Goal: Task Accomplishment & Management: Use online tool/utility

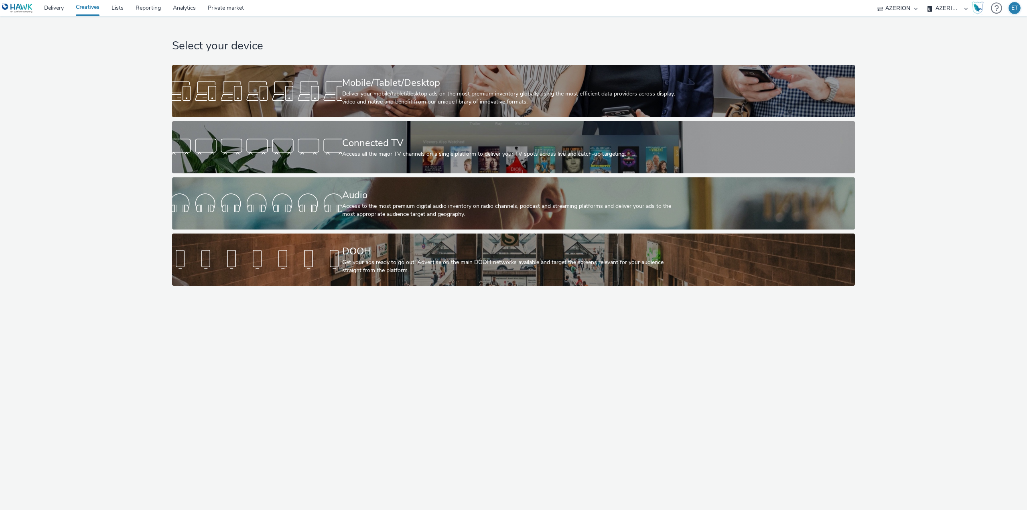
select select "79162ed7-0017-4339-93b0-3399b708648f"
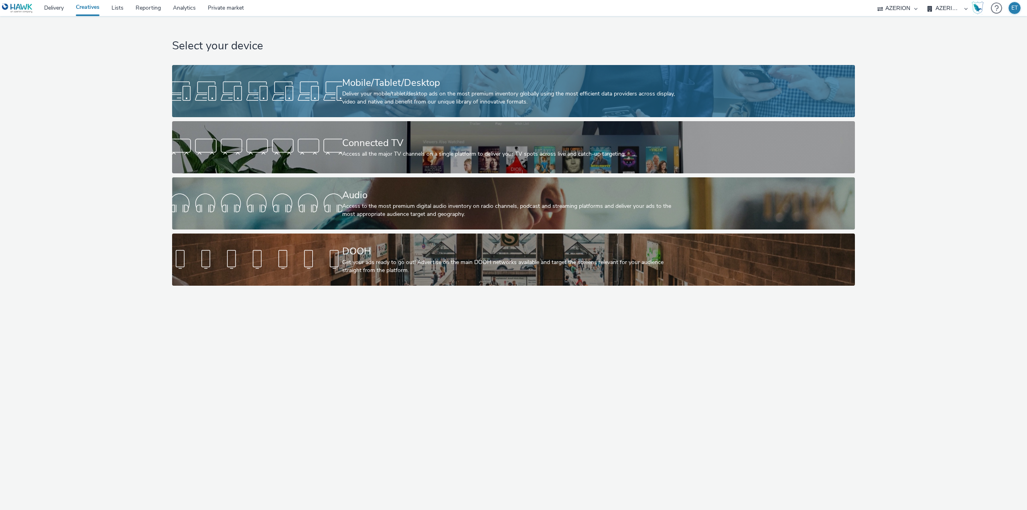
click at [501, 67] on div "Mobile/Tablet/Desktop Deliver your mobile/tablet/desktop ads on the most premiu…" at bounding box center [512, 91] width 340 height 52
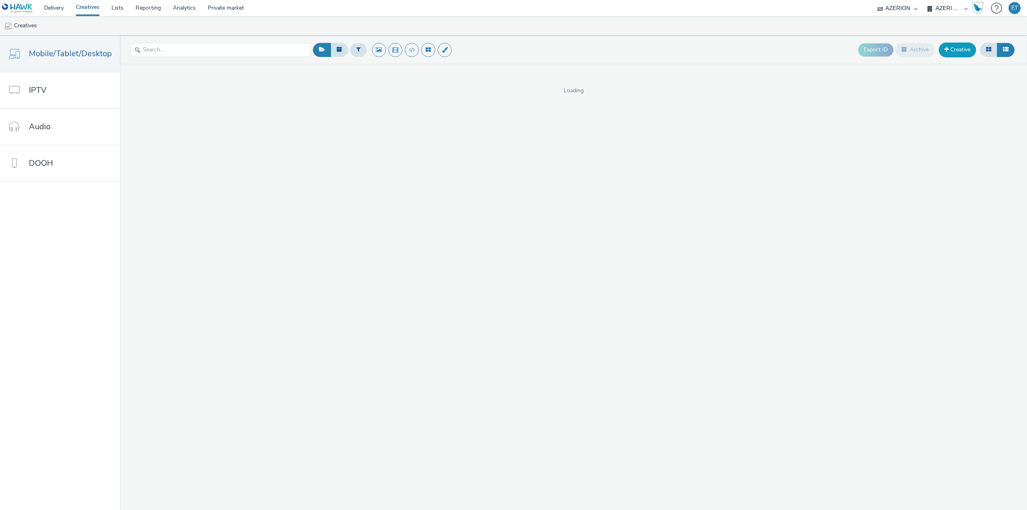
click at [946, 49] on span at bounding box center [946, 50] width 4 height 6
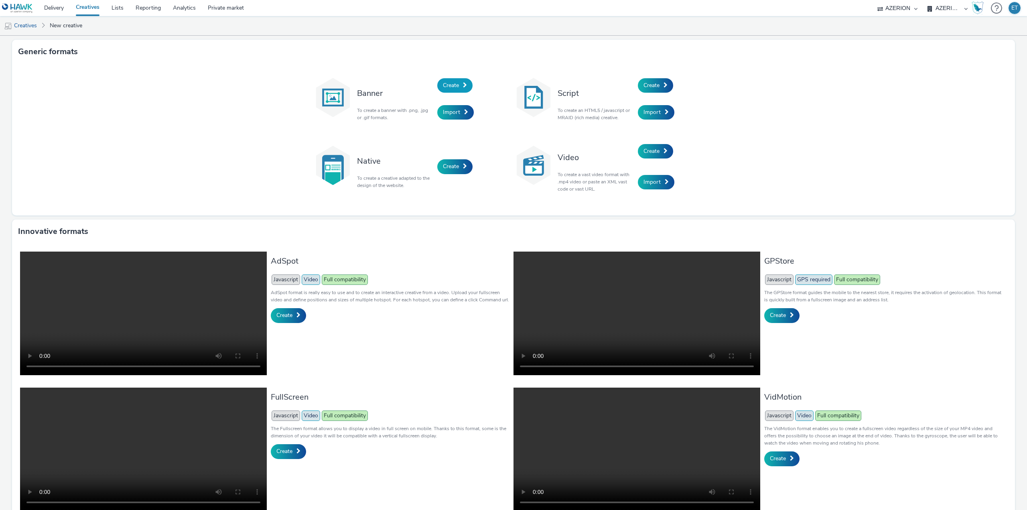
click at [454, 85] on span "Create" at bounding box center [451, 85] width 16 height 8
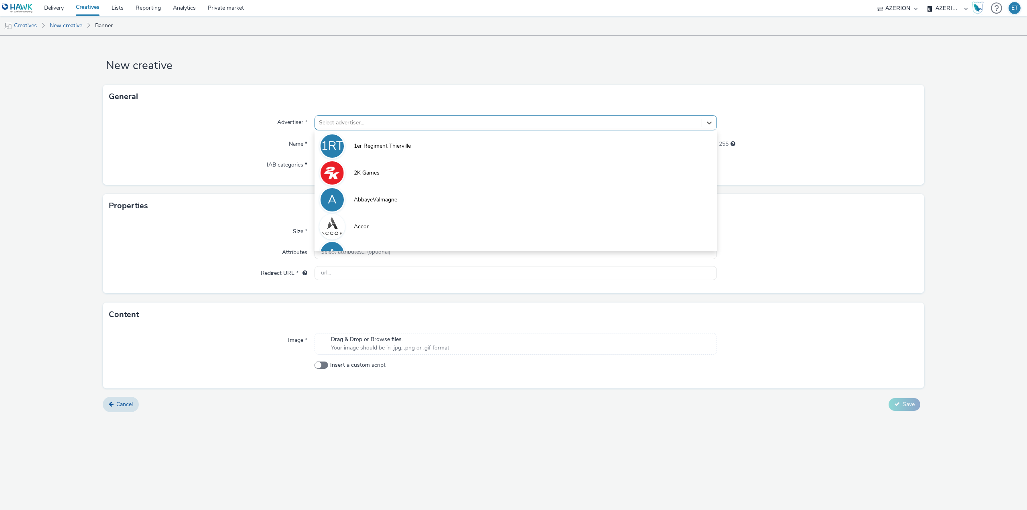
click at [437, 123] on div at bounding box center [508, 123] width 379 height 10
type input "c"
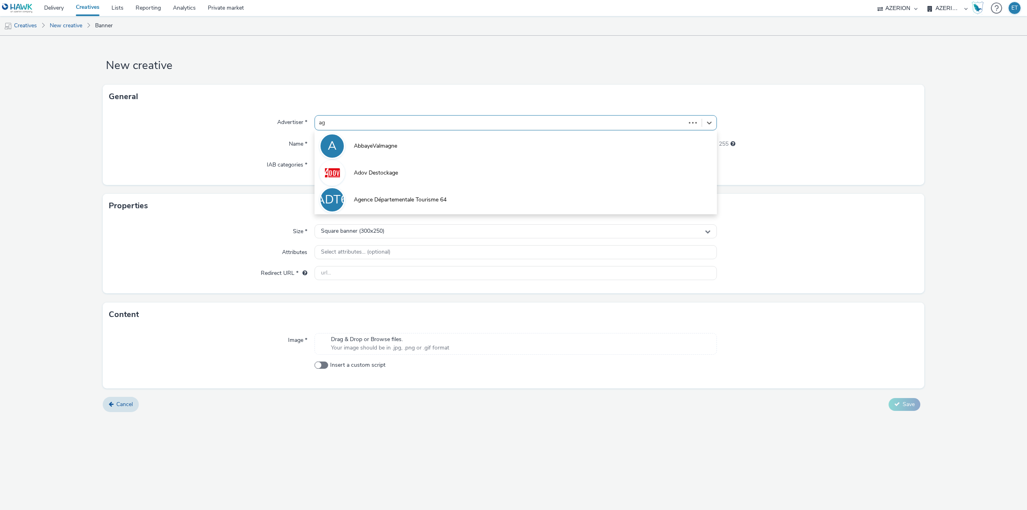
type input "agr"
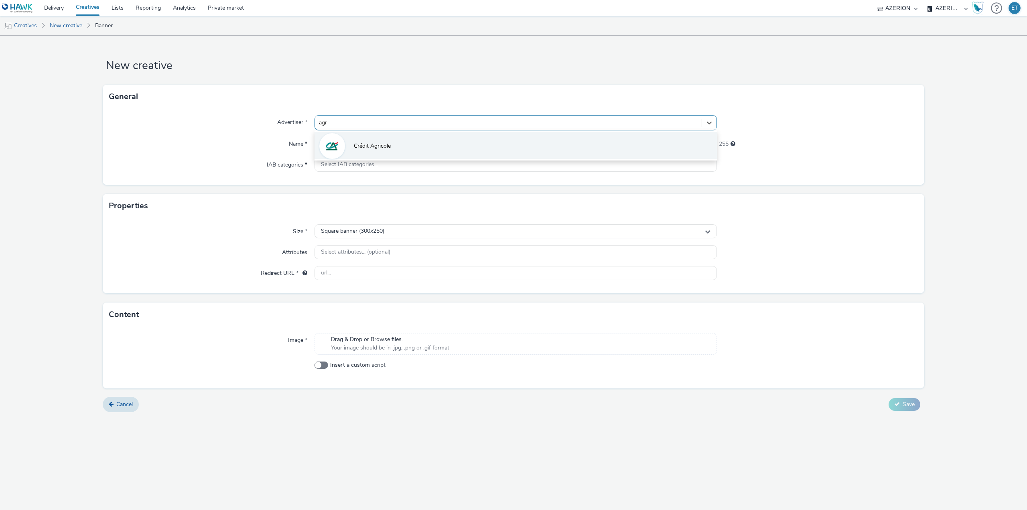
click at [418, 142] on li "Crédit Agricole" at bounding box center [516, 145] width 402 height 27
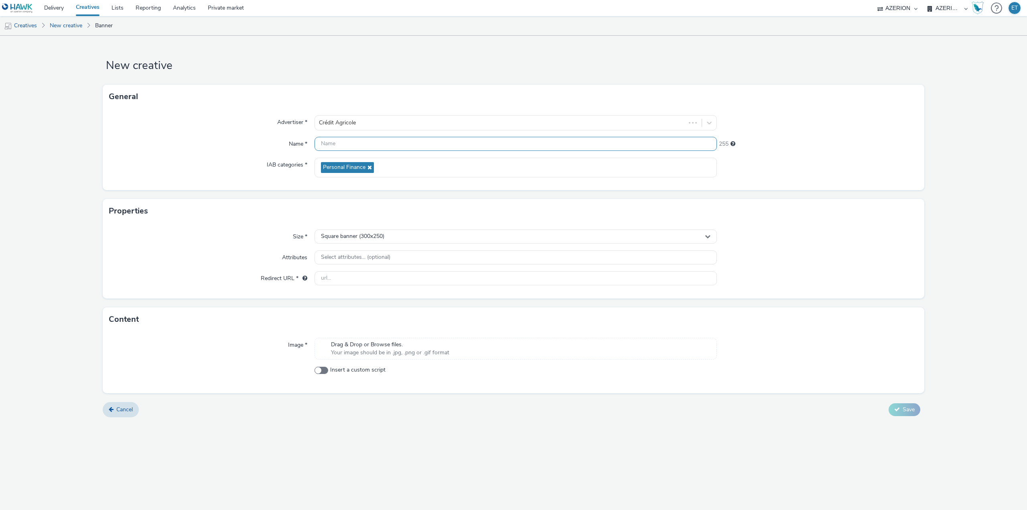
click at [410, 145] on input "text" at bounding box center [516, 144] width 402 height 14
paste input "CreditAgricole_320x50_16.09.2025"
type input "CreditAgricole_320x50_16.09.2025"
click at [394, 238] on div "Square banner (300x250)" at bounding box center [516, 236] width 402 height 14
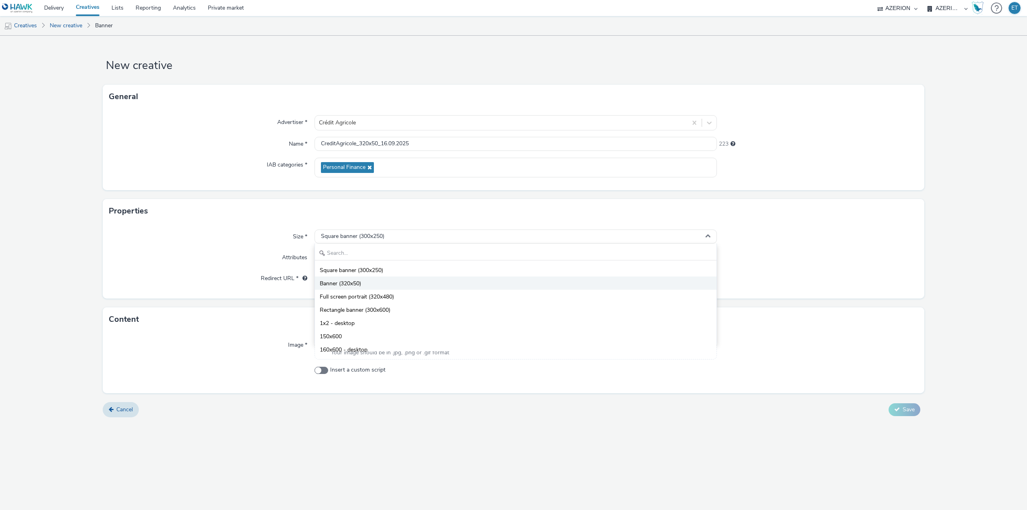
click at [387, 286] on li "Banner (320x50)" at bounding box center [516, 282] width 402 height 13
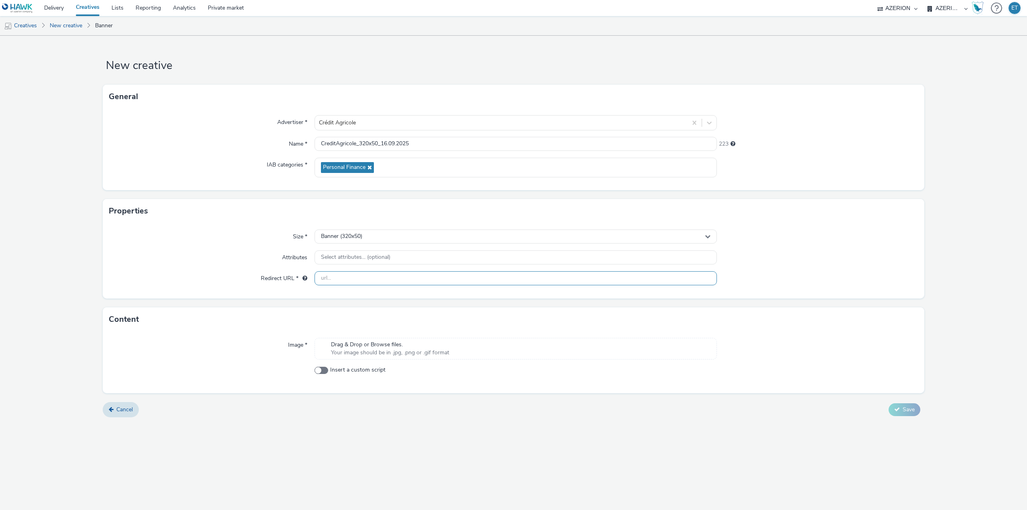
click at [371, 278] on input "text" at bounding box center [516, 278] width 402 height 14
paste input "https://touraine-poitou.levillagebyca.com/"
type input "https://touraine-poitou.levillagebyca.com/"
click at [349, 445] on div "New creative General Advertiser * Crédit Agricole Name * CreditAgricole_320x50_…" at bounding box center [513, 273] width 1027 height 474
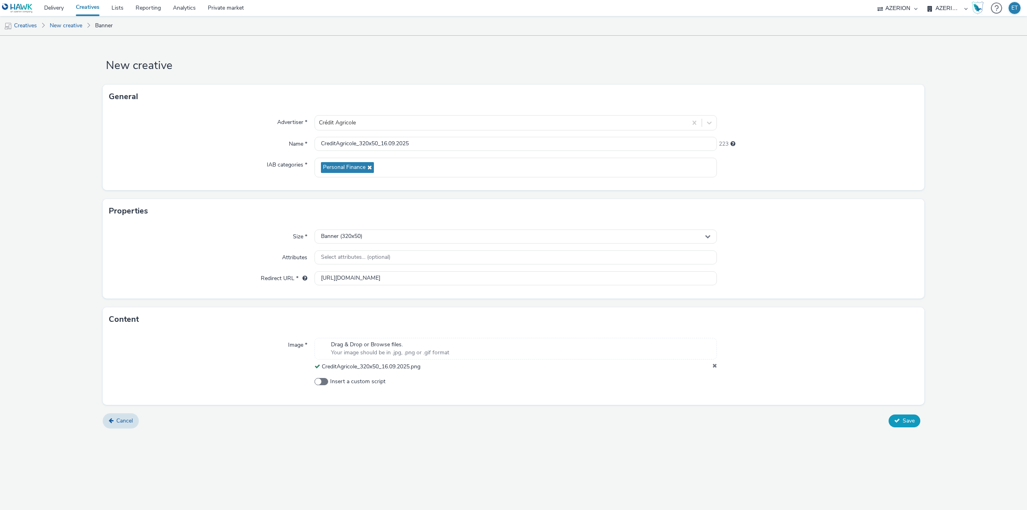
click at [906, 422] on span "Save" at bounding box center [909, 421] width 12 height 8
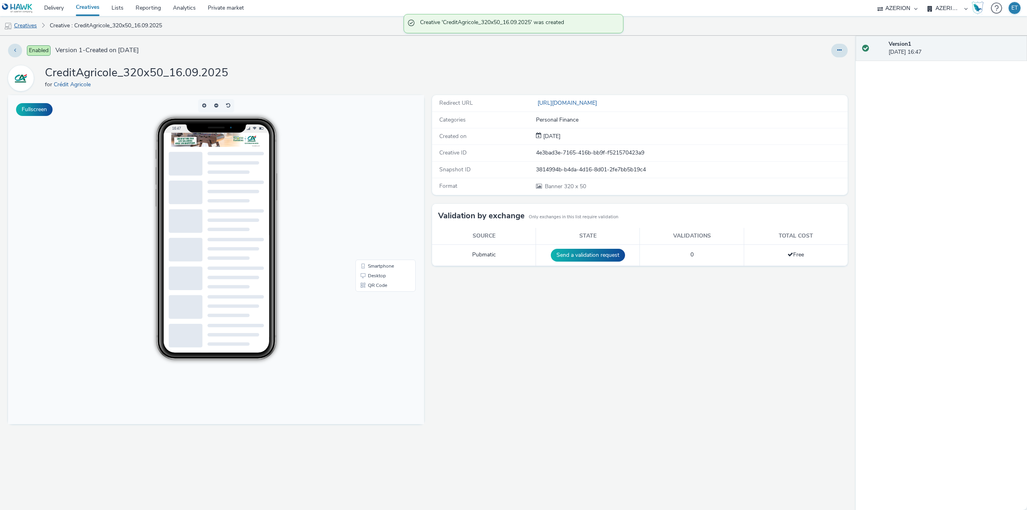
click at [37, 26] on link "Creatives" at bounding box center [20, 25] width 41 height 19
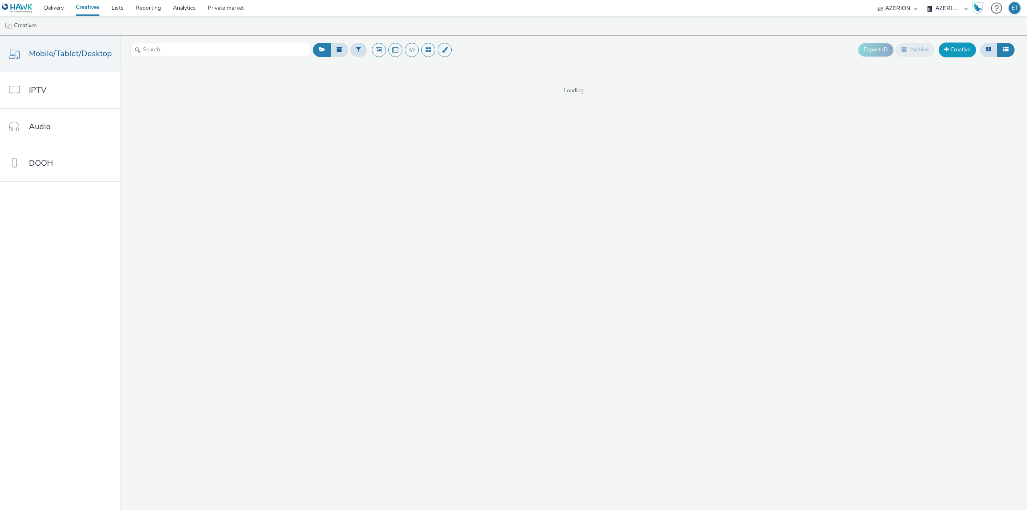
click at [952, 49] on link "Creative" at bounding box center [957, 50] width 37 height 14
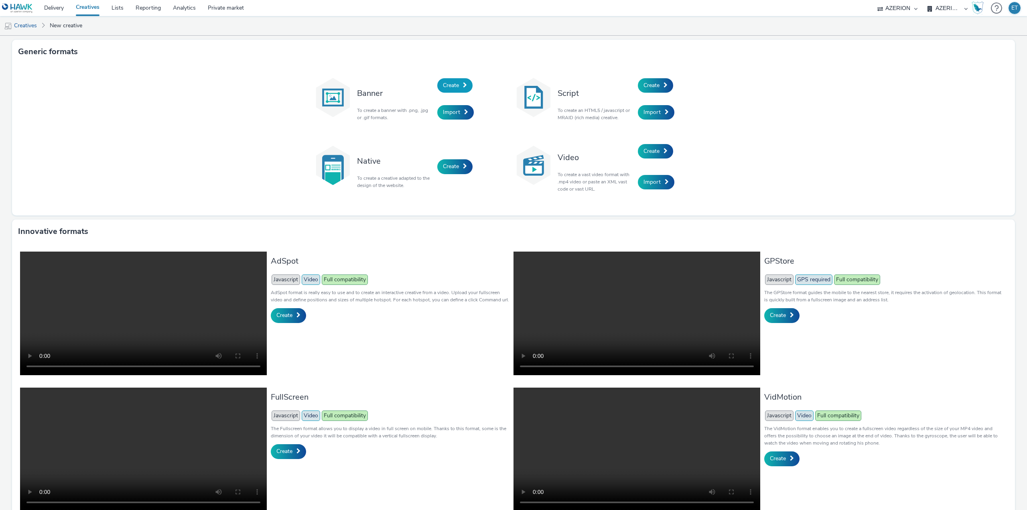
click at [447, 79] on link "Create" at bounding box center [454, 85] width 35 height 14
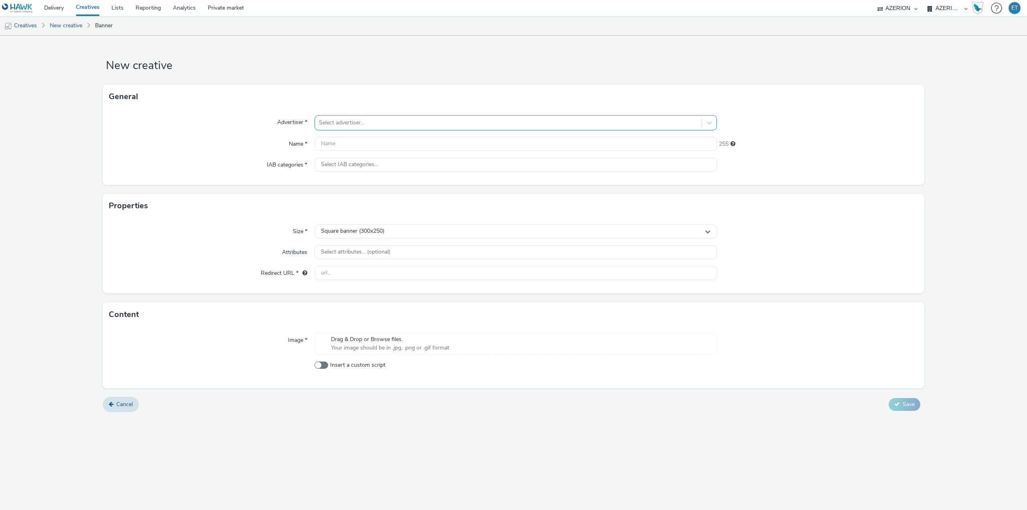
click at [343, 118] on div at bounding box center [508, 123] width 379 height 10
type input "c"
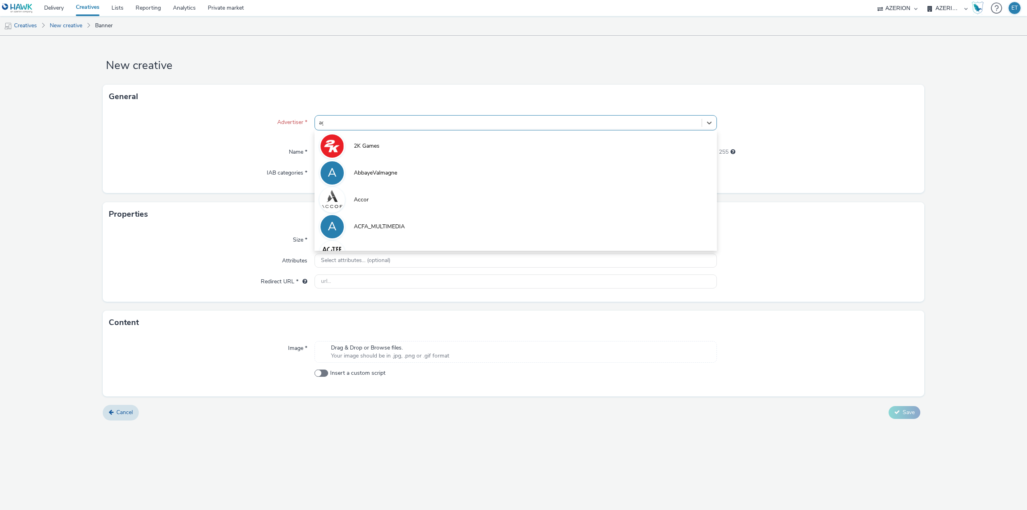
type input "agr"
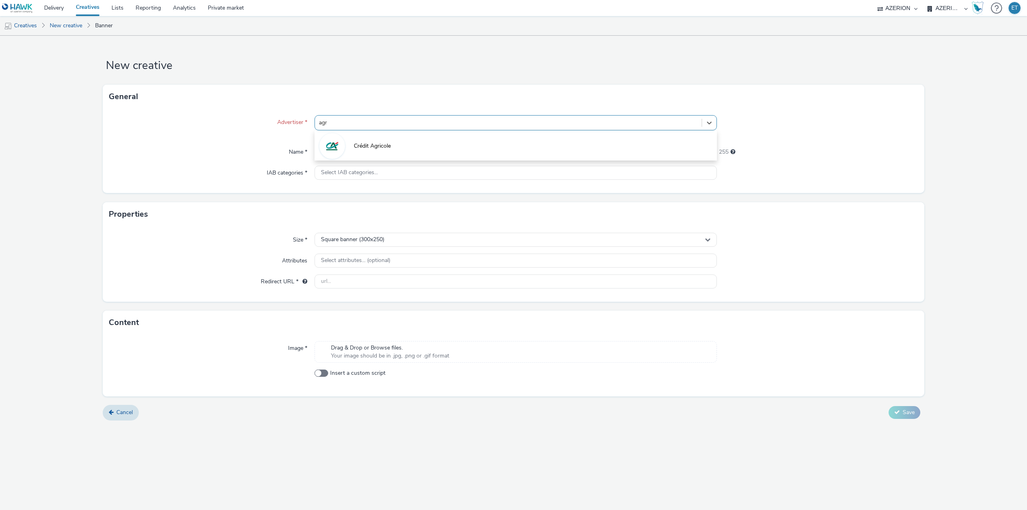
click at [388, 138] on li "Crédit Agricole" at bounding box center [516, 145] width 402 height 27
click at [381, 142] on input "text" at bounding box center [516, 144] width 402 height 14
paste input "CreditAgricole_320x480_16.09.2025"
type input "CreditAgricole_320x480_16.09.2025"
drag, startPoint x: 330, startPoint y: 233, endPoint x: 333, endPoint y: 238, distance: 5.9
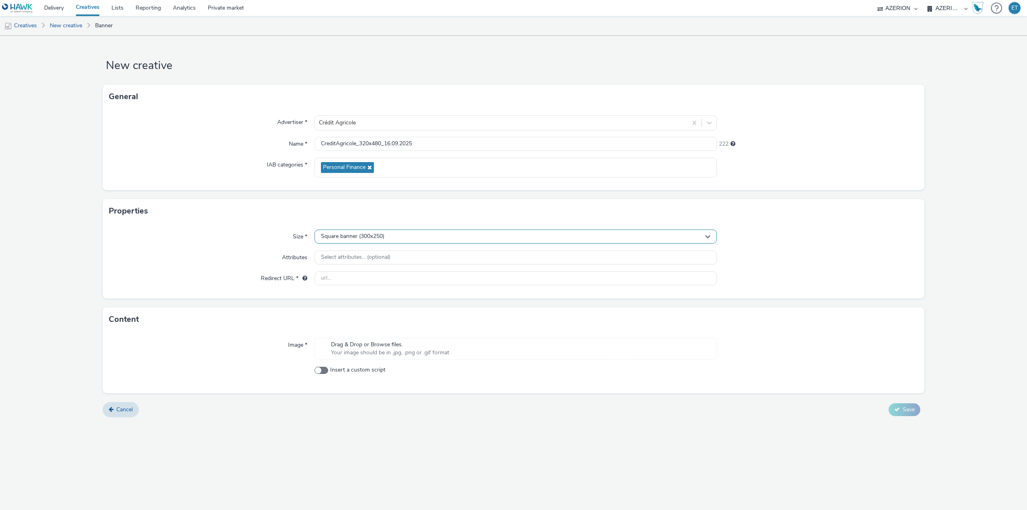
click at [330, 233] on div "Square banner (300x250)" at bounding box center [516, 236] width 402 height 14
click at [349, 296] on span "Full screen portrait (320x480)" at bounding box center [357, 297] width 74 height 8
click at [376, 276] on input "text" at bounding box center [516, 278] width 402 height 14
paste input "https://touraine-poitou.levillagebyca.com/"
type input "https://touraine-poitou.levillagebyca.com/"
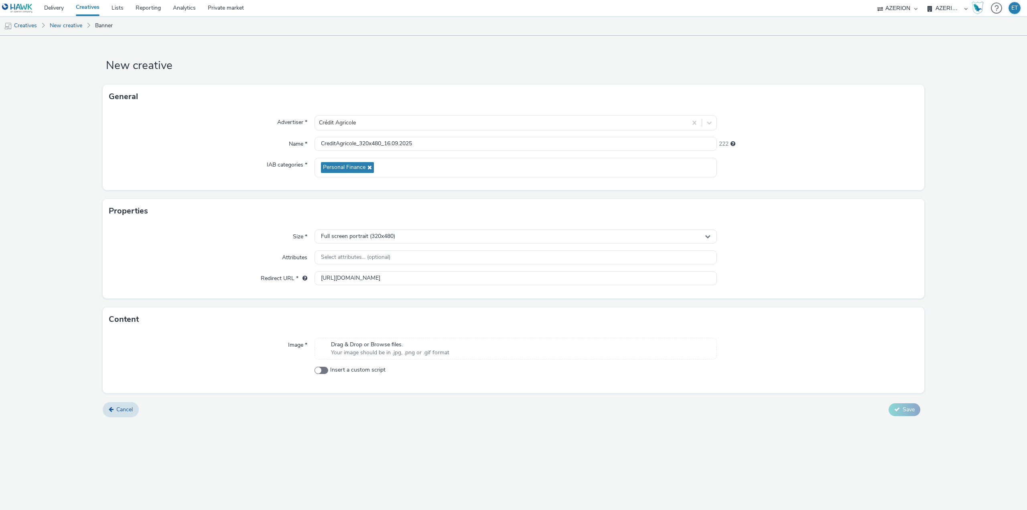
click at [438, 451] on div "New creative General Advertiser * Crédit Agricole Name * CreditAgricole_320x480…" at bounding box center [513, 273] width 1027 height 474
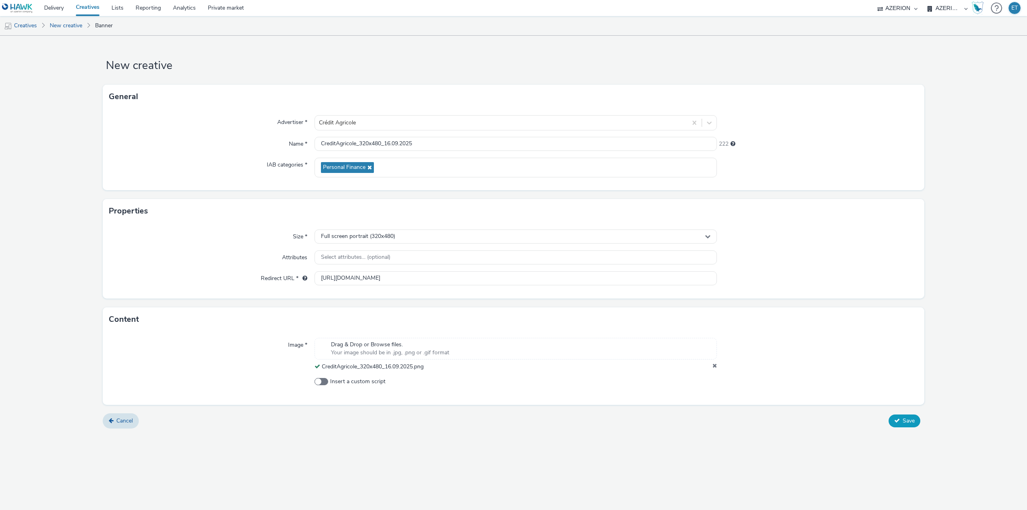
click at [903, 417] on span "Save" at bounding box center [909, 421] width 12 height 8
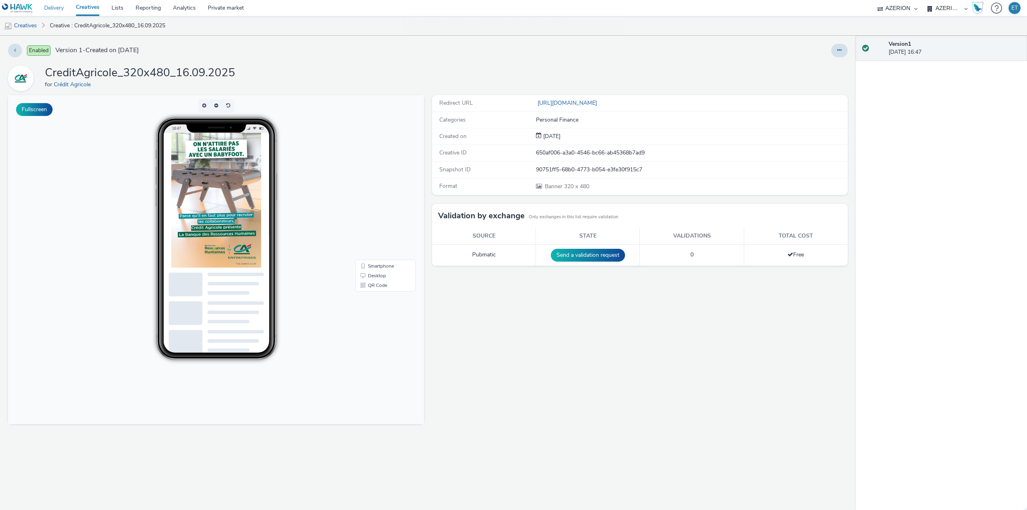
click at [65, 8] on link "Delivery" at bounding box center [54, 8] width 32 height 16
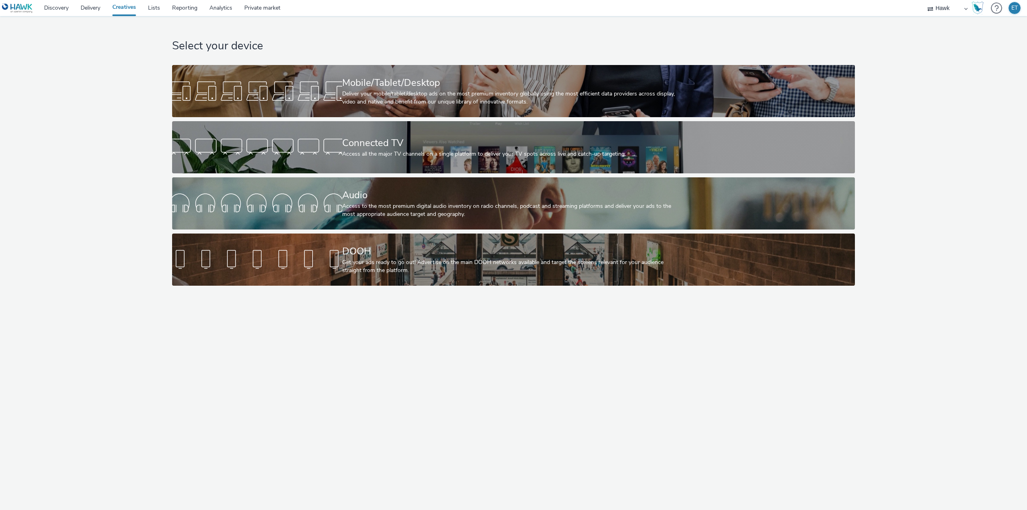
select select "11a7df10-284f-415c-b52a-427acf4c31ae"
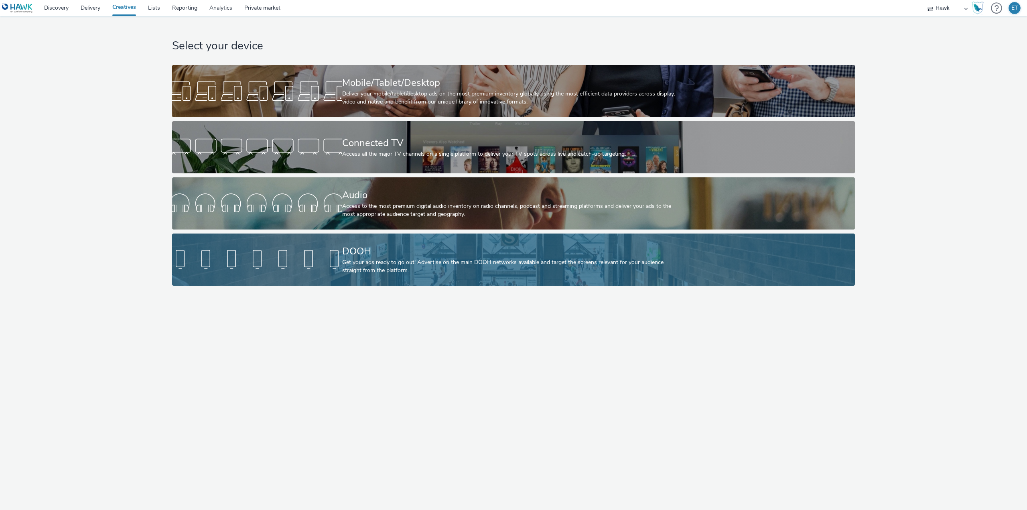
click at [300, 244] on link "DOOH Get your ads ready to go out! Advertise on the main DOOH networks availabl…" at bounding box center [513, 259] width 683 height 52
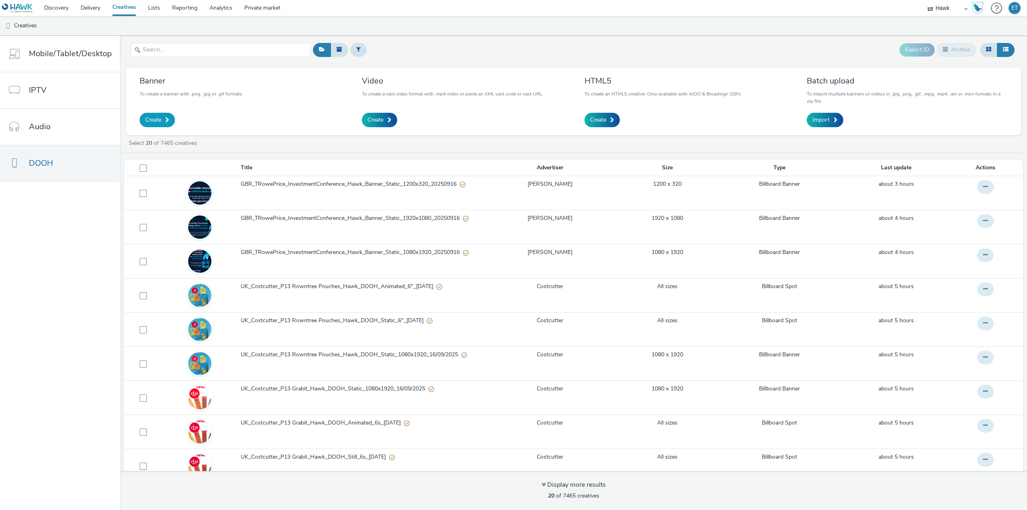
click at [166, 118] on span at bounding box center [167, 120] width 4 height 6
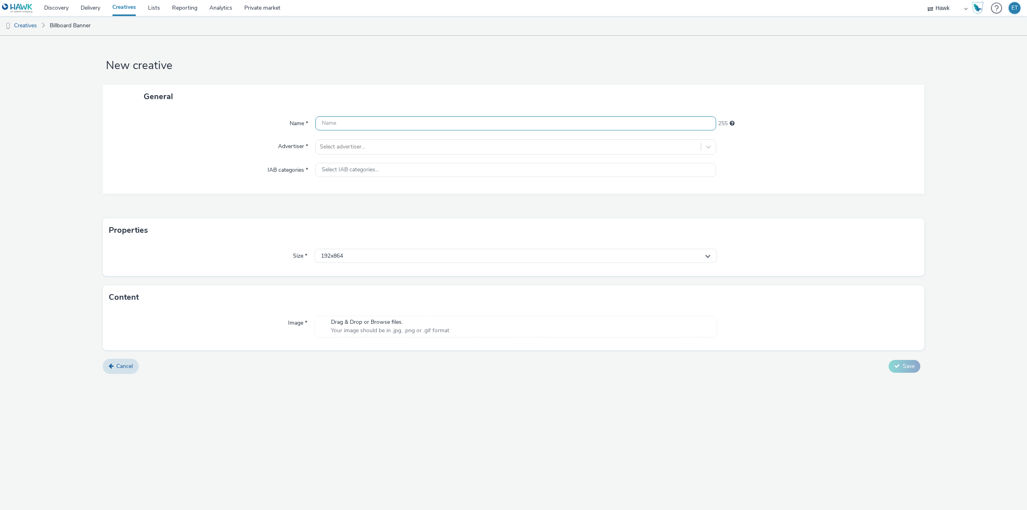
click at [401, 122] on input "text" at bounding box center [515, 123] width 401 height 14
paste input "UK_Bellway Homes_Ashberry Homes Jubilee Place_Hawk_DOOH_12/09/2025_864x432"
type input "UK_Bellway Homes_Ashberry Homes Jubilee Place_Hawk_DOOH_12/09/2025_864x432_New"
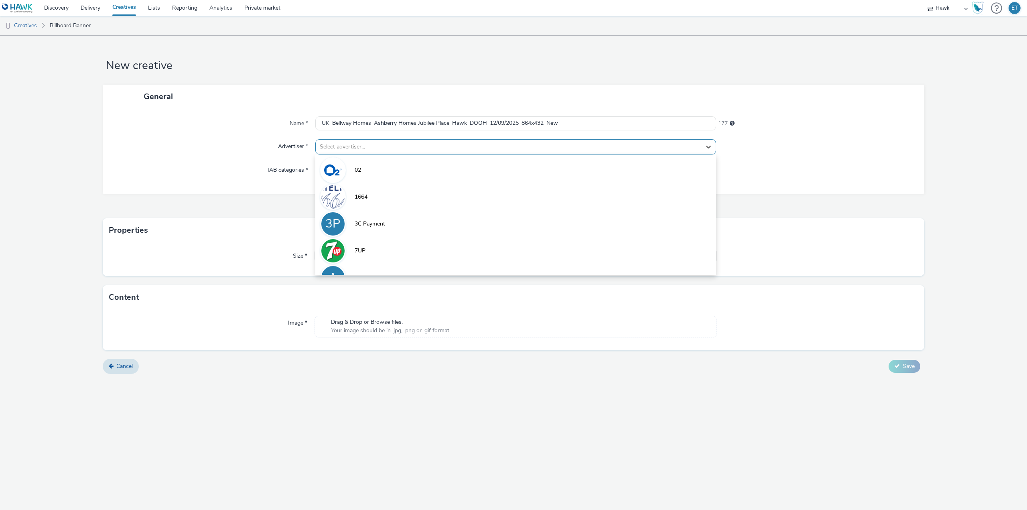
click at [399, 142] on div at bounding box center [508, 147] width 377 height 10
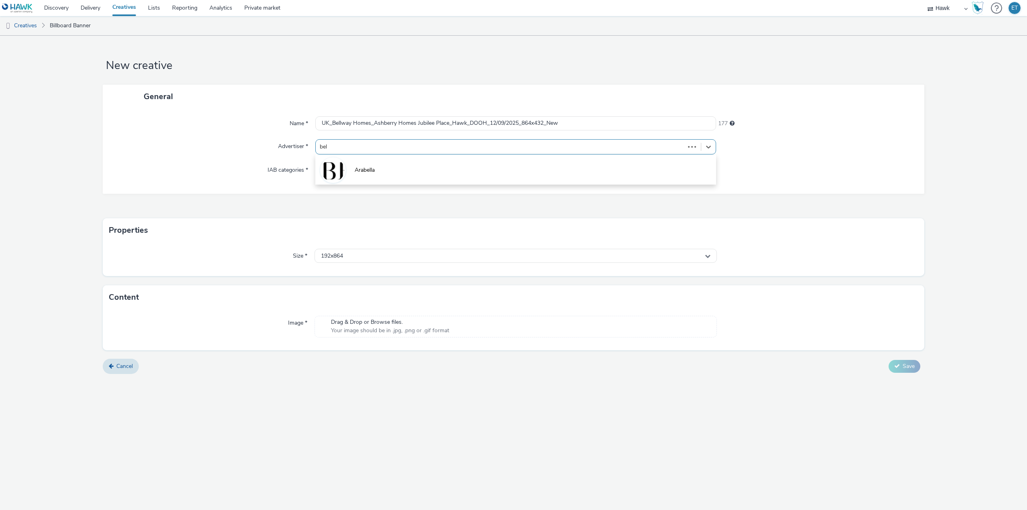
type input "bell"
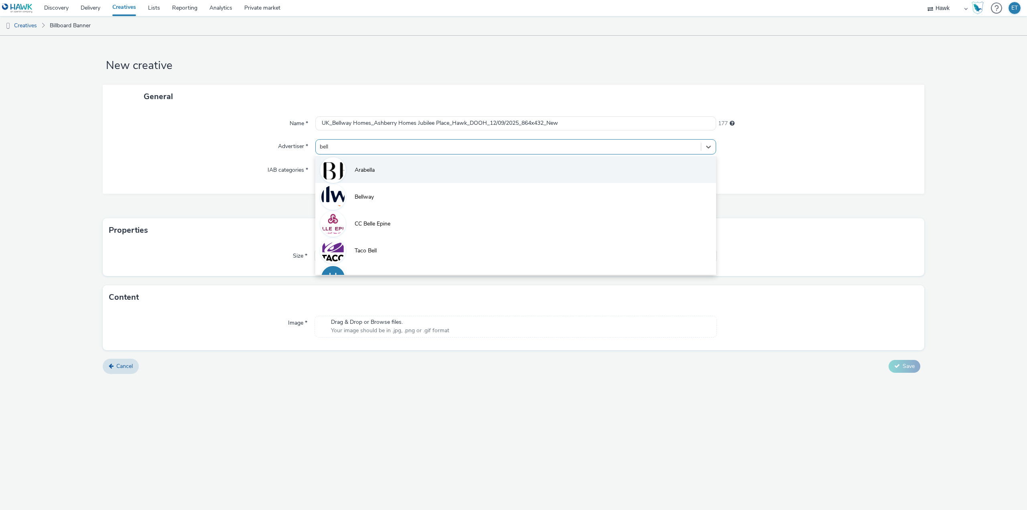
click at [395, 169] on li "Arabella" at bounding box center [515, 169] width 401 height 27
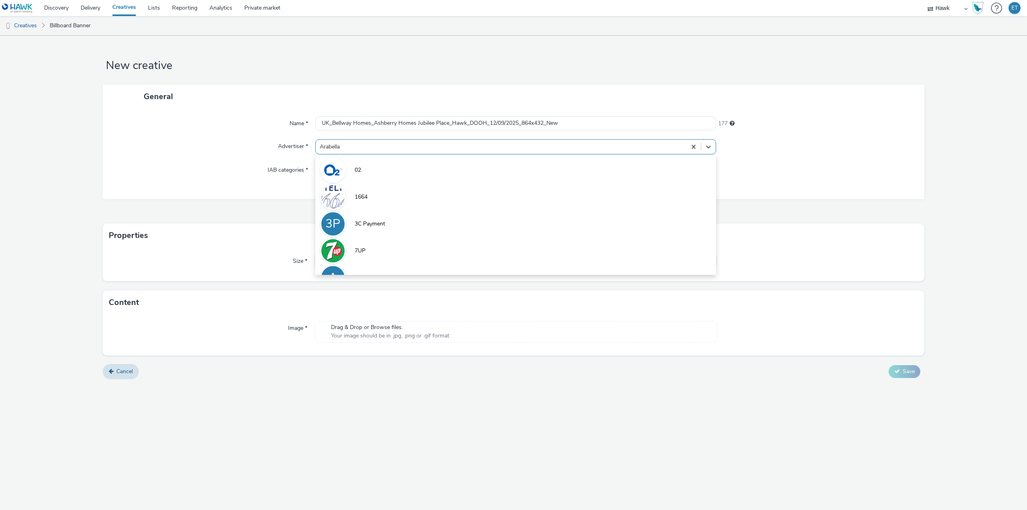
click at [386, 151] on div at bounding box center [501, 147] width 363 height 10
type input "bell"
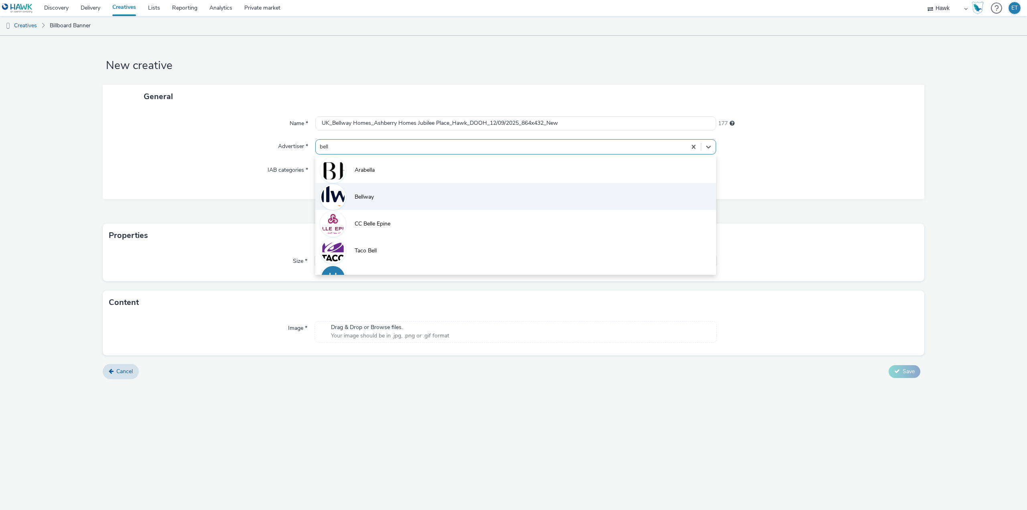
click at [367, 192] on li "Bellway" at bounding box center [515, 196] width 401 height 27
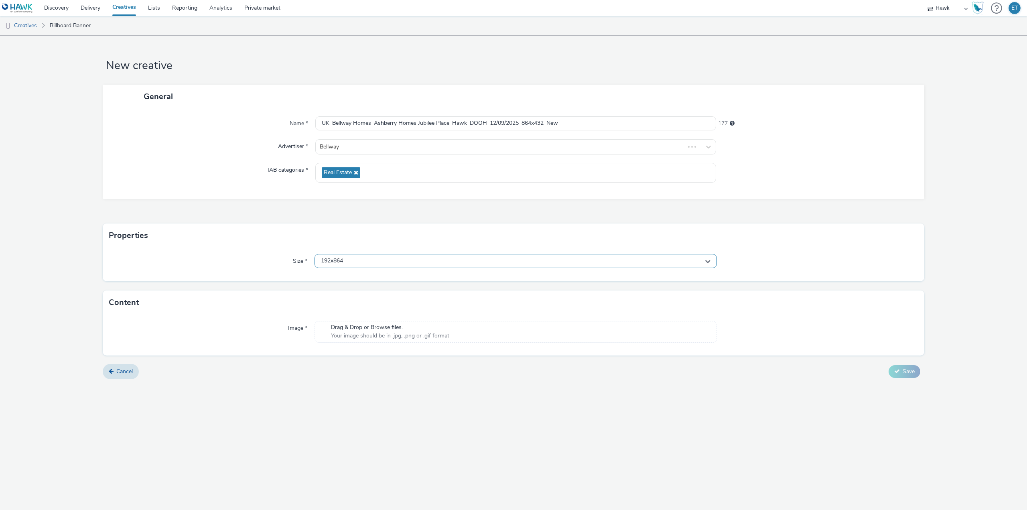
click at [350, 260] on div "192x864" at bounding box center [516, 261] width 402 height 14
click at [349, 278] on input "text" at bounding box center [516, 278] width 402 height 14
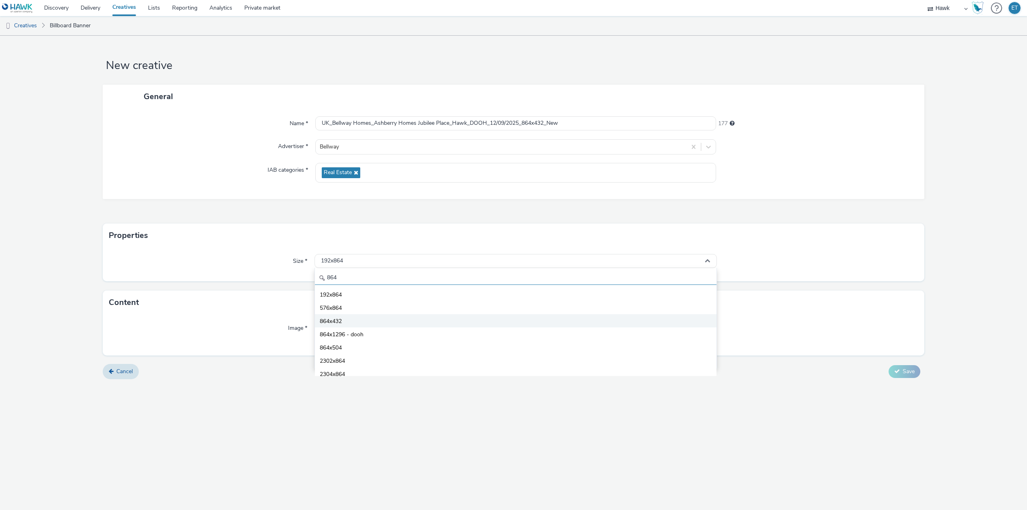
type input "864"
click at [355, 320] on li "864x432" at bounding box center [516, 320] width 402 height 13
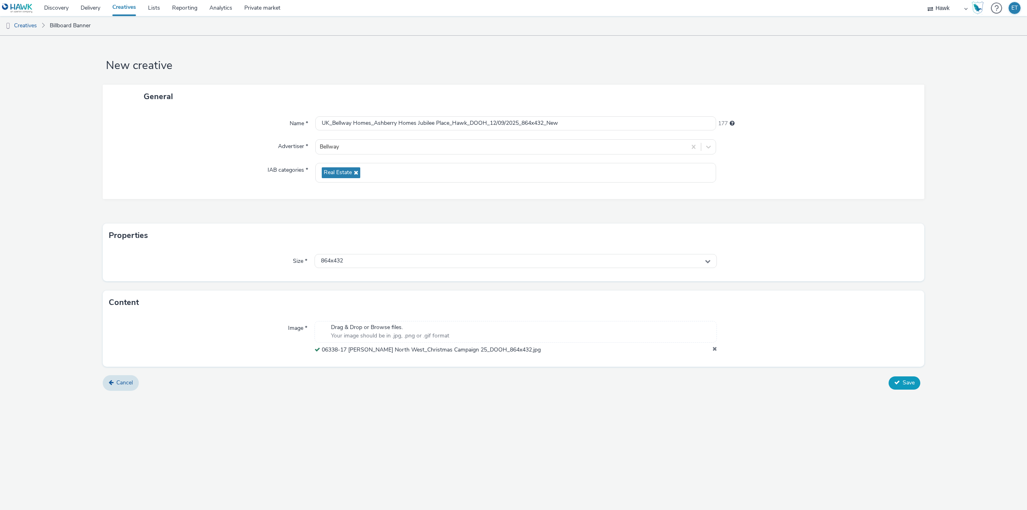
click at [915, 382] on button "Save" at bounding box center [905, 382] width 32 height 13
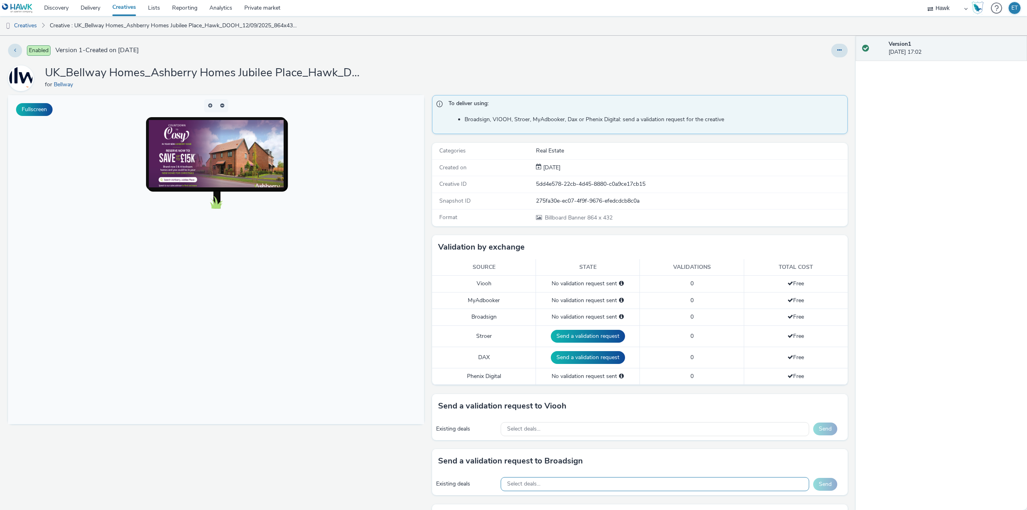
click at [551, 479] on div "Select deals..." at bounding box center [655, 484] width 309 height 14
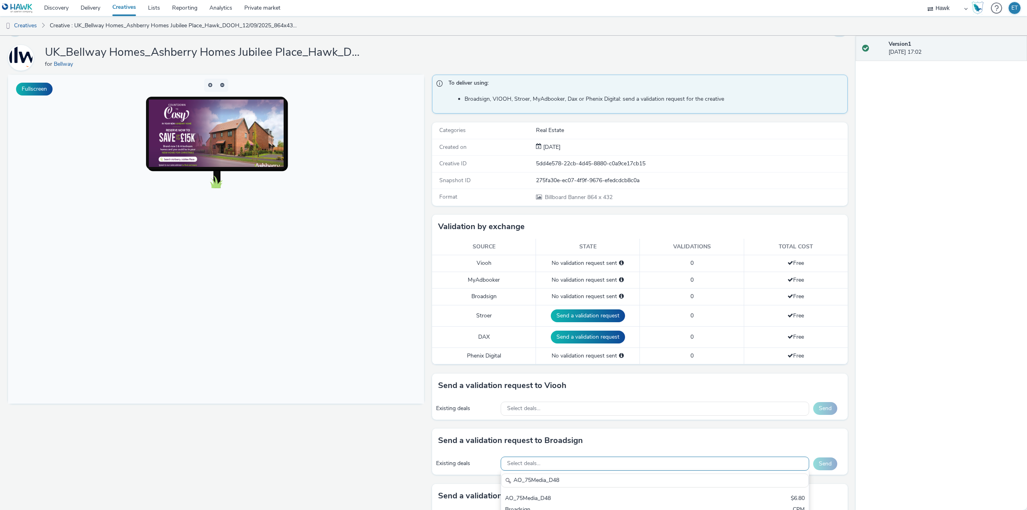
scroll to position [40, 0]
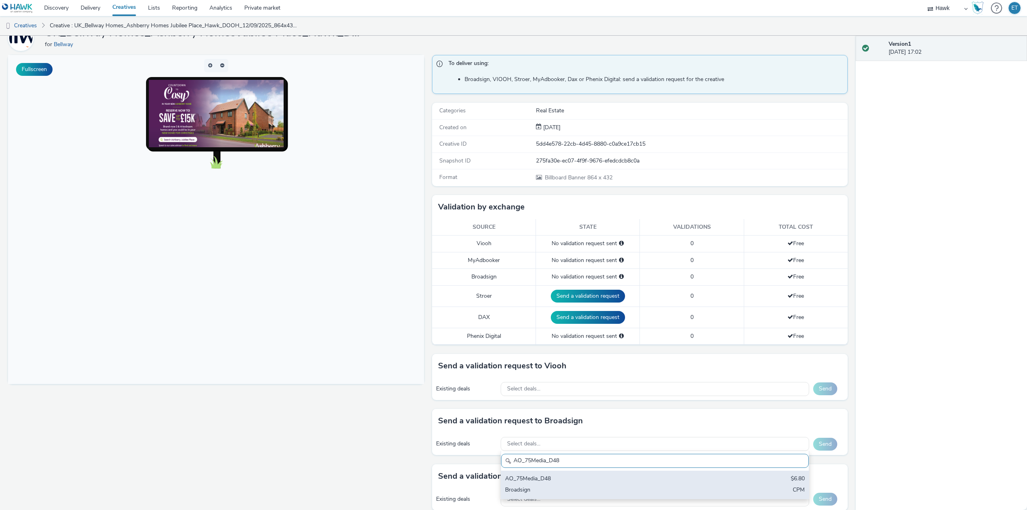
click at [564, 483] on div "AO_75Media_D48" at bounding box center [604, 479] width 199 height 9
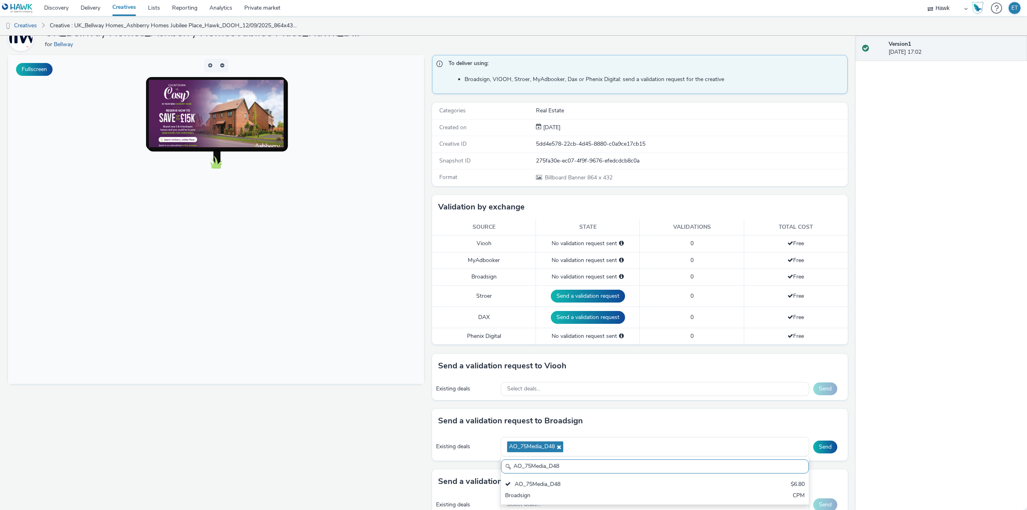
drag, startPoint x: 593, startPoint y: 468, endPoint x: 506, endPoint y: 466, distance: 86.3
click at [506, 466] on div "AO_75Media_D48" at bounding box center [655, 466] width 308 height 14
paste input "96"
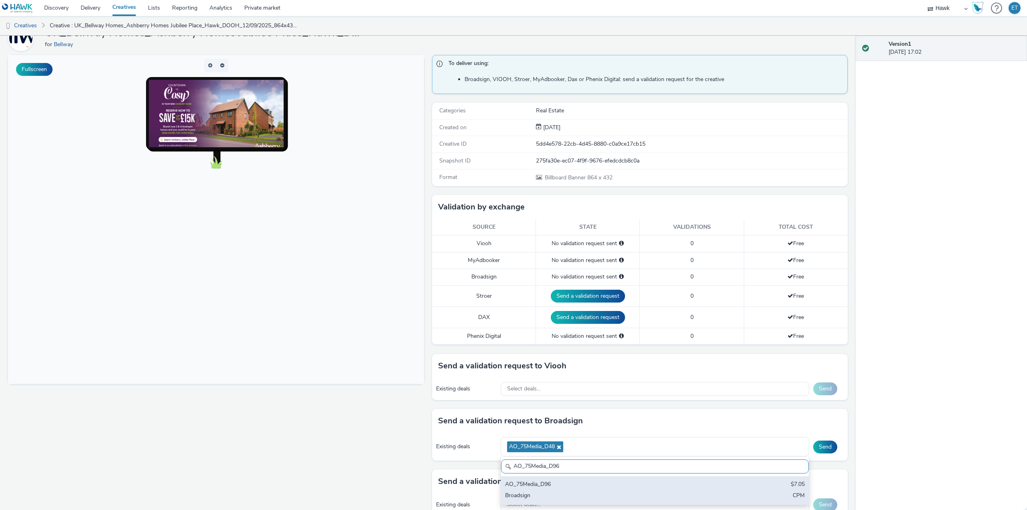
click at [519, 487] on div "AO_75Media_D96" at bounding box center [604, 484] width 199 height 9
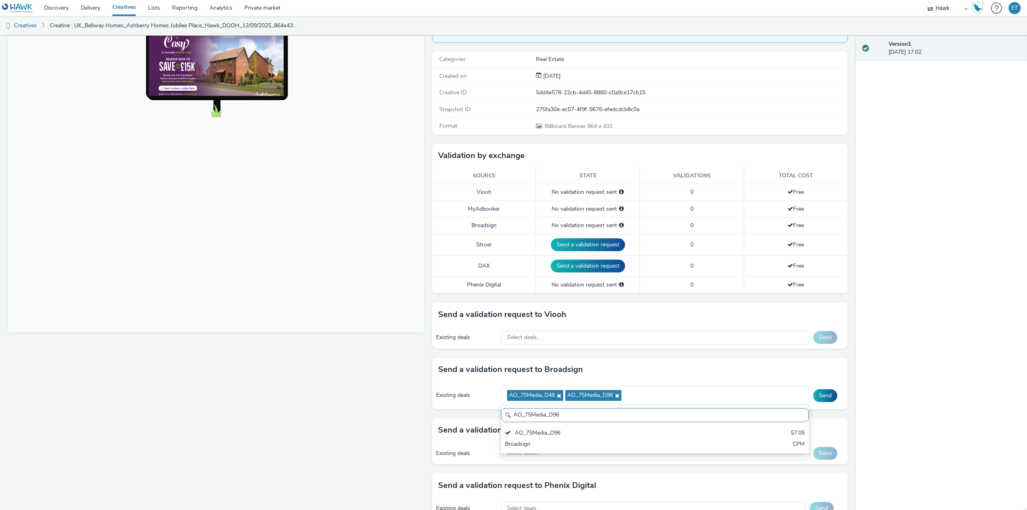
scroll to position [148, 0]
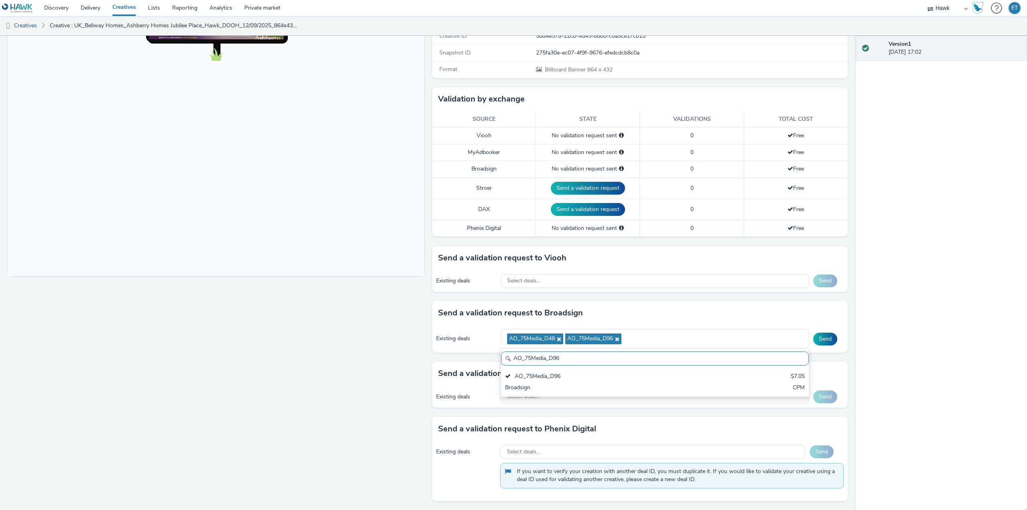
drag, startPoint x: 544, startPoint y: 362, endPoint x: 493, endPoint y: 361, distance: 50.6
click at [493, 361] on div "To deliver using: Broadsign, VIOOH, Stroer, MyAdbooker, Dax or Phenix Digital: …" at bounding box center [638, 228] width 420 height 563
paste input "[PERSON_NAME]-ClearChannel_TrainStations"
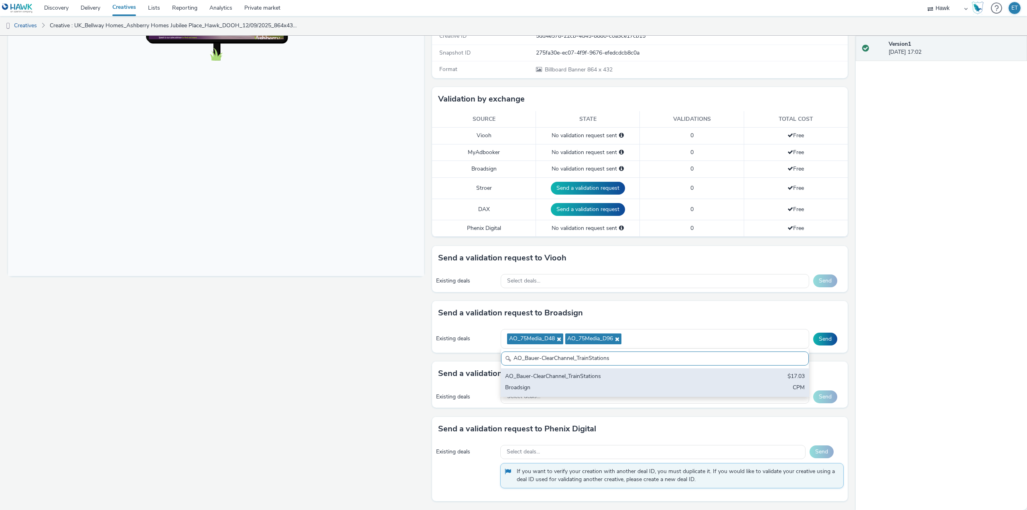
click at [512, 377] on div "AO_Bauer-ClearChannel_TrainStations" at bounding box center [604, 376] width 199 height 9
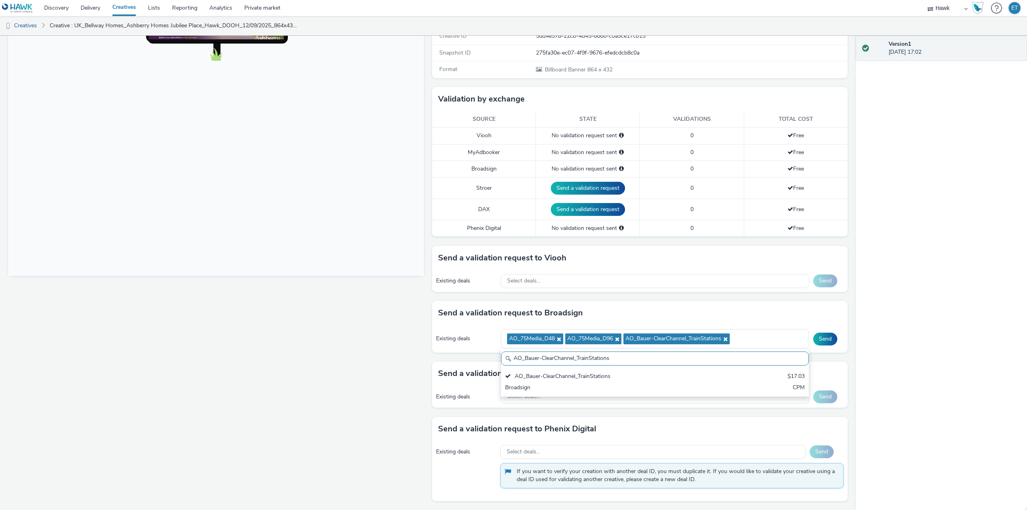
drag, startPoint x: 611, startPoint y: 359, endPoint x: 474, endPoint y: 355, distance: 136.5
click at [474, 355] on div "Send a validation request to Broadsign Existing deals AO_75Media_D48 AO_75Media…" at bounding box center [640, 331] width 416 height 61
paste input "AdTower_1080x1920"
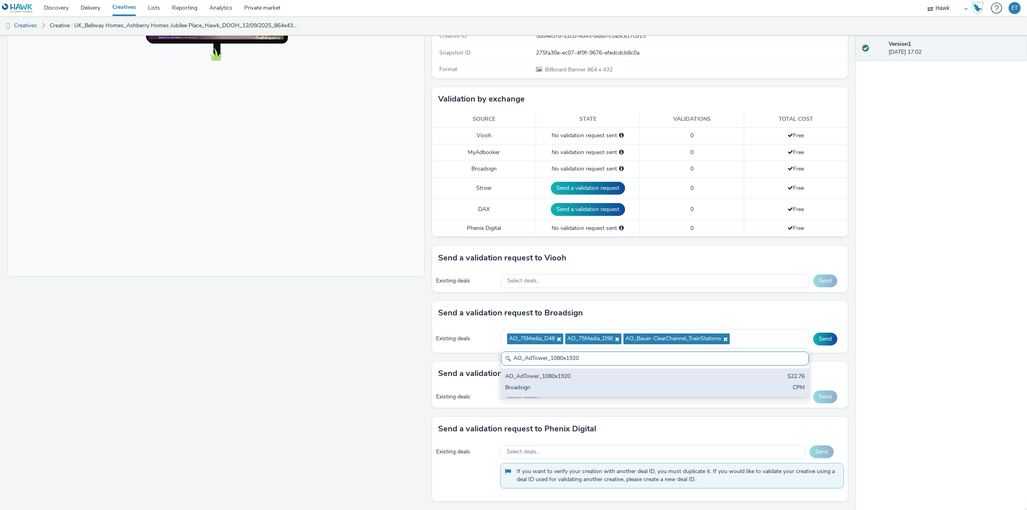
click at [524, 392] on div "Broadsign" at bounding box center [604, 388] width 199 height 9
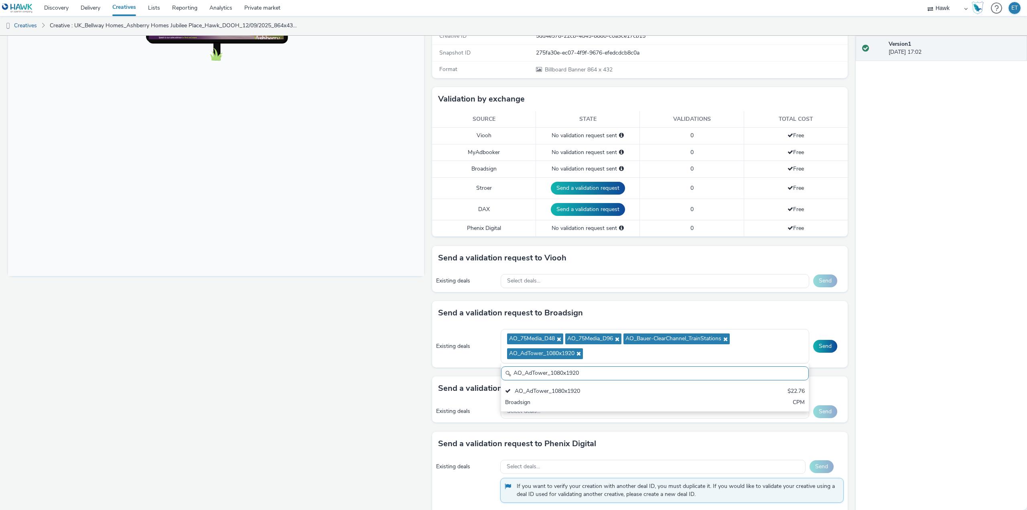
drag, startPoint x: 580, startPoint y: 371, endPoint x: 496, endPoint y: 376, distance: 84.0
click at [496, 376] on div "To deliver using: Broadsign, VIOOH, Stroer, MyAdbooker, Dax or Phenix Digital: …" at bounding box center [638, 236] width 420 height 578
paste input "[PERSON_NAME]-ClearChannel_D48"
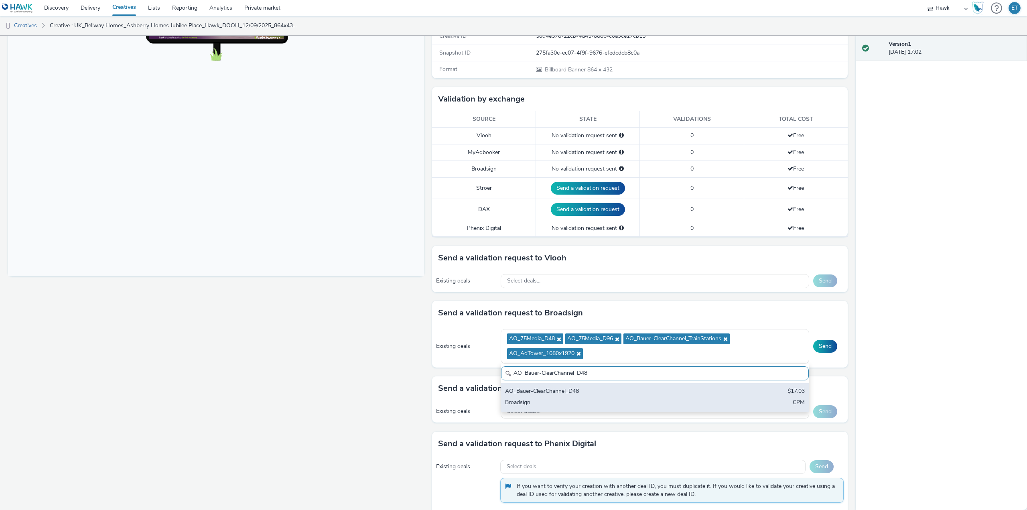
click at [526, 394] on div "AO_Bauer-ClearChannel_D48" at bounding box center [604, 391] width 199 height 9
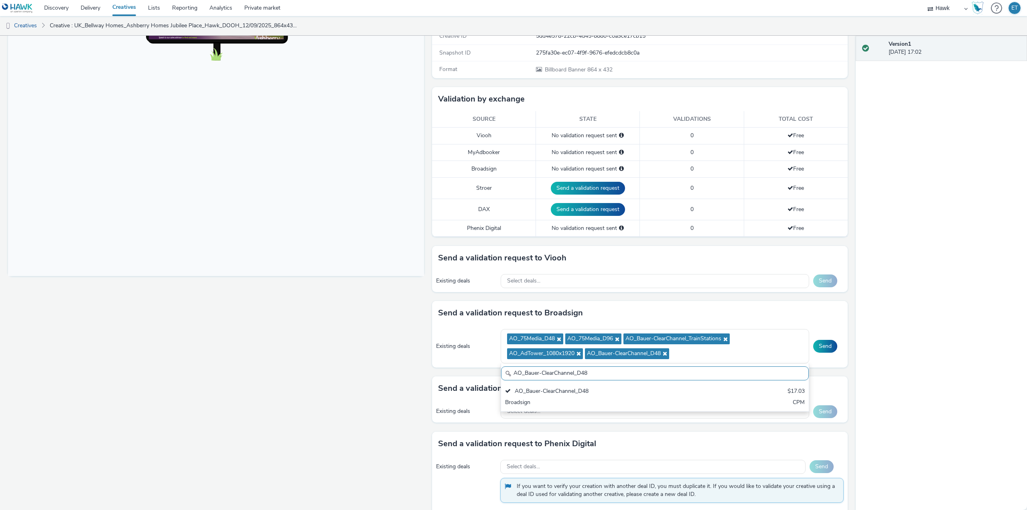
drag, startPoint x: 578, startPoint y: 376, endPoint x: 518, endPoint y: 371, distance: 60.4
click at [518, 371] on input "AO_Bauer-ClearChannel_D48" at bounding box center [655, 373] width 308 height 14
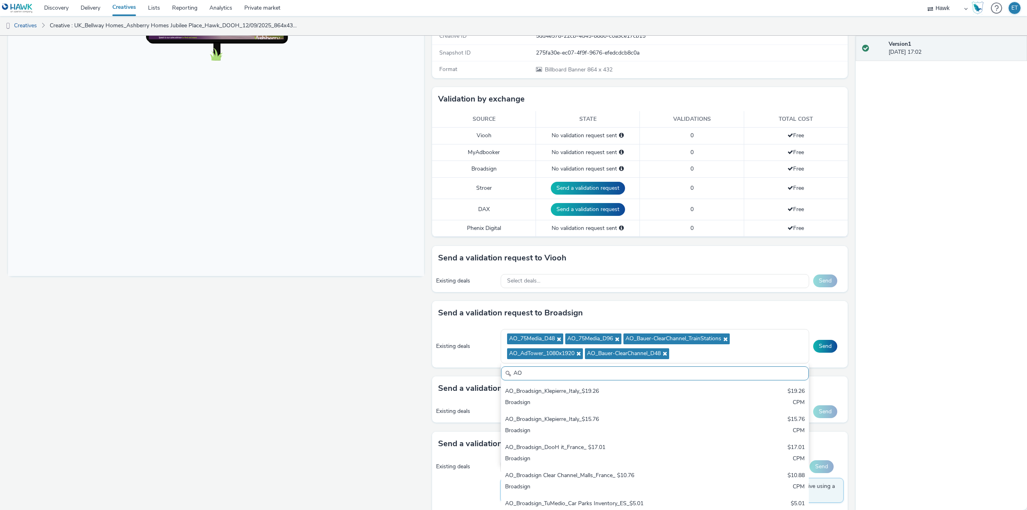
type input "A"
paste input "AO_Bauer-ClearChannel_OutdoorD6"
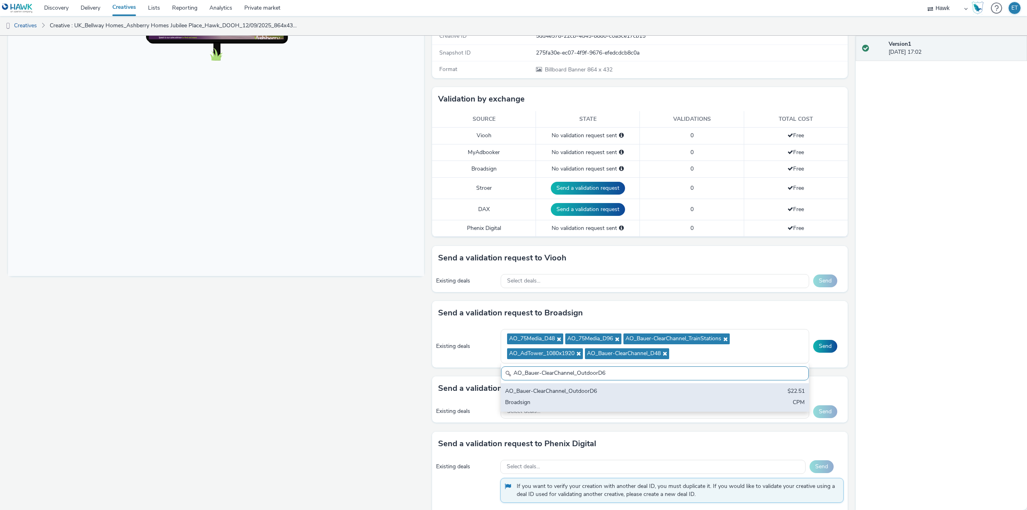
click at [547, 402] on div "Broadsign" at bounding box center [604, 402] width 199 height 9
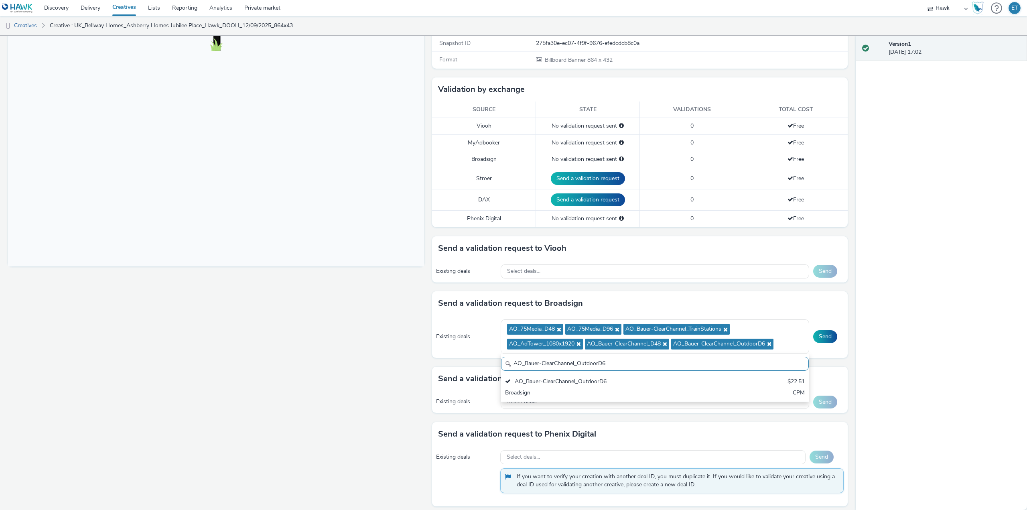
scroll to position [163, 0]
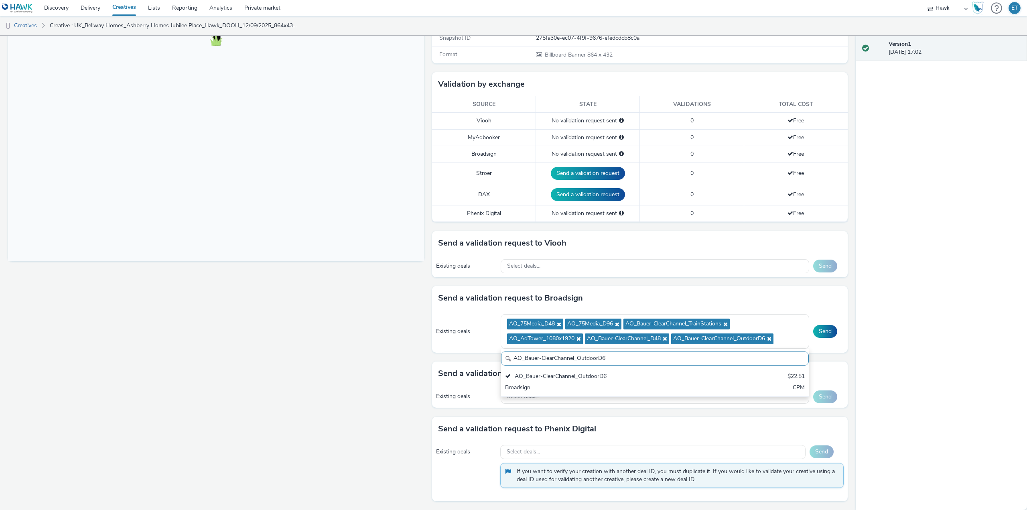
click at [274, 161] on body at bounding box center [216, 97] width 416 height 329
drag, startPoint x: 623, startPoint y: 360, endPoint x: 498, endPoint y: 363, distance: 124.8
click at [501, 363] on input "AO_Bauer-ClearChannel_OutdoorD6" at bounding box center [655, 358] width 308 height 14
paste input "Supermarkets"
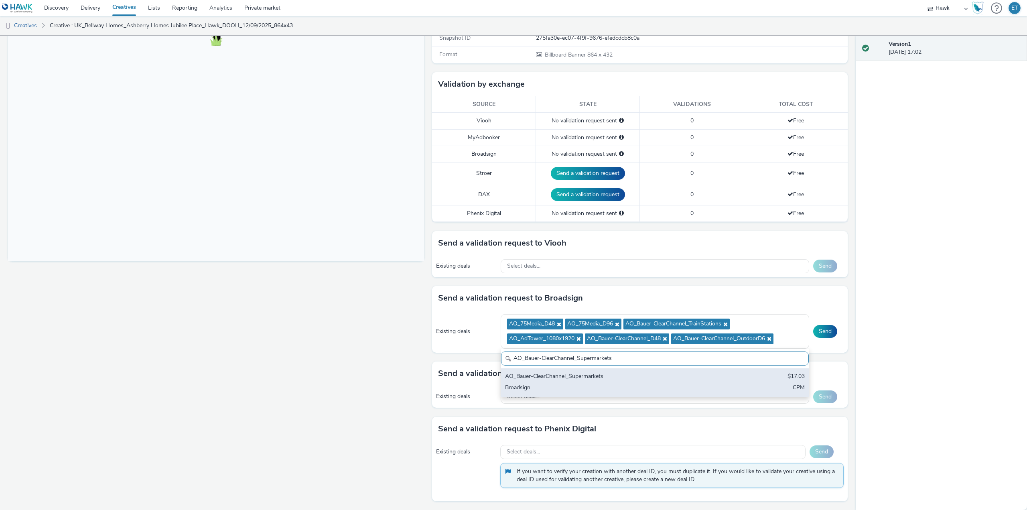
click at [511, 384] on div "Broadsign" at bounding box center [604, 388] width 199 height 9
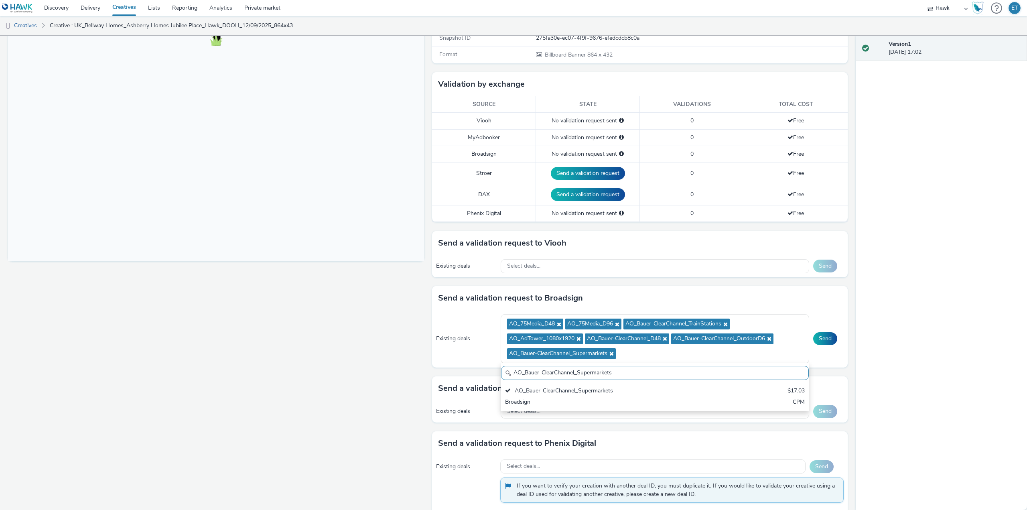
drag, startPoint x: 615, startPoint y: 374, endPoint x: 480, endPoint y: 353, distance: 136.5
click at [503, 370] on div "AO_Bauer-ClearChannel_Supermarkets" at bounding box center [655, 373] width 308 height 14
paste input "AllFrame"
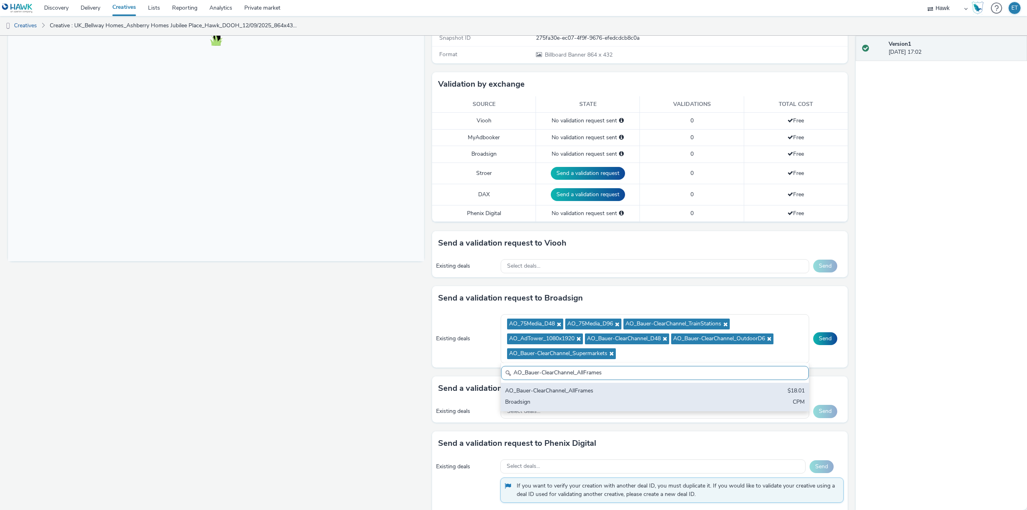
click at [517, 390] on div "AO_Bauer-ClearChannel_AllFrames" at bounding box center [604, 391] width 199 height 9
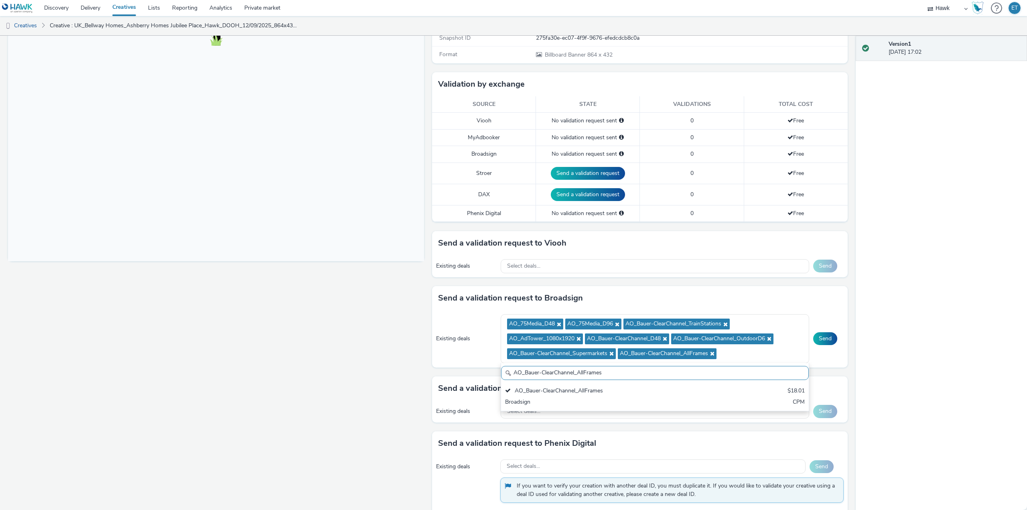
drag, startPoint x: 630, startPoint y: 377, endPoint x: 498, endPoint y: 375, distance: 132.0
click at [501, 375] on input "AO_Bauer-ClearChannel_AllFrames" at bounding box center [655, 373] width 308 height 14
paste input "Mall"
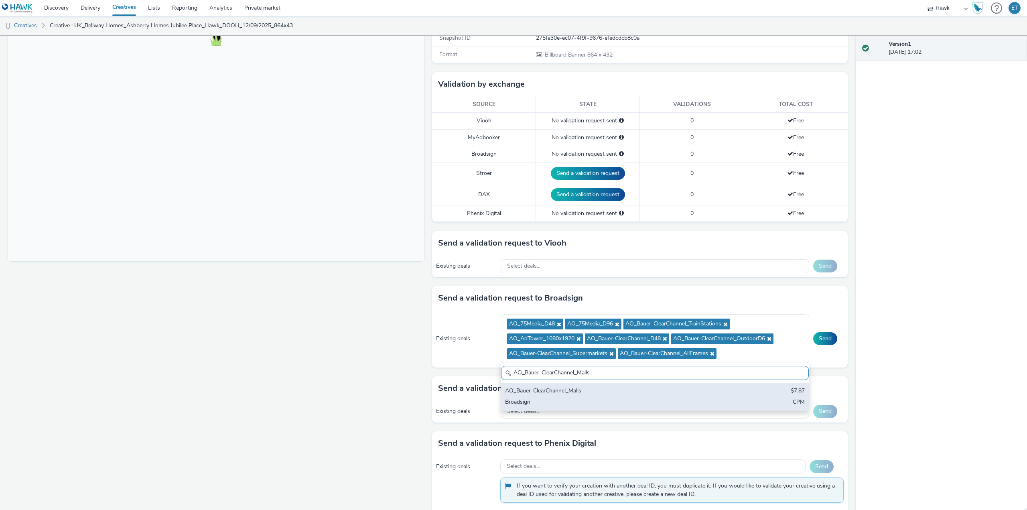
type input "AO_Bauer-ClearChannel_Malls"
click at [530, 394] on div "AO_Bauer-ClearChannel_Malls" at bounding box center [604, 391] width 199 height 9
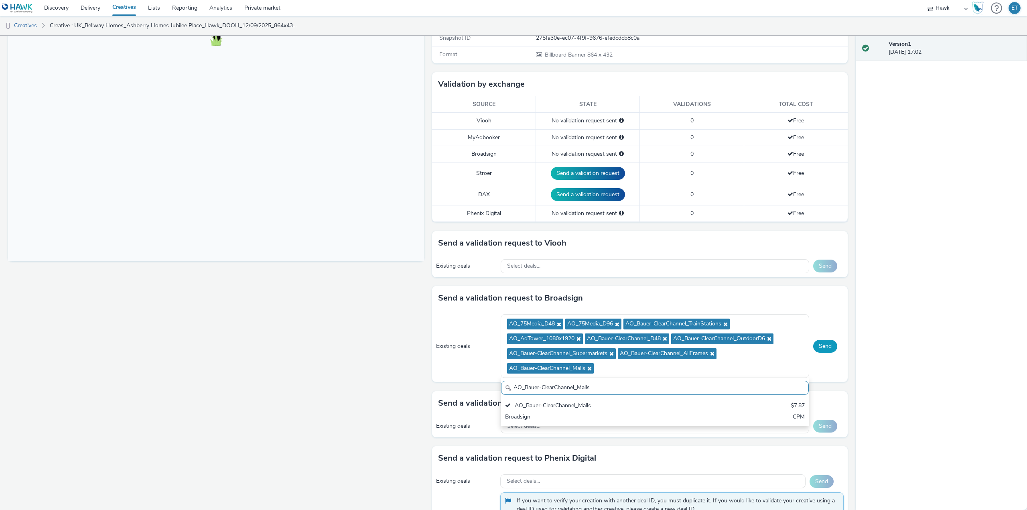
click at [818, 345] on button "Send" at bounding box center [825, 346] width 24 height 13
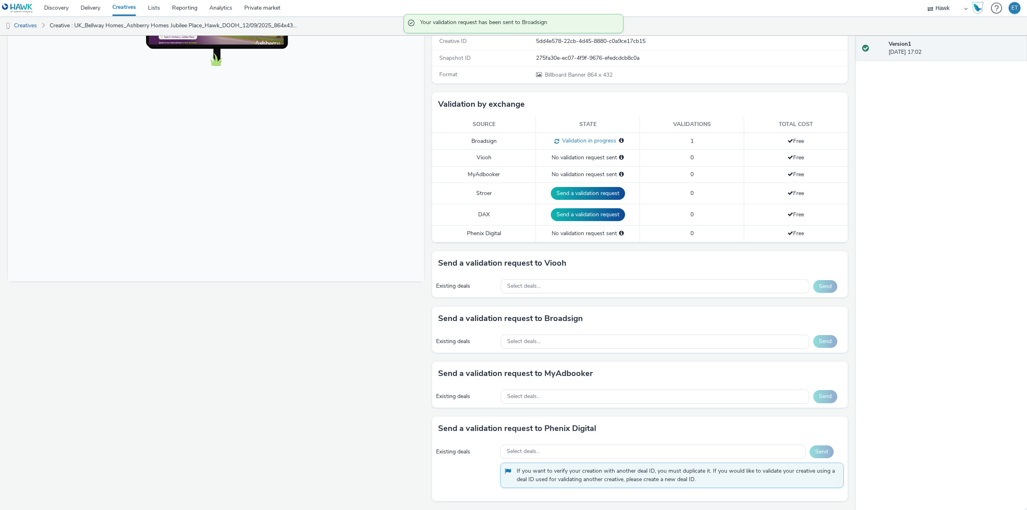
scroll to position [0, 0]
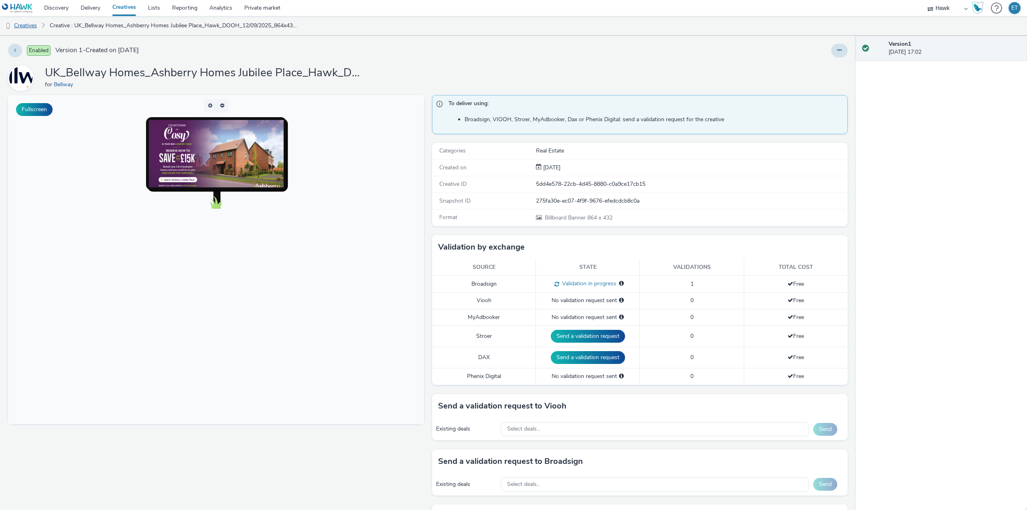
click at [19, 21] on link "Creatives" at bounding box center [20, 25] width 41 height 19
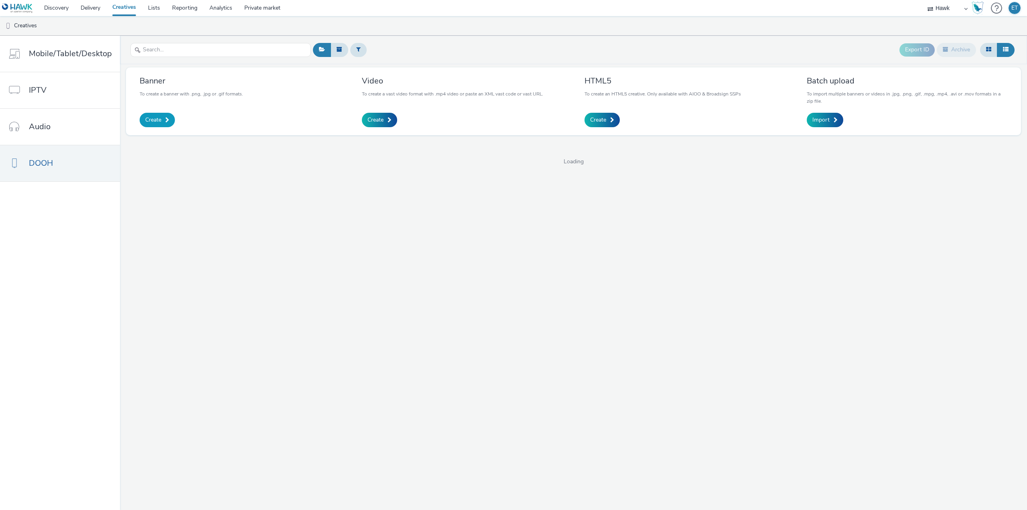
click at [155, 116] on span "Create" at bounding box center [153, 120] width 16 height 8
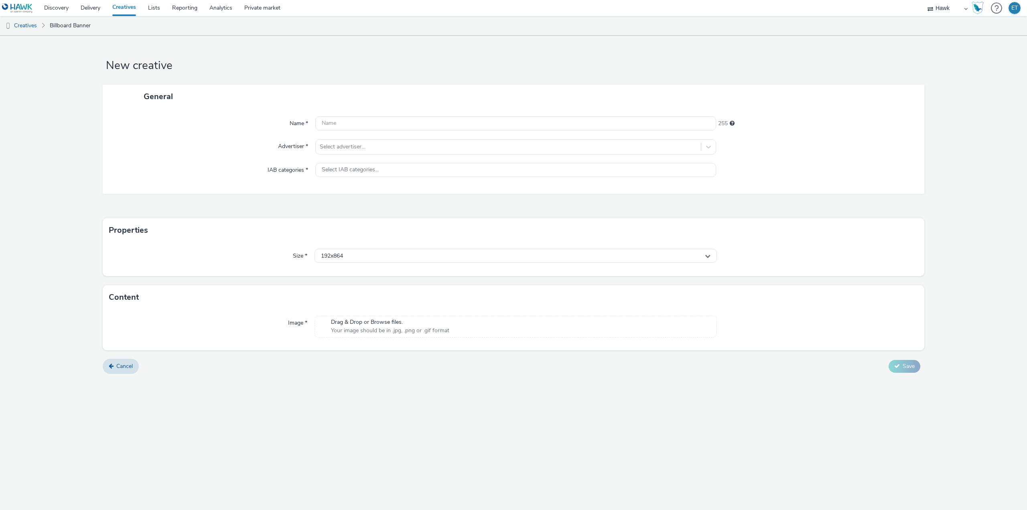
click at [509, 131] on div at bounding box center [515, 123] width 401 height 14
click at [509, 125] on input "text" at bounding box center [515, 123] width 401 height 14
paste input "UK_Bellway Homes_Ashberry Homes Jubilee Place_Hawk_DOOH_12/09/2025_612x306"
type input "UK_Bellway Homes_Ashberry Homes Jubilee Place_Hawk_DOOH_12/09/2025_612x306"
click at [475, 149] on div at bounding box center [508, 147] width 377 height 10
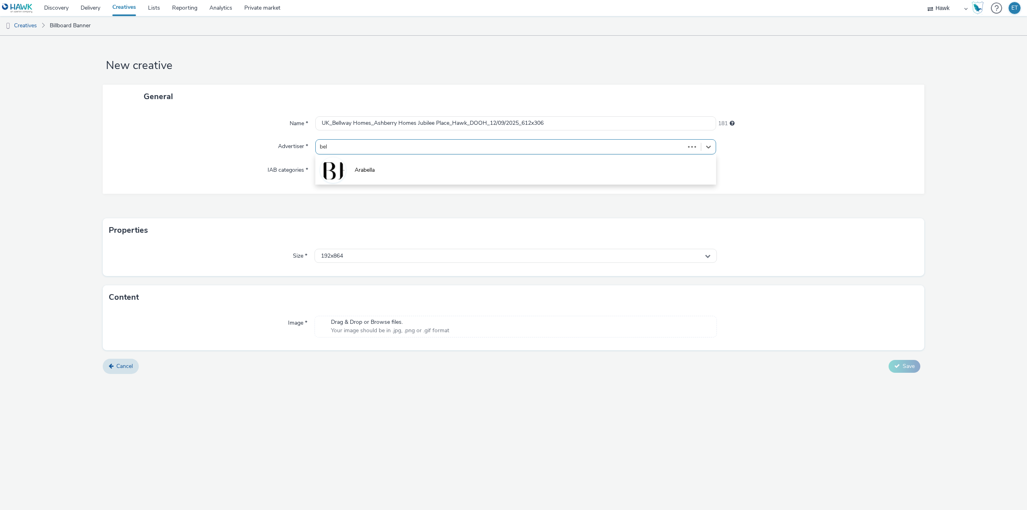
type input "bell"
click at [456, 200] on li "Bellway" at bounding box center [515, 196] width 401 height 27
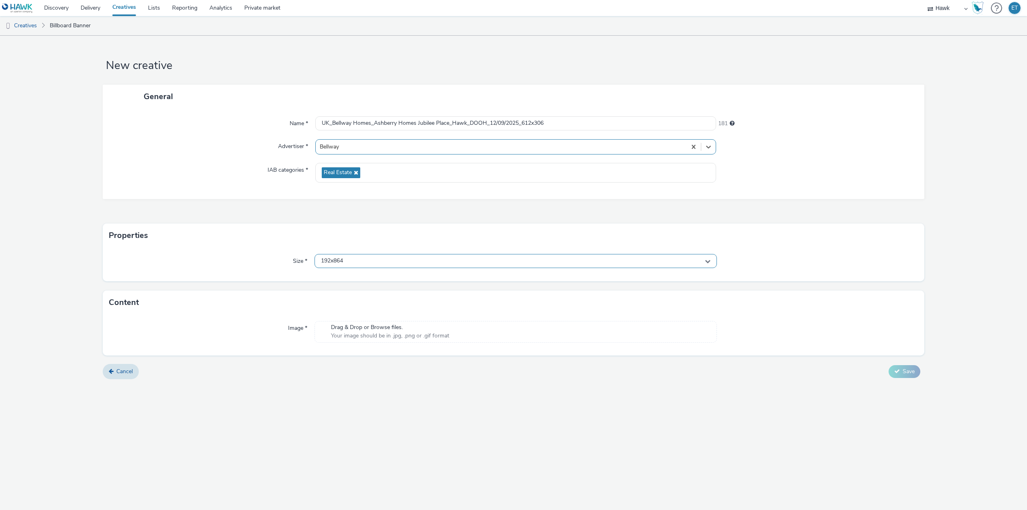
click at [384, 266] on div "192x864" at bounding box center [516, 261] width 402 height 14
click at [378, 282] on input "text" at bounding box center [516, 278] width 402 height 14
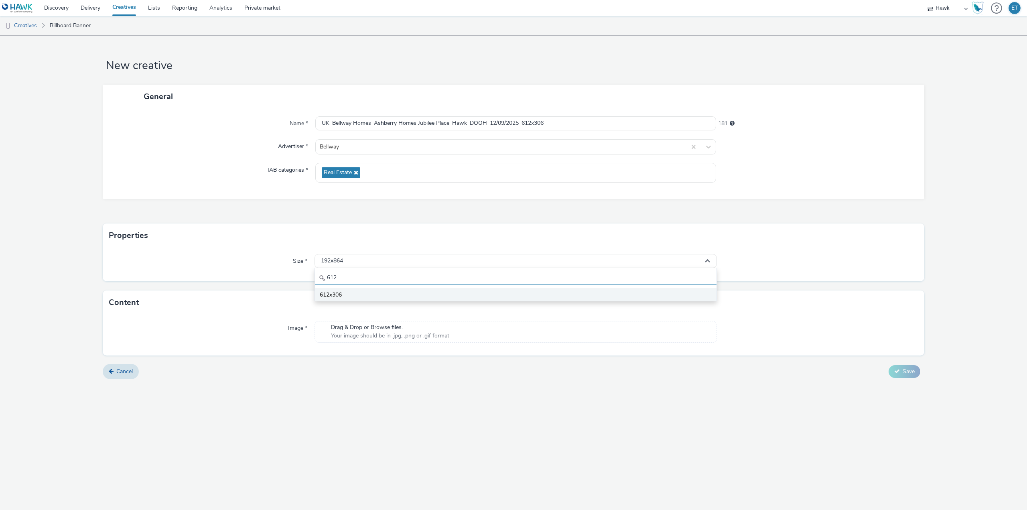
type input "612"
click at [374, 296] on li "612x306" at bounding box center [516, 294] width 402 height 13
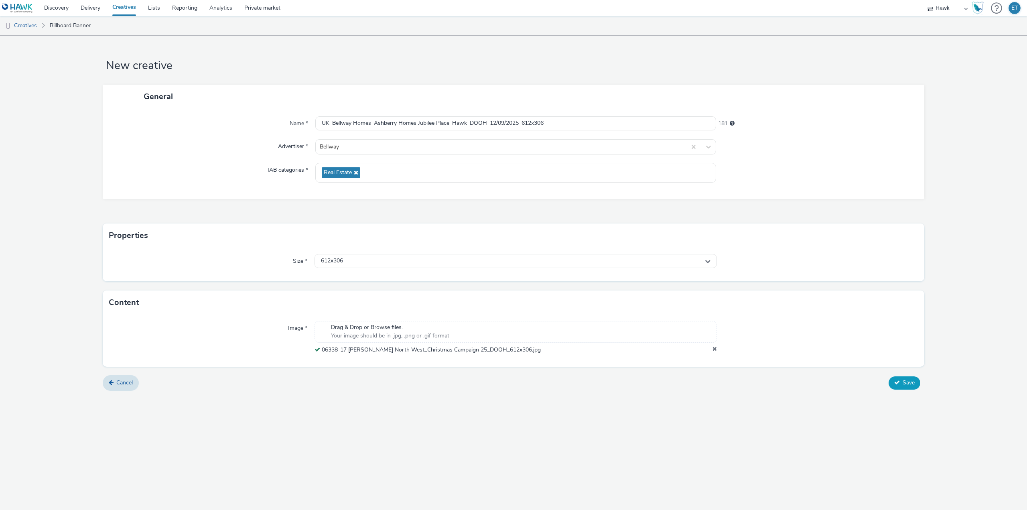
click at [911, 383] on span "Save" at bounding box center [909, 383] width 12 height 8
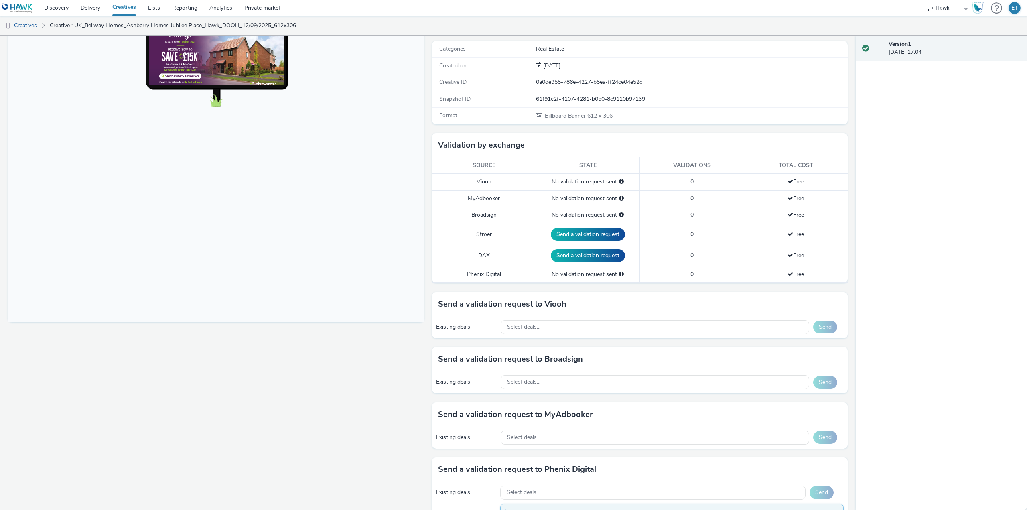
scroll to position [143, 0]
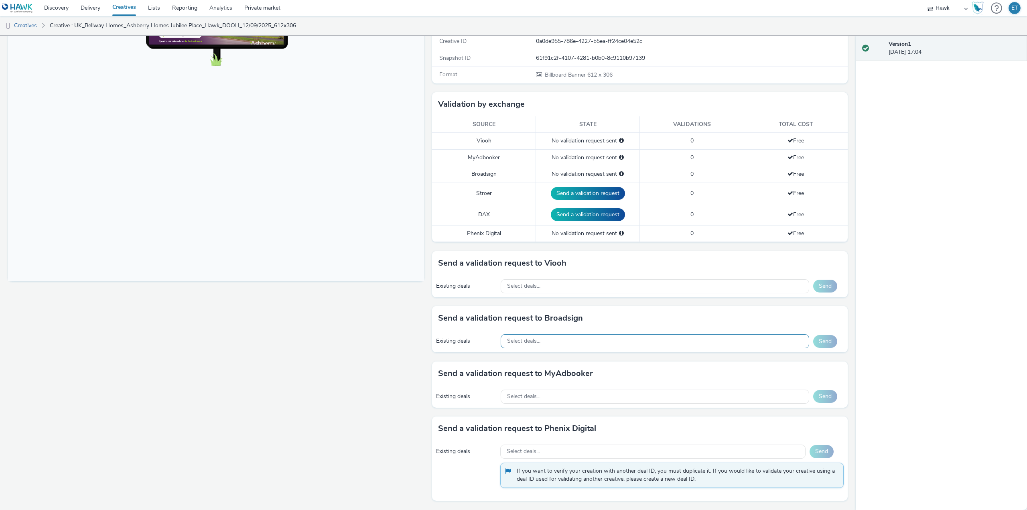
click at [523, 339] on span "Select deals..." at bounding box center [523, 341] width 33 height 7
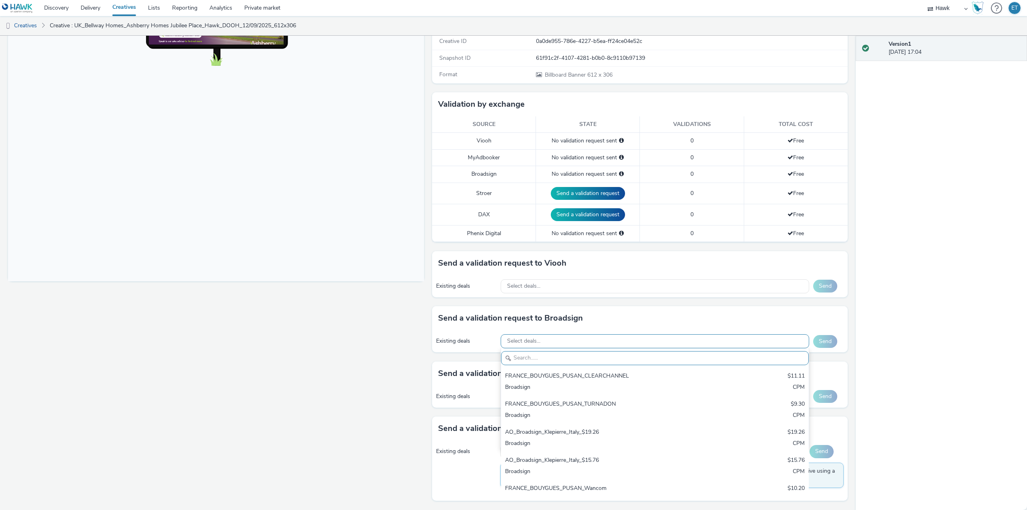
paste input "AO_75Media_D48"
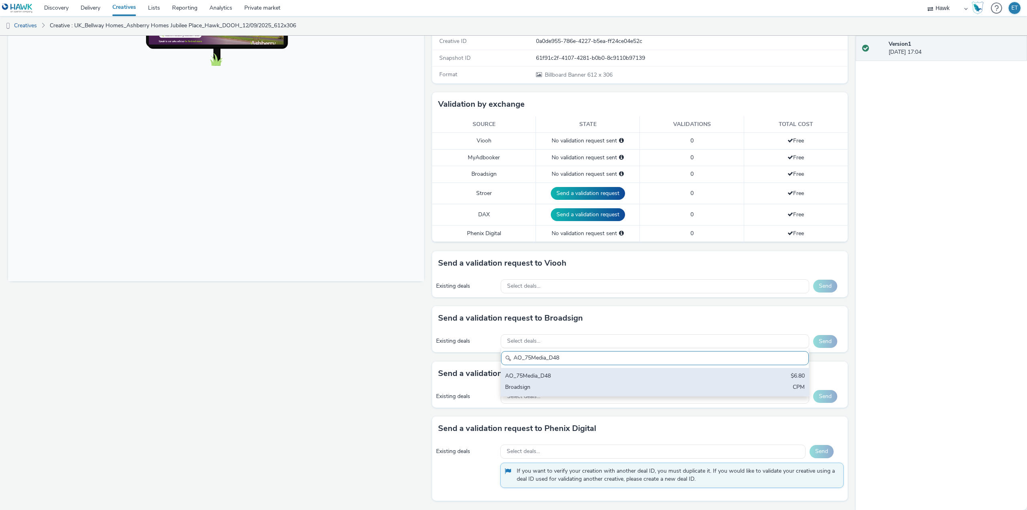
drag, startPoint x: 523, startPoint y: 381, endPoint x: 394, endPoint y: 290, distance: 158.6
click at [520, 379] on div "AO_75Media_D48 $6.80 Broadsign CPM" at bounding box center [655, 382] width 308 height 28
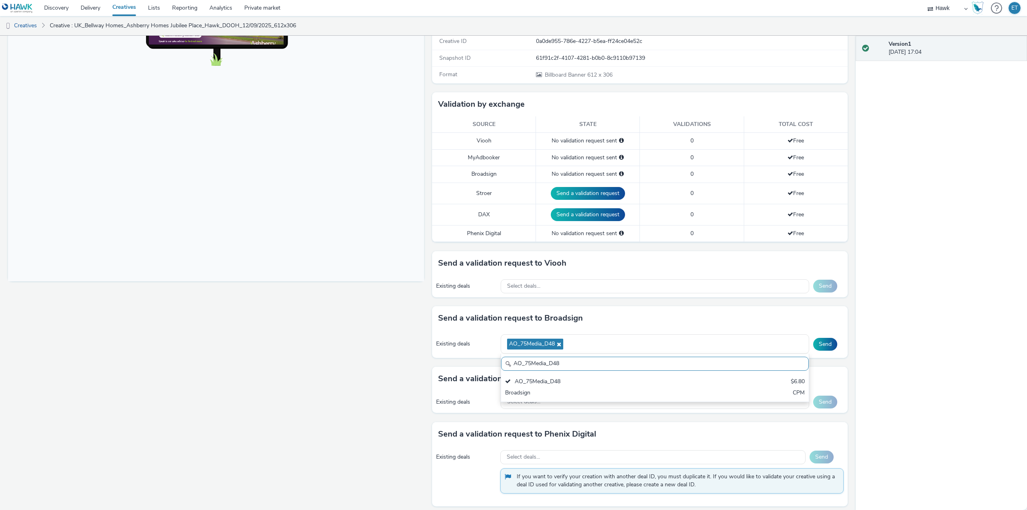
drag, startPoint x: 566, startPoint y: 366, endPoint x: 510, endPoint y: 369, distance: 55.9
click at [510, 369] on input "AO_75Media_D48" at bounding box center [655, 364] width 308 height 14
paste input "96"
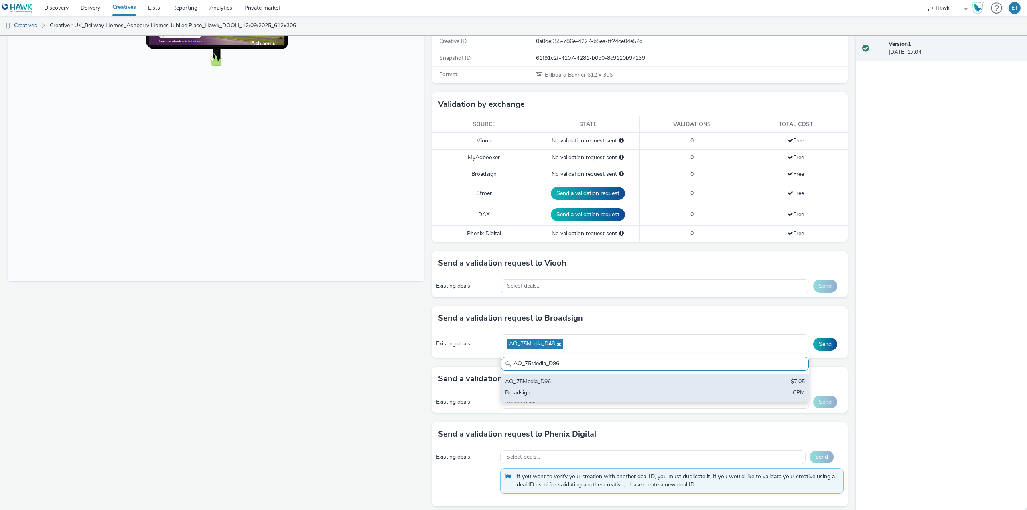
click at [537, 394] on div "Broadsign" at bounding box center [604, 393] width 199 height 9
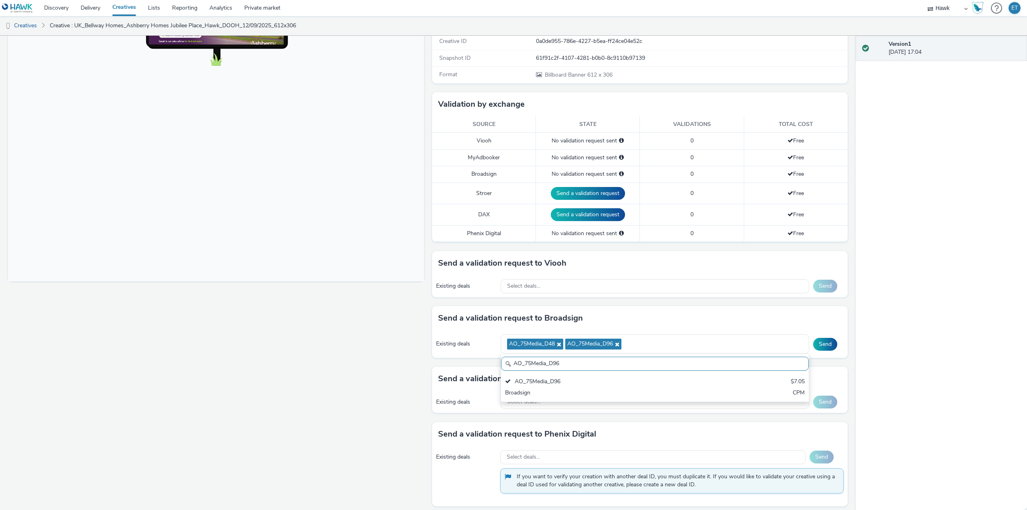
drag, startPoint x: 596, startPoint y: 365, endPoint x: 494, endPoint y: 362, distance: 101.9
click at [494, 362] on div "Send a validation request to Broadsign Existing deals AO_75Media_D48 AO_75Media…" at bounding box center [640, 336] width 416 height 61
paste input "[PERSON_NAME]-ClearChannel_TrainStations"
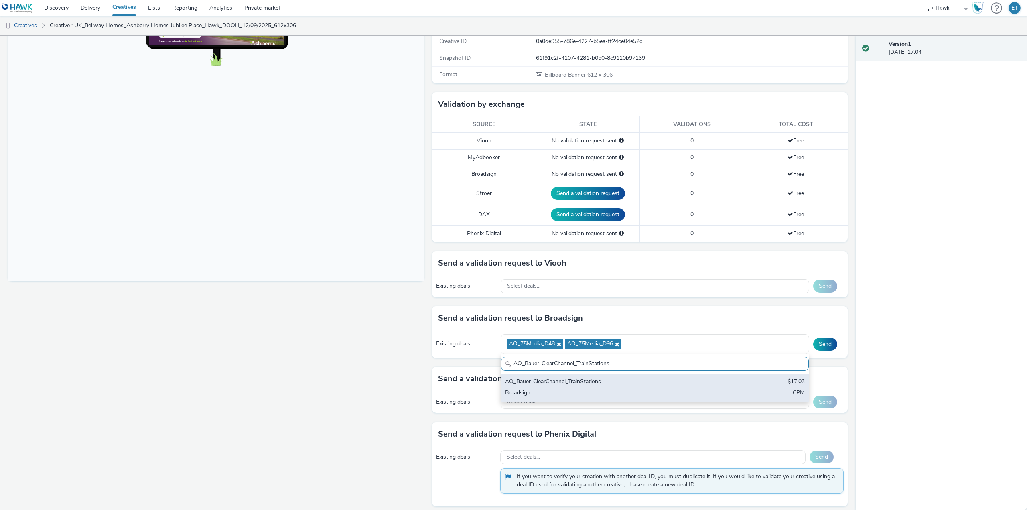
click at [507, 379] on div "AO_Bauer-ClearChannel_TrainStations" at bounding box center [604, 382] width 199 height 9
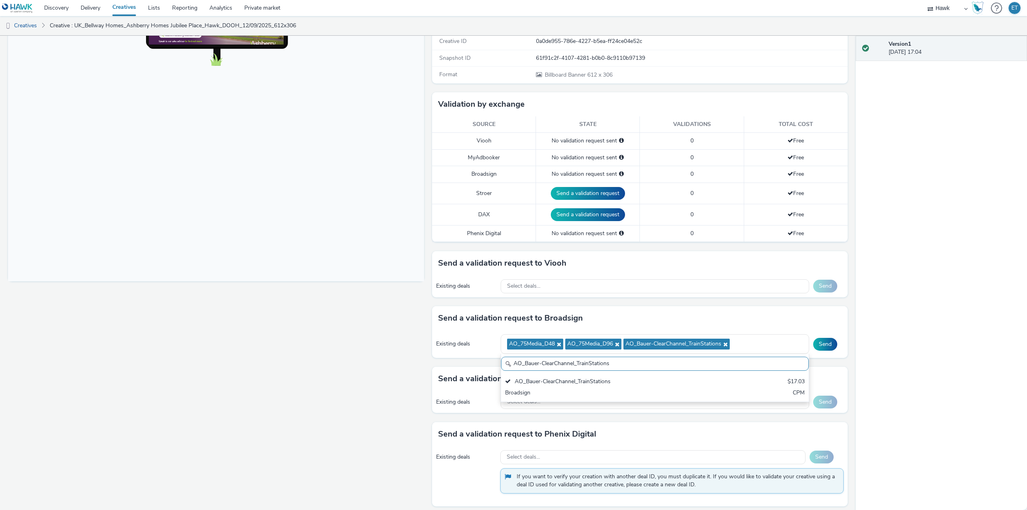
drag, startPoint x: 607, startPoint y: 364, endPoint x: 495, endPoint y: 358, distance: 112.5
click at [495, 358] on div "Send a validation request to Broadsign Existing deals AO_75Media_D48 AO_75Media…" at bounding box center [640, 336] width 416 height 61
paste input "AdTower_1080x1920"
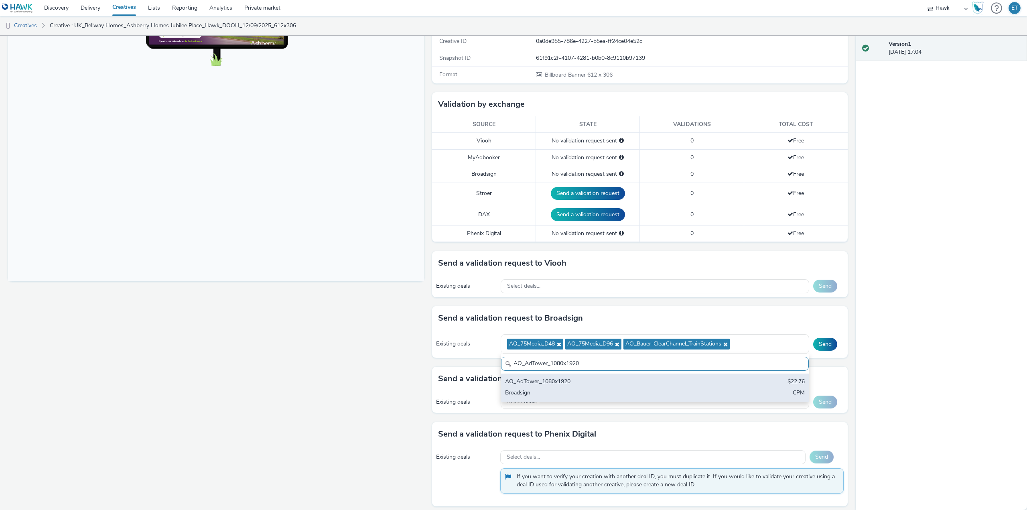
click at [516, 388] on div "AO_AdTower_1080x1920 $22.76 Broadsign CPM" at bounding box center [655, 387] width 308 height 28
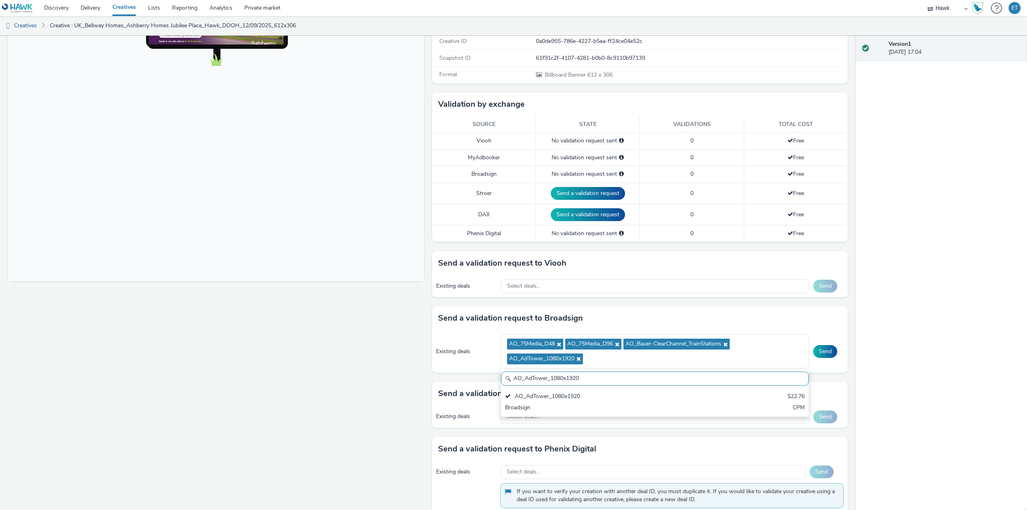
drag, startPoint x: 595, startPoint y: 380, endPoint x: 476, endPoint y: 373, distance: 119.7
click at [476, 373] on div "Send a validation request to Broadsign Existing deals AO_75Media_D48 AO_75Media…" at bounding box center [640, 343] width 416 height 75
paste input "[PERSON_NAME]-ClearChannel_D48"
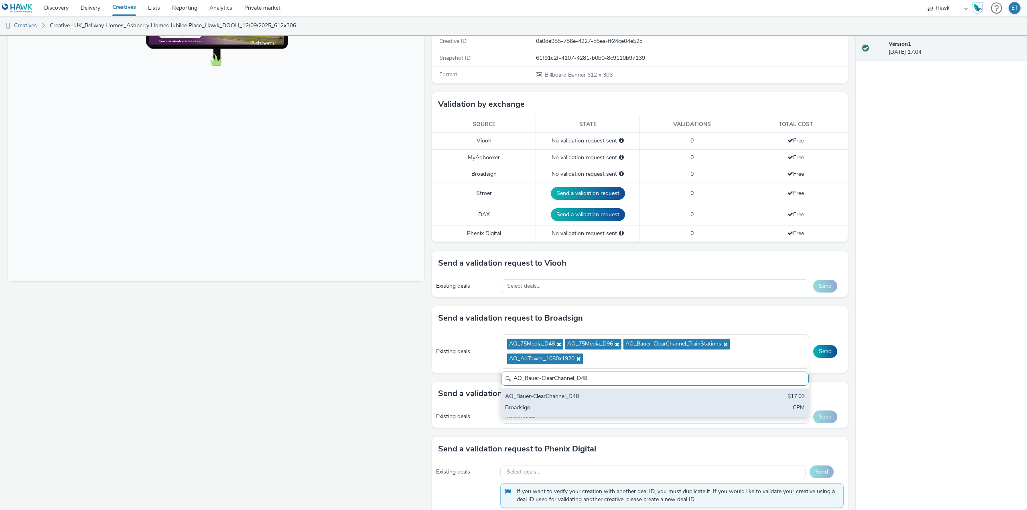
click at [534, 405] on div "Broadsign" at bounding box center [604, 408] width 199 height 9
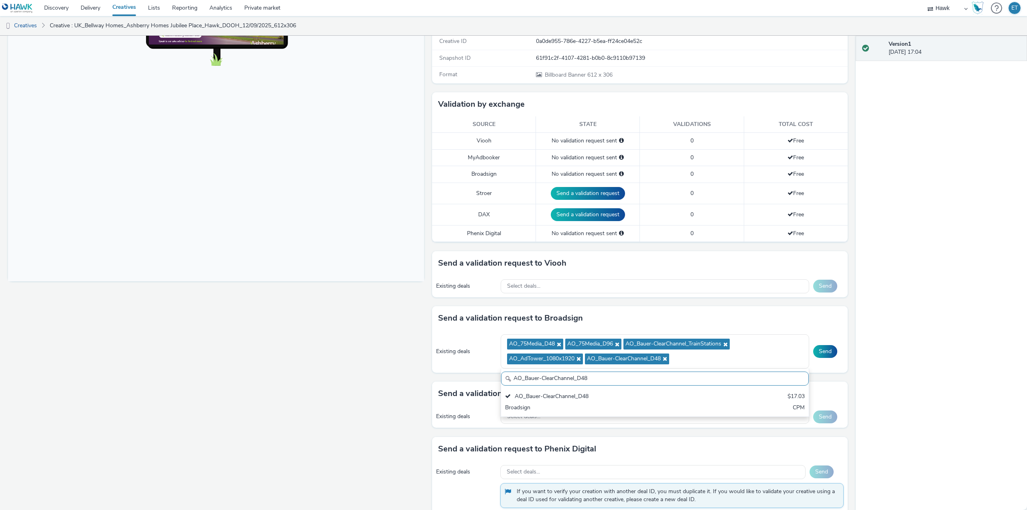
drag, startPoint x: 590, startPoint y: 381, endPoint x: 510, endPoint y: 375, distance: 80.5
click at [510, 375] on input "AO_Bauer-ClearChannel_D48" at bounding box center [655, 378] width 308 height 14
paste input "OutdoorD6"
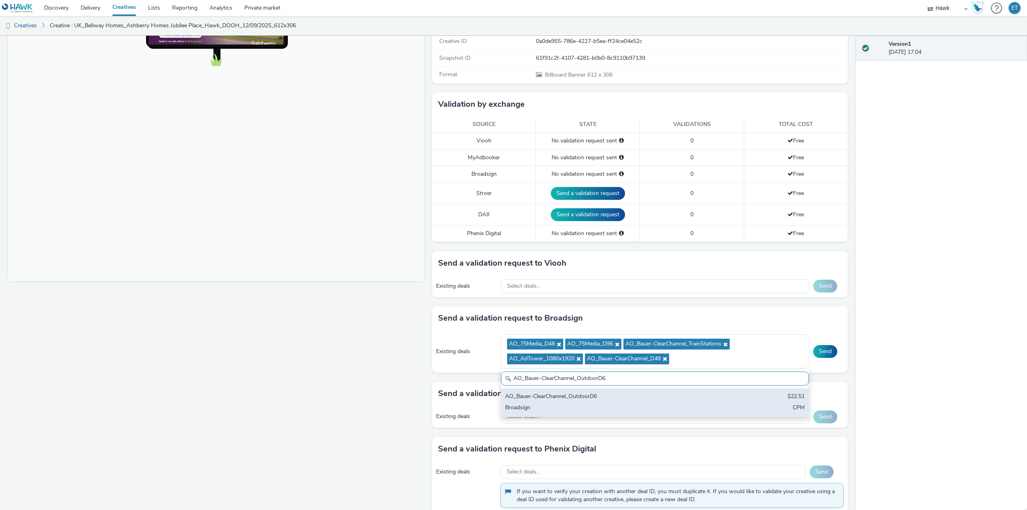
click at [513, 393] on div "AO_Bauer-ClearChannel_OutdoorD6" at bounding box center [604, 396] width 199 height 9
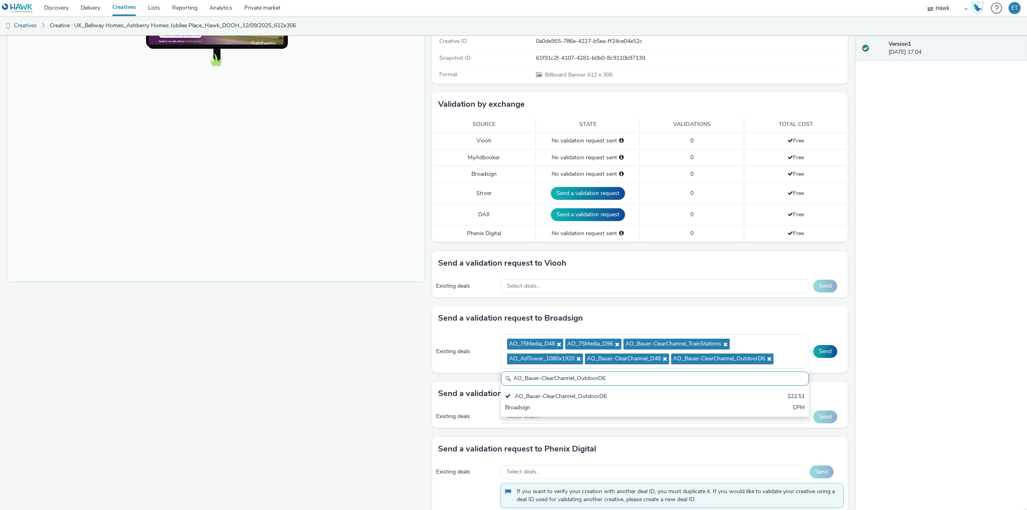
drag, startPoint x: 597, startPoint y: 380, endPoint x: 590, endPoint y: 378, distance: 7.0
click at [557, 371] on div "AO_Bauer-ClearChannel_OutdoorD6 AO_Bauer-ClearChannel_OutdoorD6 $22.51 Broadsig…" at bounding box center [655, 393] width 309 height 48
drag, startPoint x: 605, startPoint y: 378, endPoint x: 496, endPoint y: 379, distance: 109.1
click at [496, 379] on div "Send a validation request to Broadsign Existing deals AO_75Media_D48 AO_75Media…" at bounding box center [640, 343] width 416 height 75
paste input "Supermarkets"
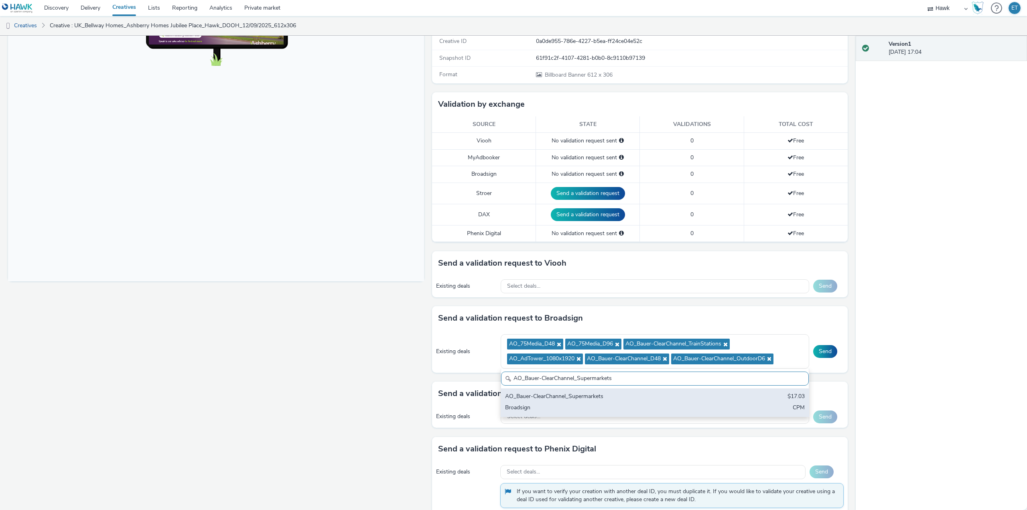
drag, startPoint x: 530, startPoint y: 410, endPoint x: 527, endPoint y: 407, distance: 4.5
click at [527, 407] on div "Broadsign" at bounding box center [604, 408] width 199 height 9
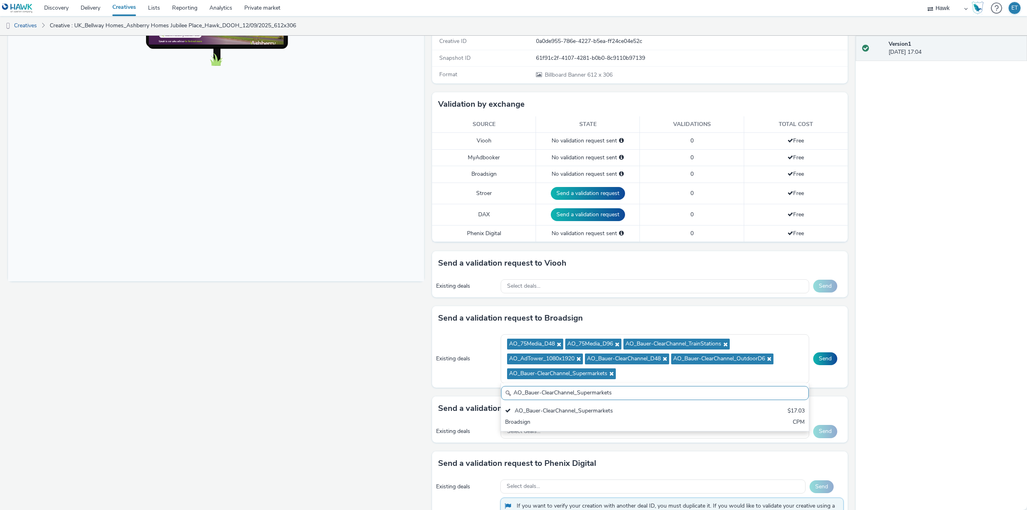
click at [570, 391] on input "AO_Bauer-ClearChannel_Supermarkets" at bounding box center [655, 393] width 308 height 14
paste input "AllFrame"
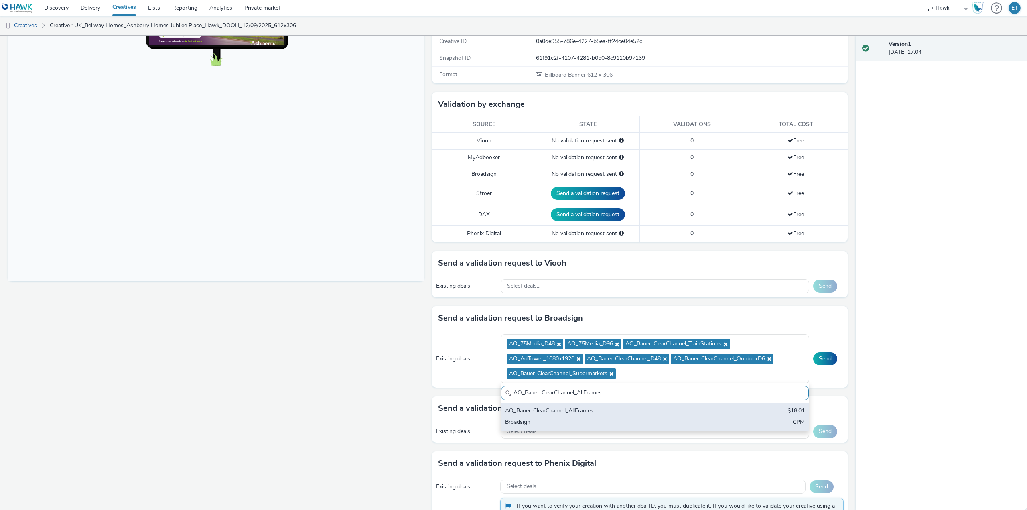
click at [574, 410] on div "AO_Bauer-ClearChannel_AllFrames" at bounding box center [604, 411] width 199 height 9
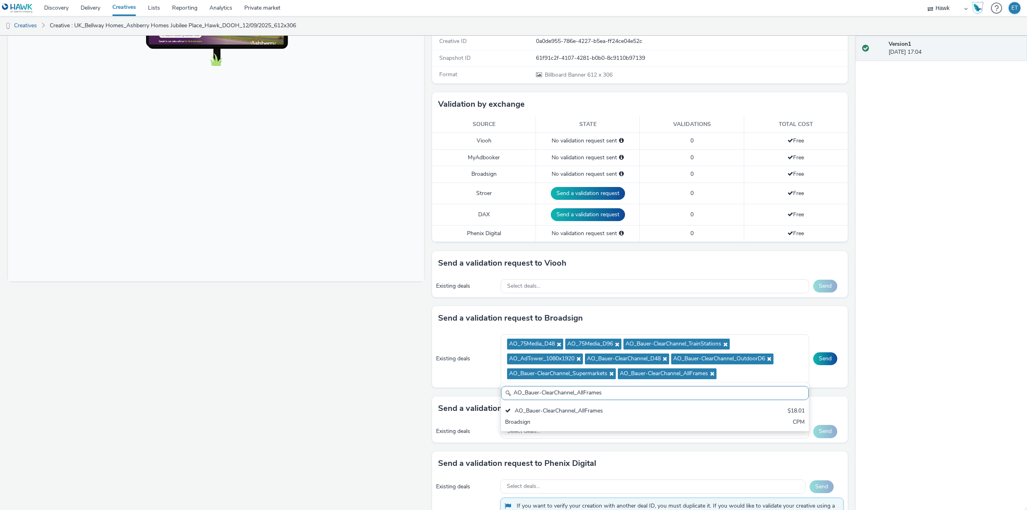
click at [582, 397] on input "AO_Bauer-ClearChannel_AllFrames" at bounding box center [655, 393] width 308 height 14
paste input "Mall"
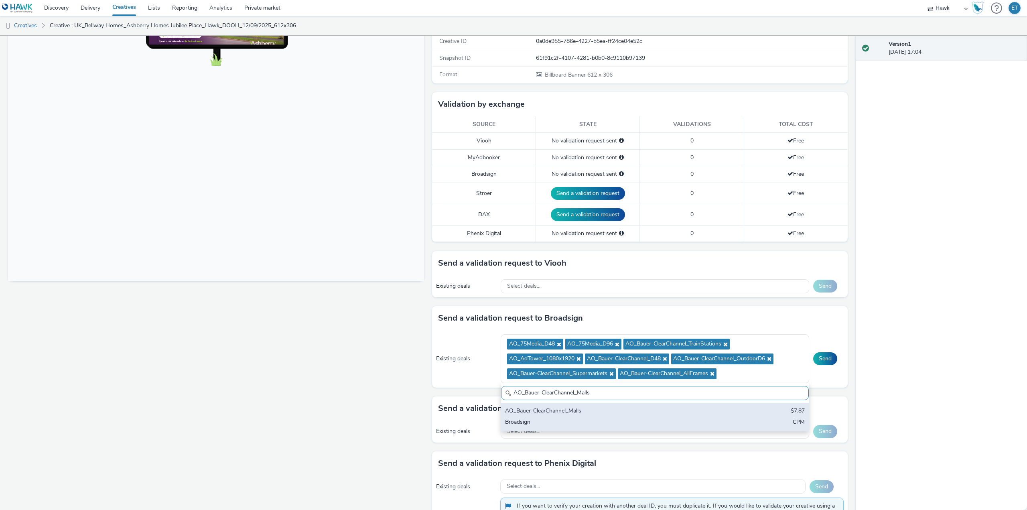
type input "AO_Bauer-ClearChannel_Malls"
click at [598, 416] on div "AO_Bauer-ClearChannel_Malls $7.87 Broadsign CPM" at bounding box center [655, 417] width 308 height 28
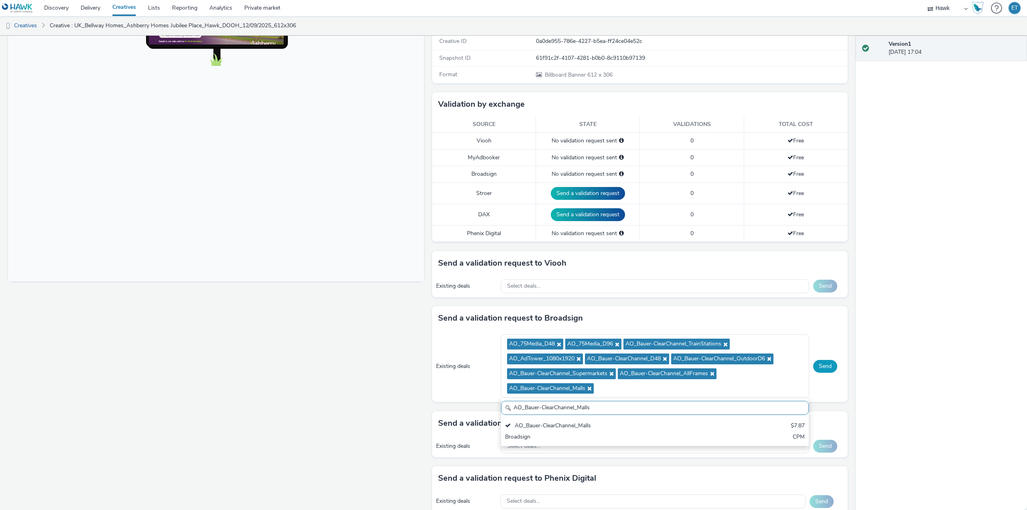
click at [823, 361] on button "Send" at bounding box center [825, 366] width 24 height 13
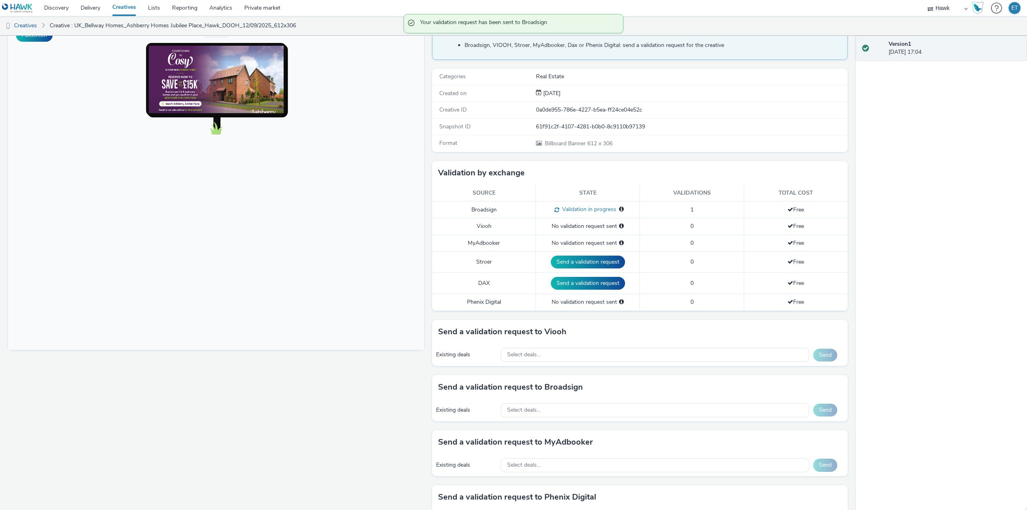
scroll to position [0, 0]
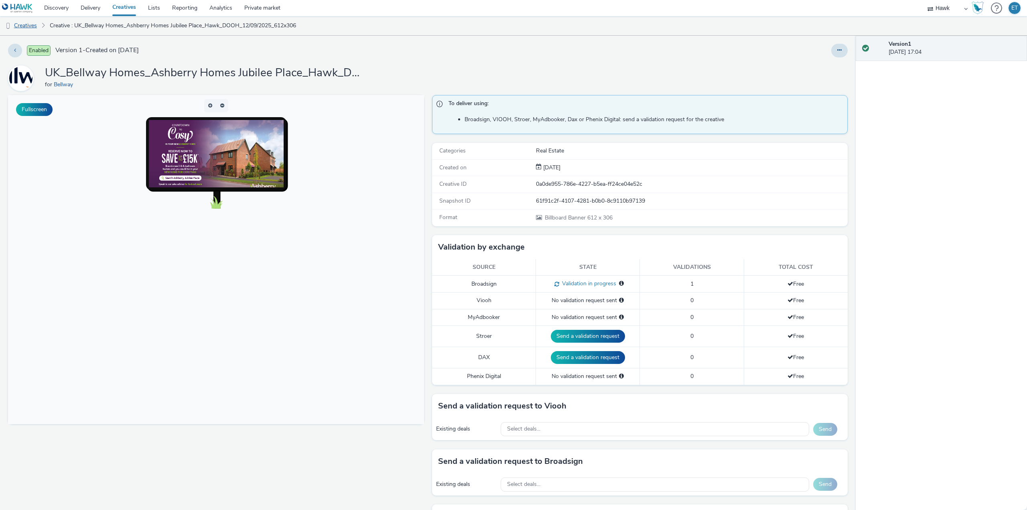
click at [26, 28] on link "Creatives" at bounding box center [20, 25] width 41 height 19
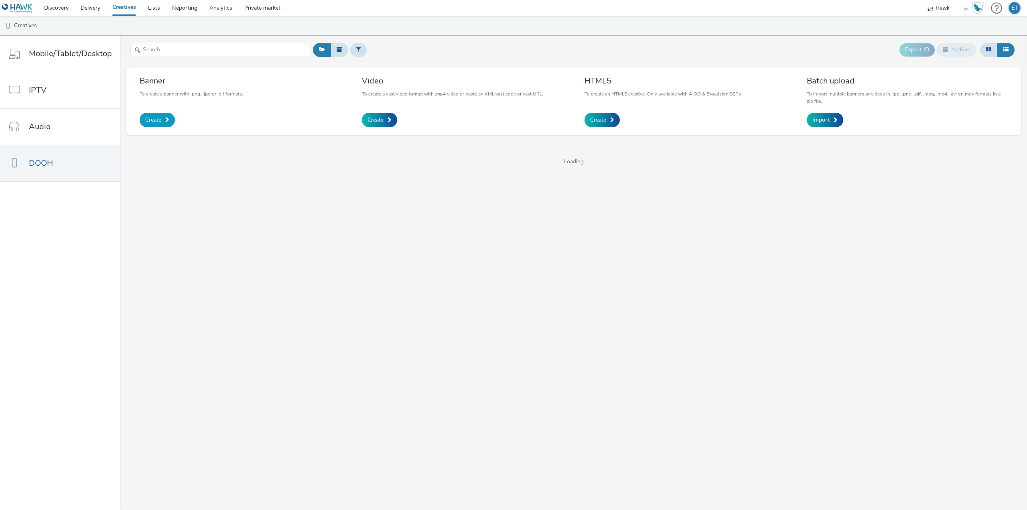
click at [159, 116] on span "Create" at bounding box center [153, 120] width 16 height 8
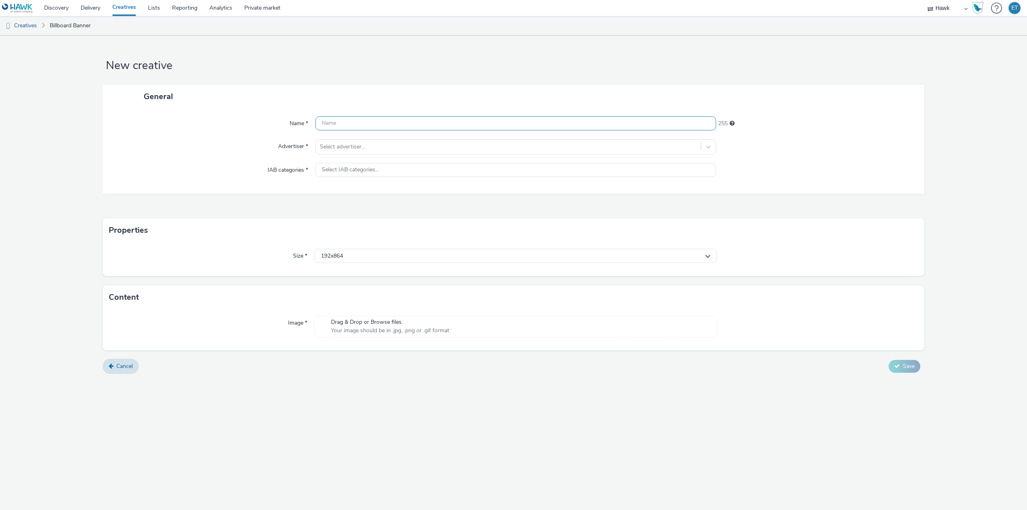
click at [424, 121] on input "text" at bounding box center [515, 123] width 401 height 14
paste input "UK_Bellway Homes_Ashberry Homes Jubilee Place_Hawk_DOOH_12/09/2025_1920x1080"
type input "UK_Bellway Homes_Ashberry Homes Jubilee Place_Hawk_DOOH_12/09/2025_1920x1080"
click at [417, 147] on div at bounding box center [508, 147] width 377 height 10
type input "bell"
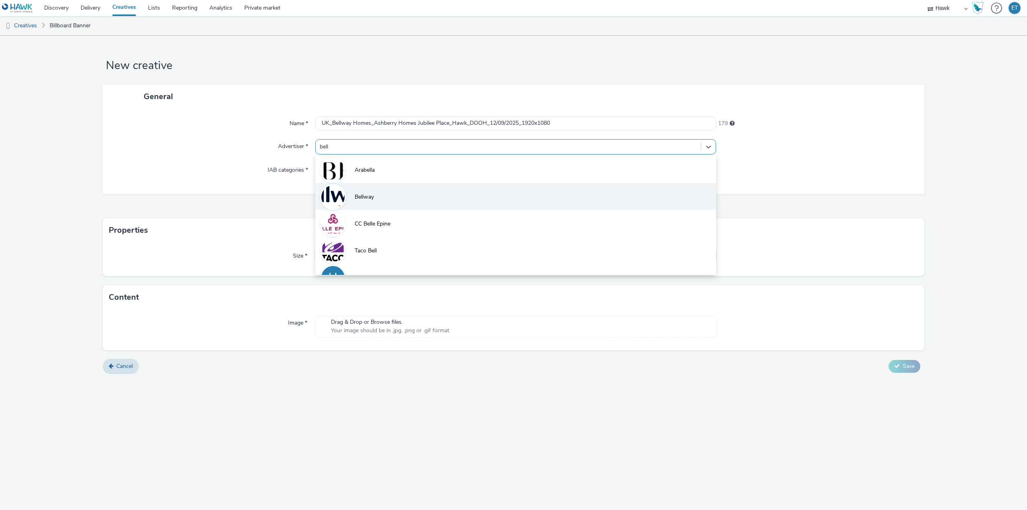
click at [403, 199] on li "Bellway" at bounding box center [515, 196] width 401 height 27
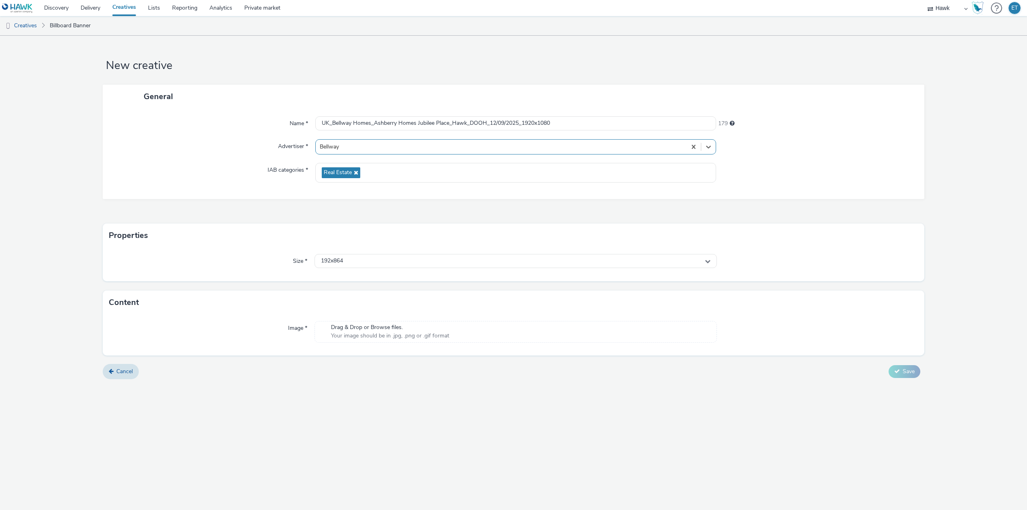
click at [410, 269] on div "Size * 192x864" at bounding box center [514, 265] width 822 height 34
click at [392, 265] on div "192x864" at bounding box center [516, 261] width 402 height 14
click at [384, 278] on input "text" at bounding box center [516, 278] width 402 height 14
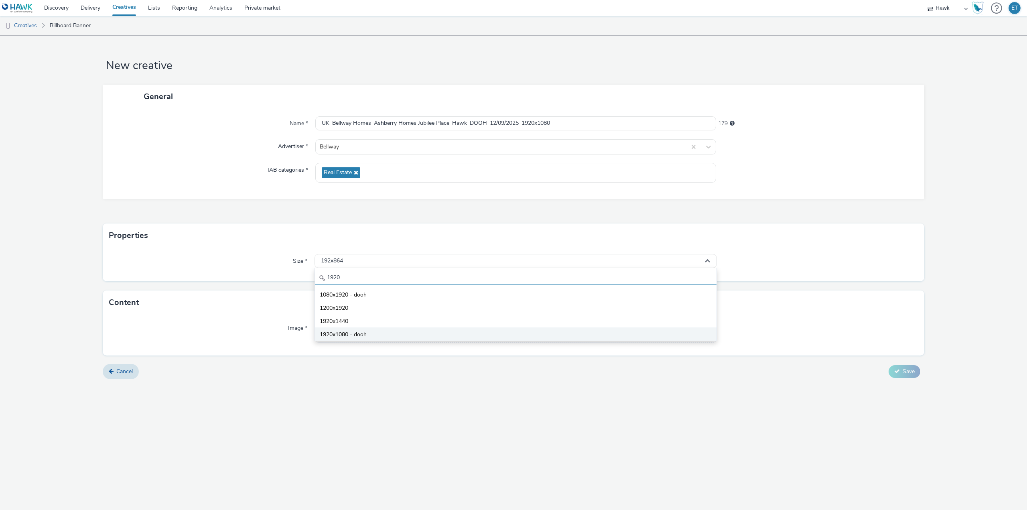
type input "1920"
click at [350, 336] on span "1920x1080 - dooh" at bounding box center [343, 335] width 47 height 8
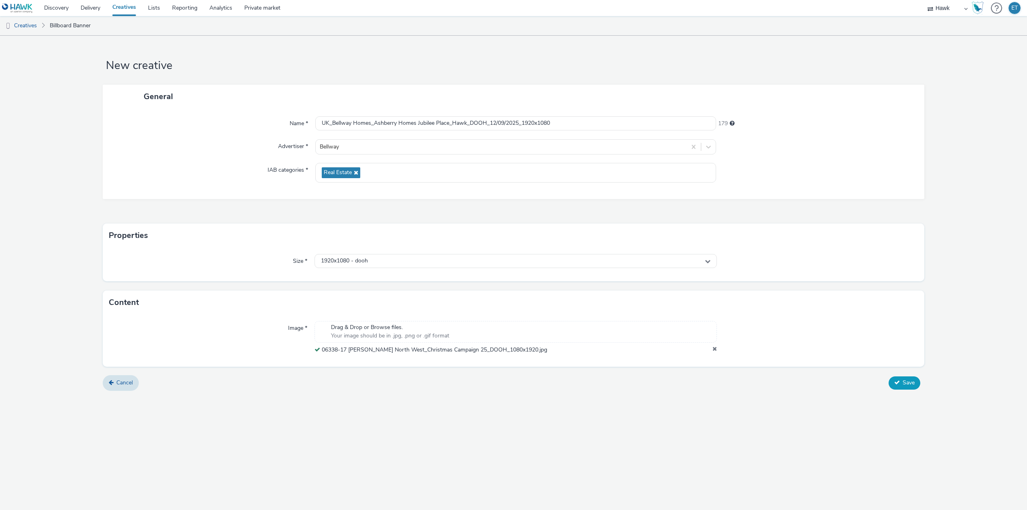
click at [901, 380] on button "Save" at bounding box center [905, 382] width 32 height 13
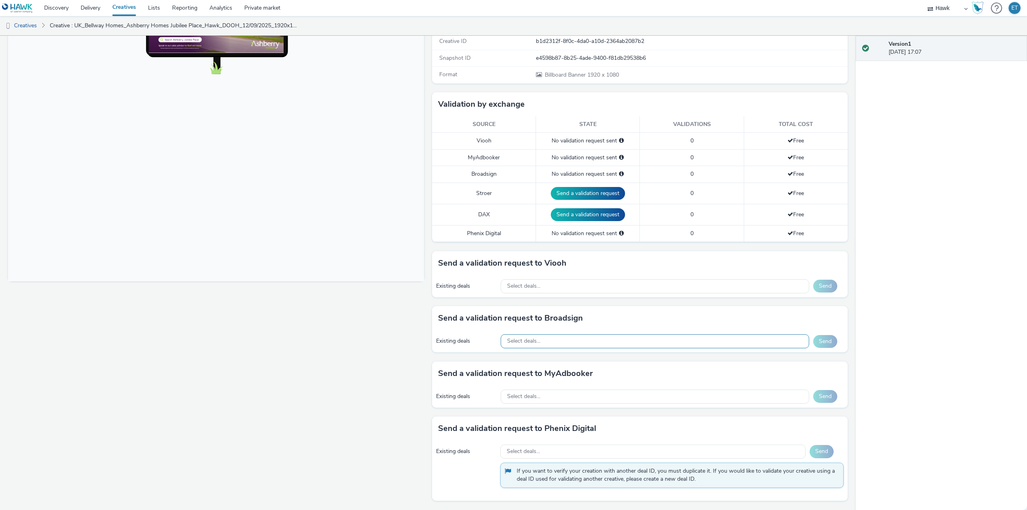
click at [557, 343] on div "Select deals..." at bounding box center [655, 341] width 309 height 14
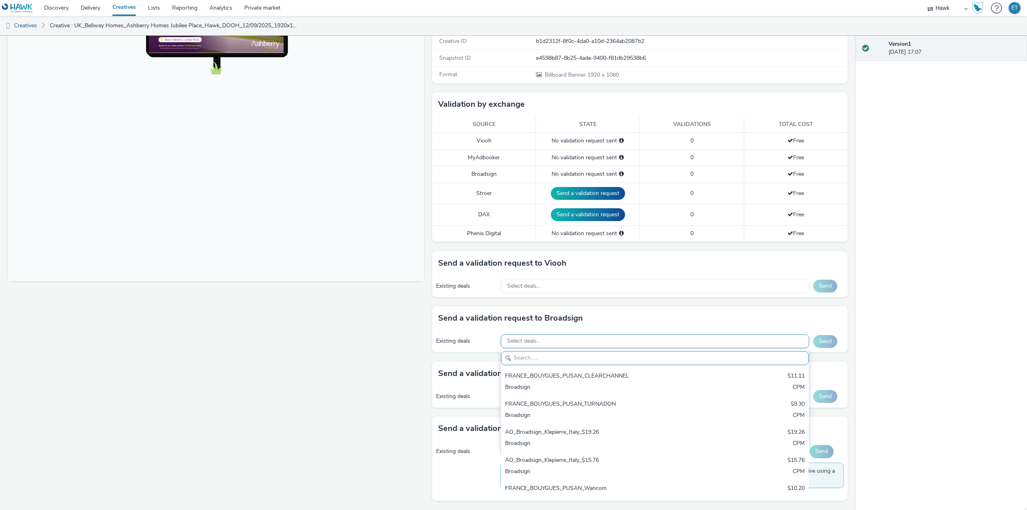
paste input "AO_75Media_D48"
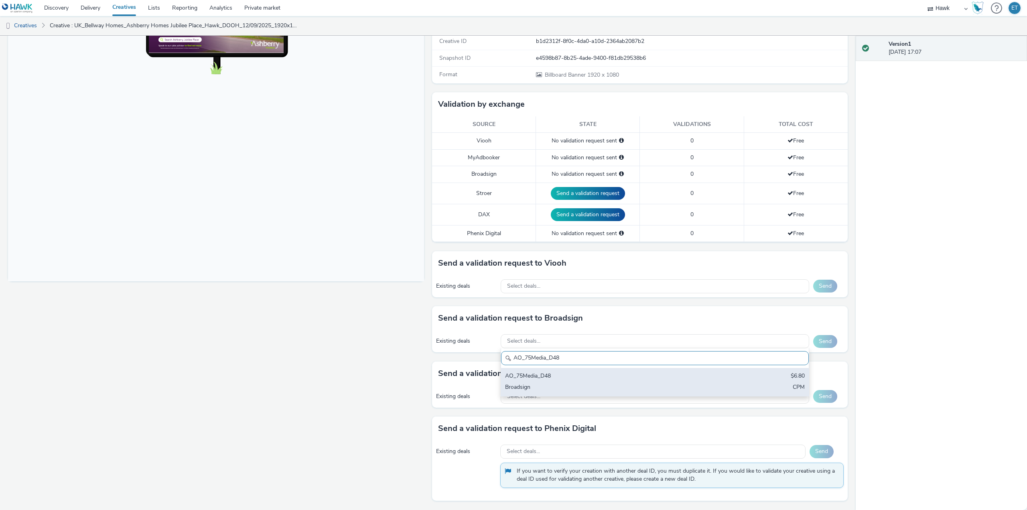
click at [554, 371] on div "AO_75Media_D48 $6.80 Broadsign CPM" at bounding box center [655, 382] width 308 height 28
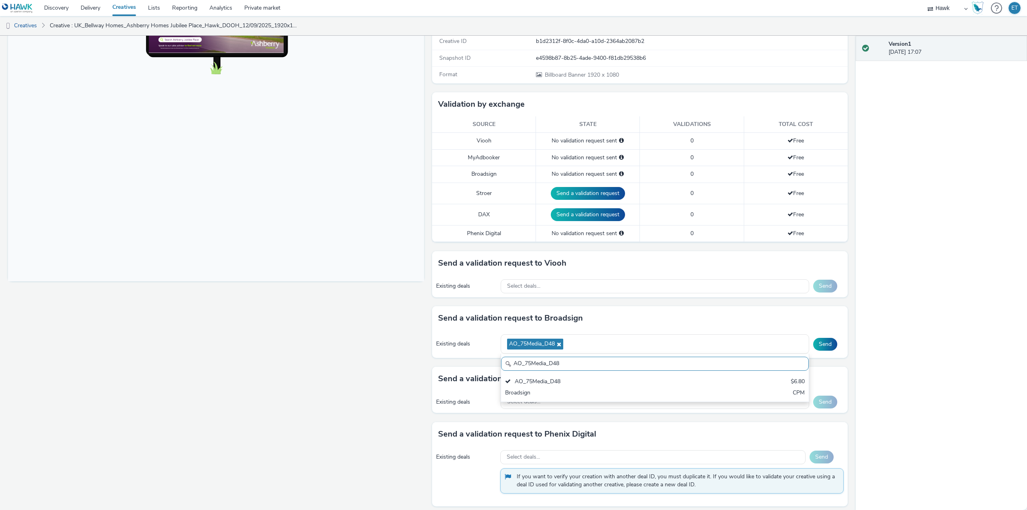
drag, startPoint x: 593, startPoint y: 365, endPoint x: 496, endPoint y: 362, distance: 96.3
click at [496, 362] on div "Send a validation request to Broadsign Existing deals AO_75Media_D48 AO_75Media…" at bounding box center [640, 336] width 416 height 61
paste input "96"
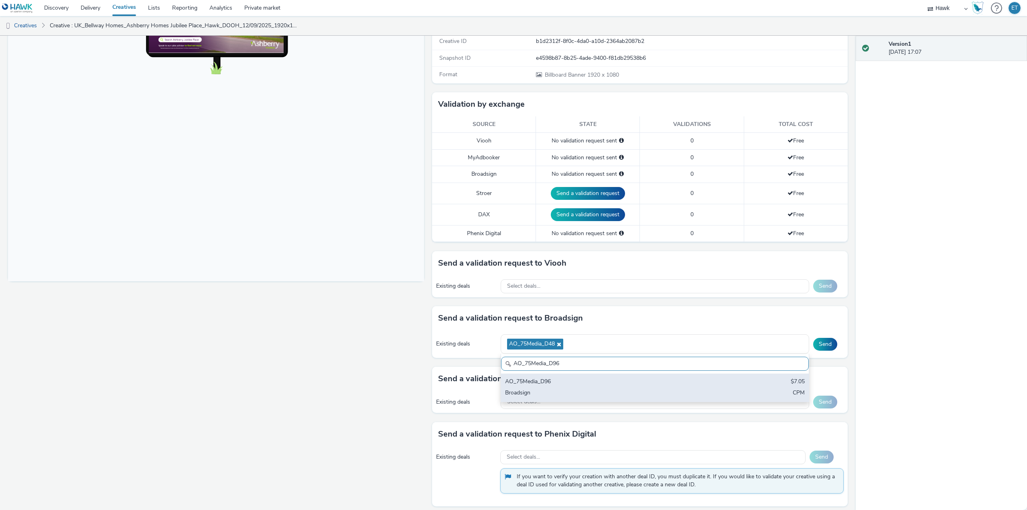
click at [522, 392] on div "Broadsign" at bounding box center [604, 393] width 199 height 9
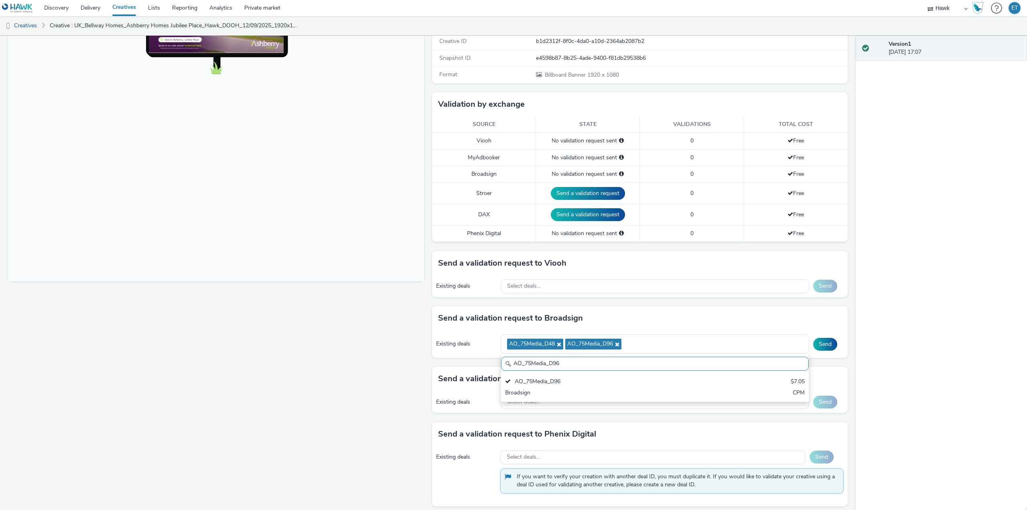
drag, startPoint x: 585, startPoint y: 365, endPoint x: 497, endPoint y: 364, distance: 87.9
click at [497, 364] on div "Send a validation request to Broadsign Existing deals AO_75Media_D48 AO_75Media…" at bounding box center [640, 336] width 416 height 61
paste input "[PERSON_NAME]-ClearChannel_TrainStations"
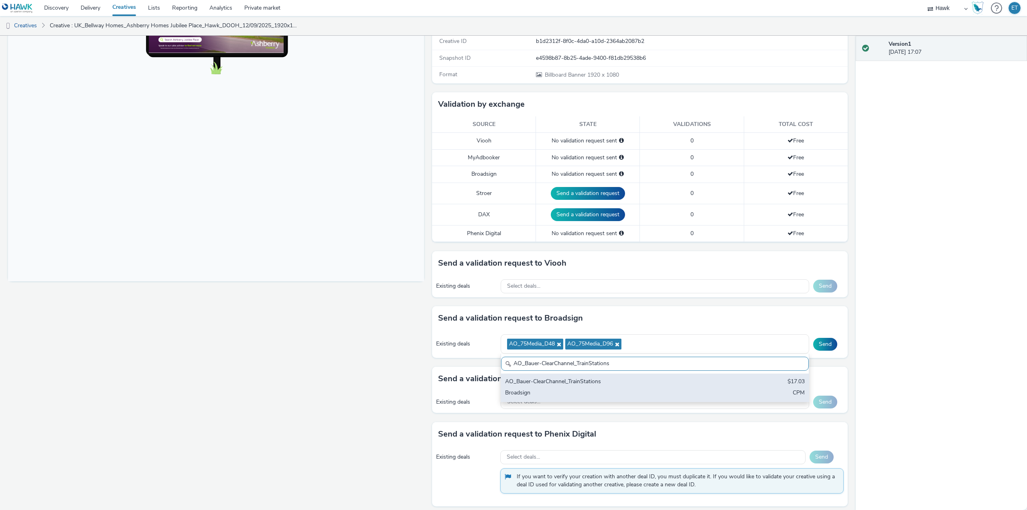
click at [527, 386] on div "AO_Bauer-ClearChannel_TrainStations" at bounding box center [604, 382] width 199 height 9
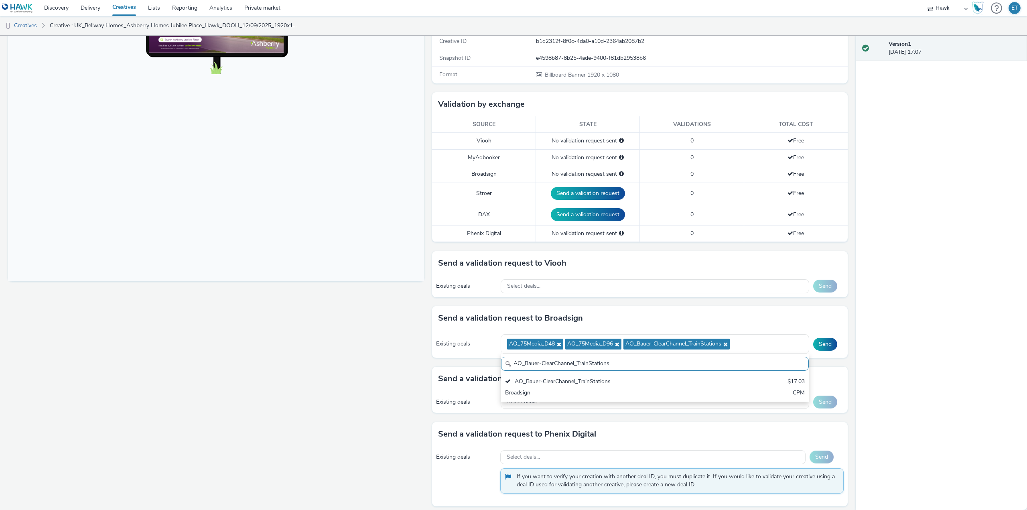
drag, startPoint x: 595, startPoint y: 361, endPoint x: 510, endPoint y: 357, distance: 85.2
click at [510, 357] on input "AO_Bauer-ClearChannel_TrainStations" at bounding box center [655, 364] width 308 height 14
paste input "AdTower_1080x1920"
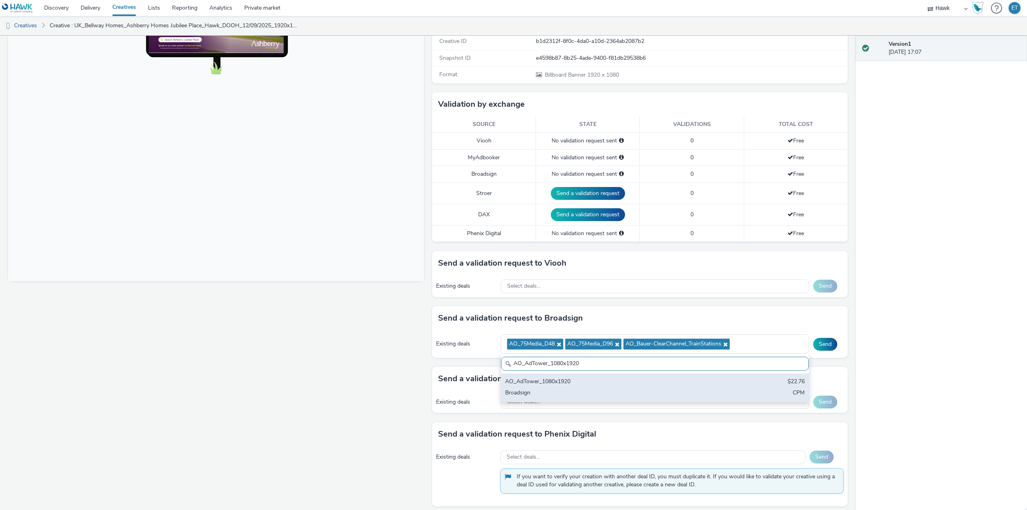
click at [522, 387] on div "AO_AdTower_1080x1920 $22.76 Broadsign CPM" at bounding box center [655, 387] width 308 height 28
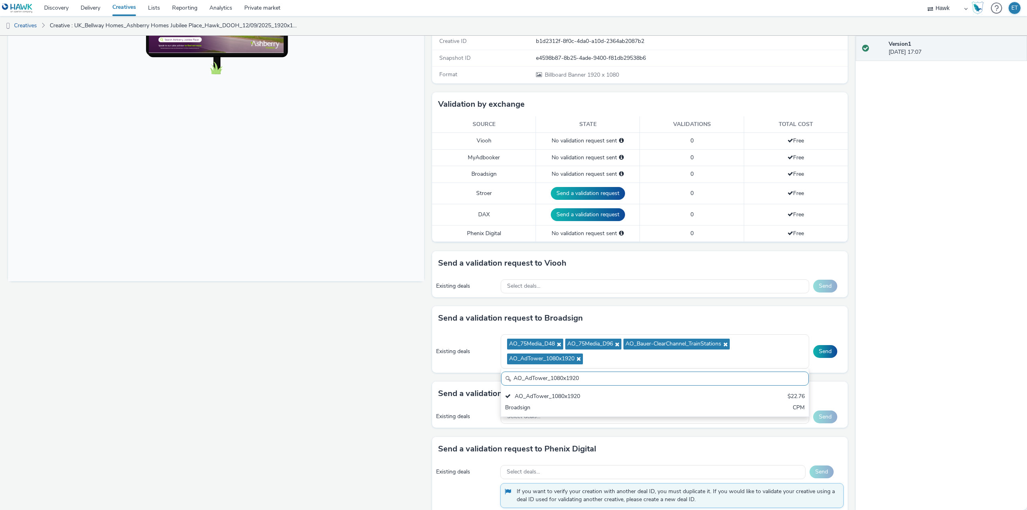
drag, startPoint x: 587, startPoint y: 383, endPoint x: 504, endPoint y: 380, distance: 82.7
click at [504, 380] on div "AO_AdTower_1080x1920" at bounding box center [655, 378] width 308 height 14
paste input "[PERSON_NAME]-ClearChannel_D48"
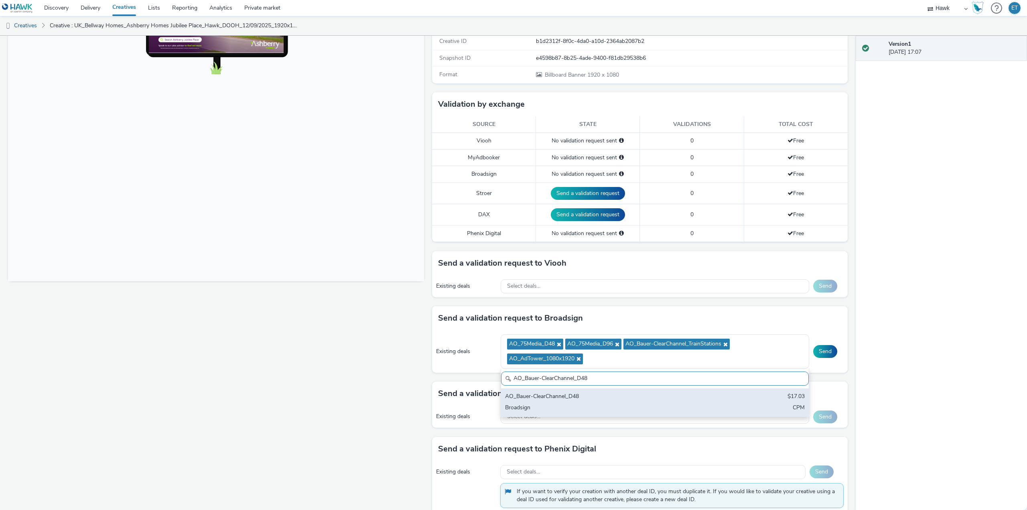
click at [513, 400] on div "AO_Bauer-ClearChannel_D48" at bounding box center [604, 396] width 199 height 9
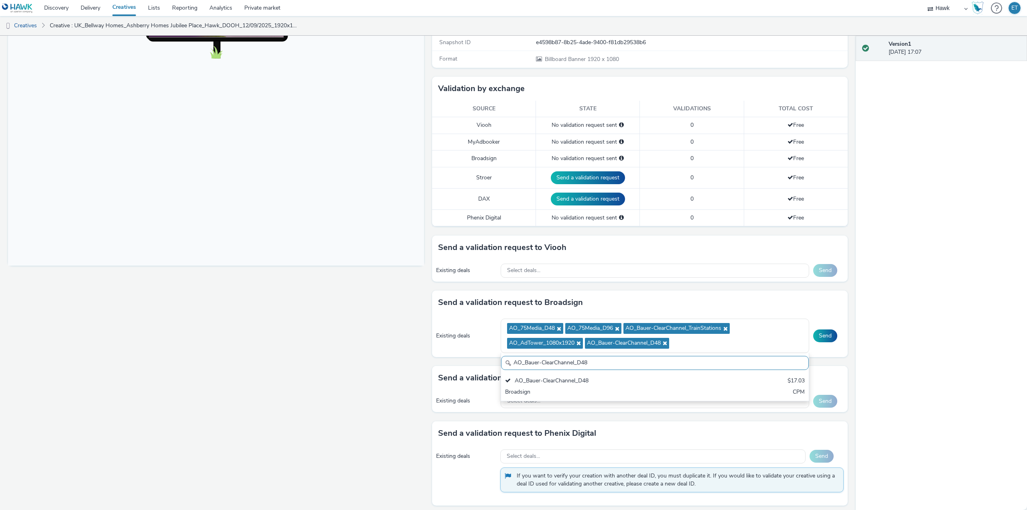
scroll to position [163, 0]
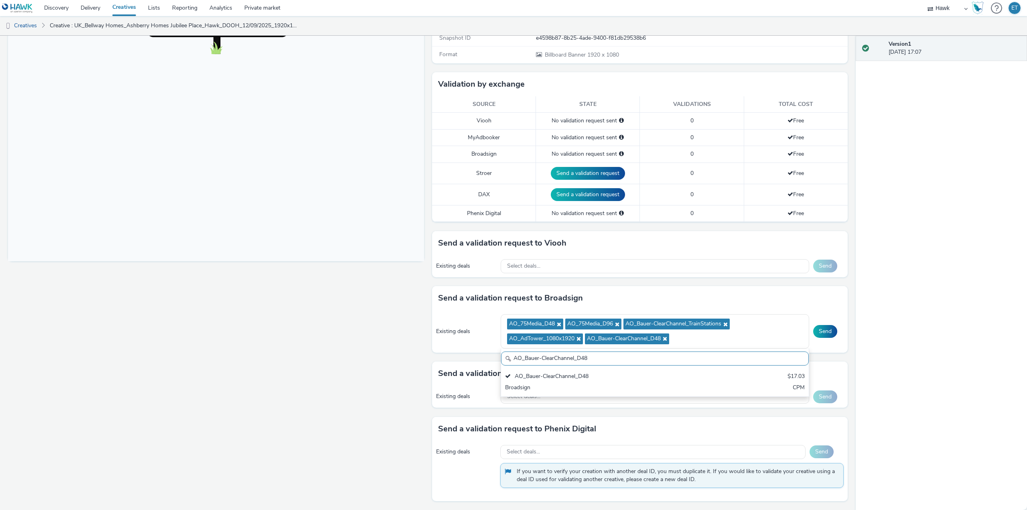
drag, startPoint x: 597, startPoint y: 361, endPoint x: 468, endPoint y: 354, distance: 128.6
click at [468, 354] on div "Send a validation request to Broadsign Existing deals AO_75Media_D48 AO_75Media…" at bounding box center [640, 323] width 416 height 75
paste input "OutdoorD6"
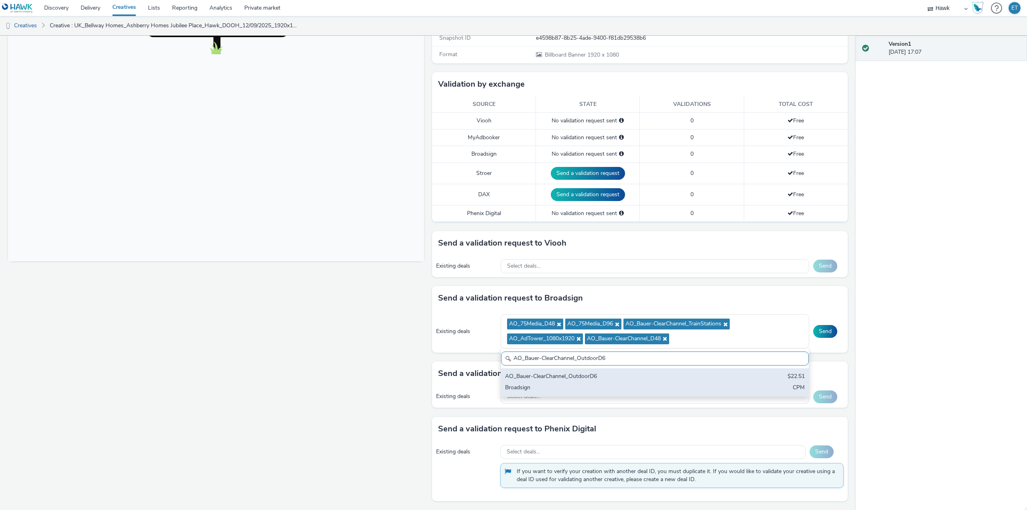
click at [505, 385] on div "Broadsign" at bounding box center [604, 388] width 199 height 9
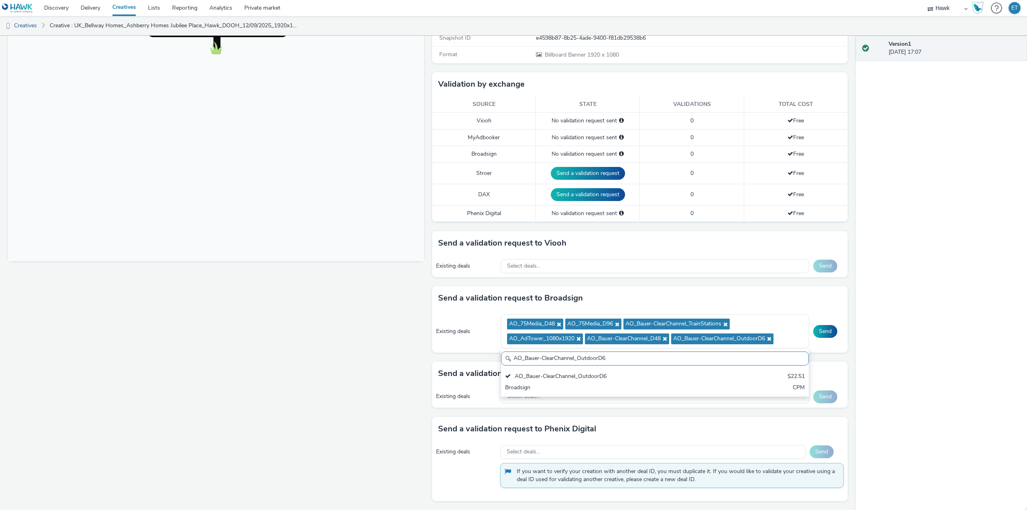
drag, startPoint x: 602, startPoint y: 363, endPoint x: 510, endPoint y: 362, distance: 91.5
click at [510, 362] on input "AO_Bauer-ClearChannel_OutdoorD6" at bounding box center [655, 358] width 308 height 14
paste input "Supermarkets"
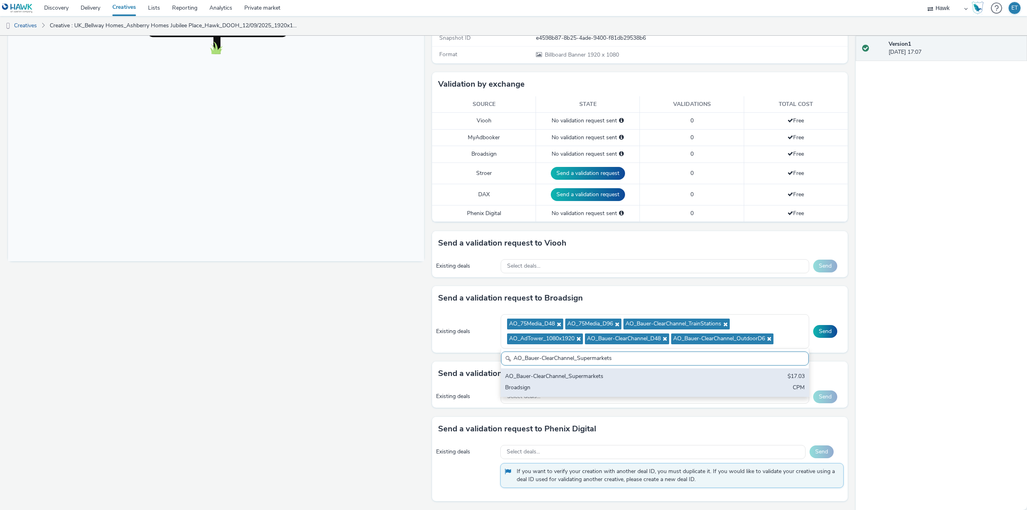
click at [526, 382] on div "AO_Bauer-ClearChannel_Supermarkets $17.03 Broadsign CPM" at bounding box center [655, 382] width 308 height 28
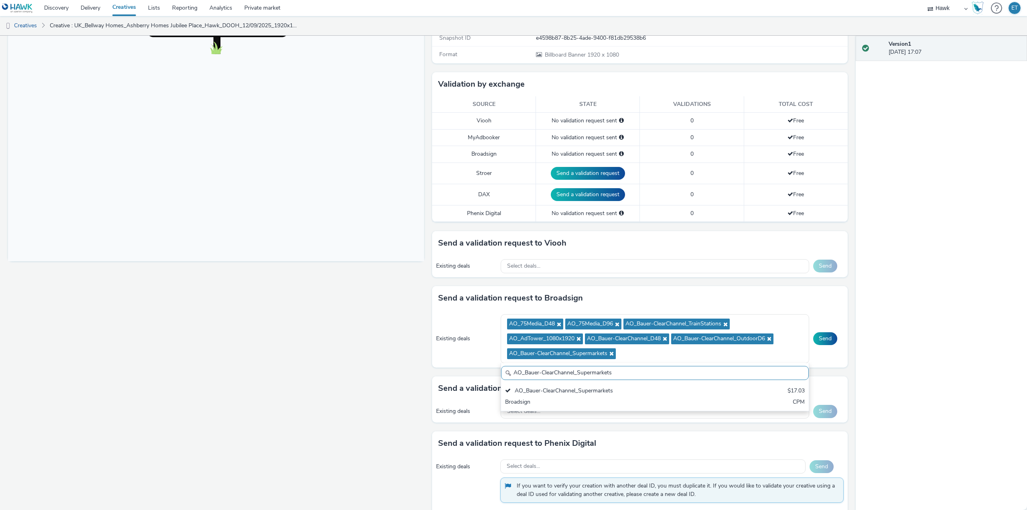
click at [593, 376] on input "AO_Bauer-ClearChannel_Supermarkets" at bounding box center [655, 373] width 308 height 14
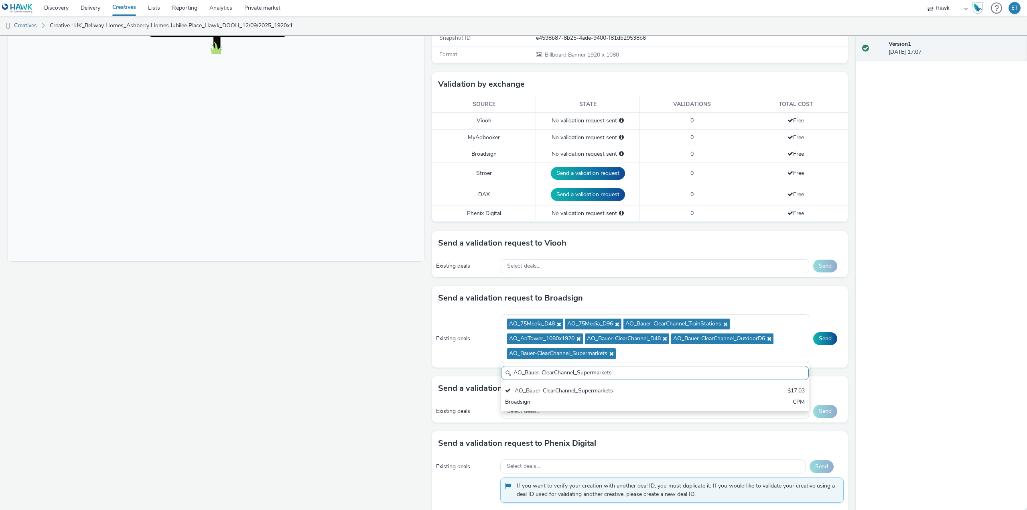
paste input "AllFrame"
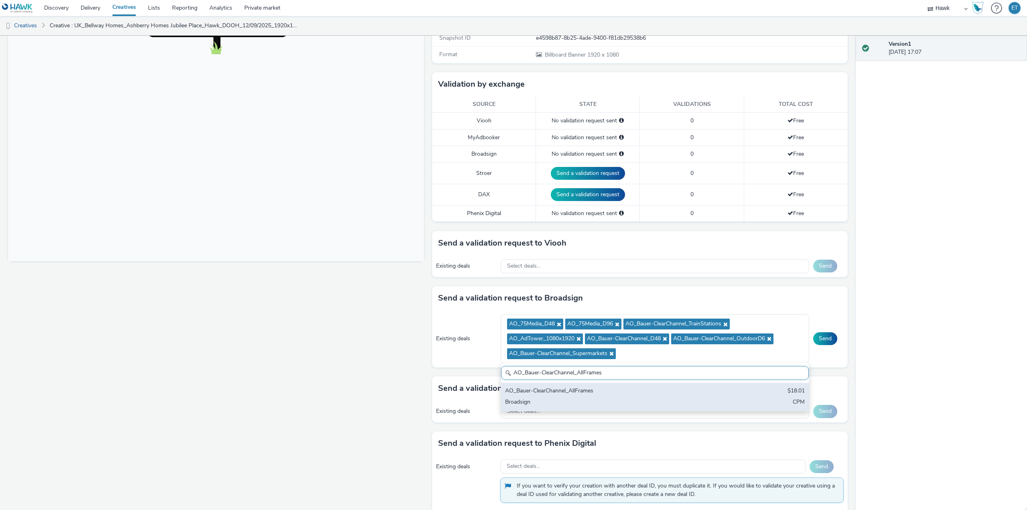
click at [607, 398] on div "Broadsign" at bounding box center [604, 402] width 199 height 9
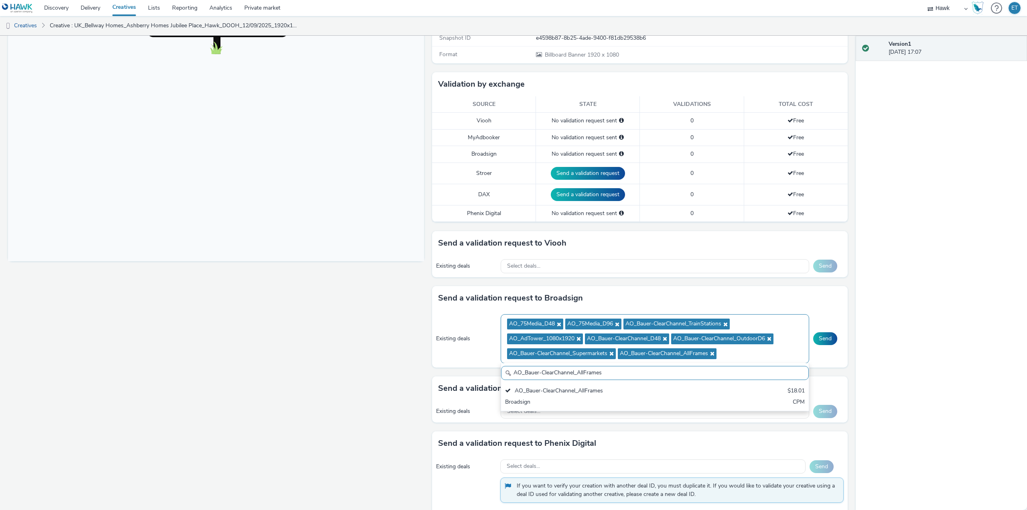
drag, startPoint x: 609, startPoint y: 375, endPoint x: 501, endPoint y: 356, distance: 109.6
click at [501, 356] on div "AO_75Media_D48 AO_75Media_D96 AO_Bauer-ClearChannel_TrainStations AO_AdTower_10…" at bounding box center [655, 338] width 309 height 49
paste input "Mall"
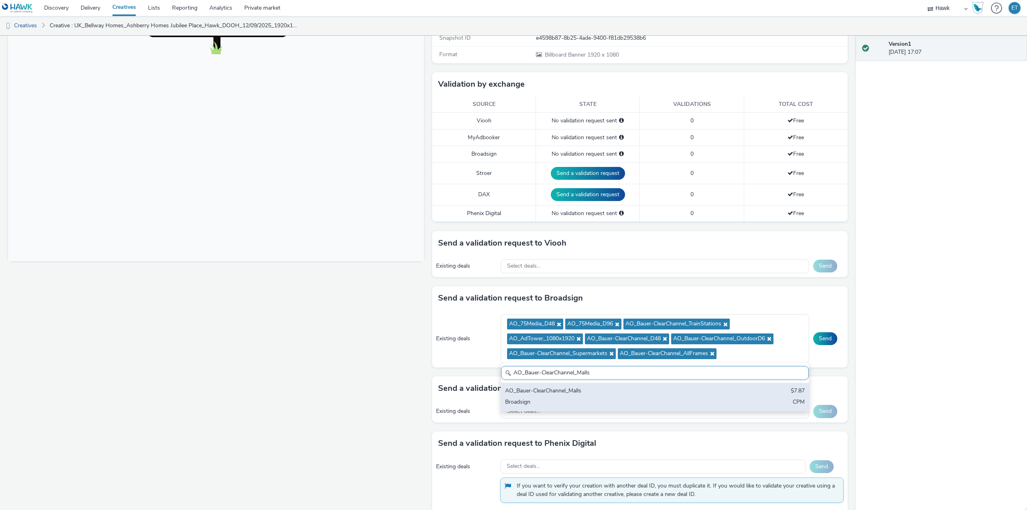
type input "AO_Bauer-ClearChannel_Malls"
click at [542, 394] on div "AO_Bauer-ClearChannel_Malls" at bounding box center [604, 391] width 199 height 9
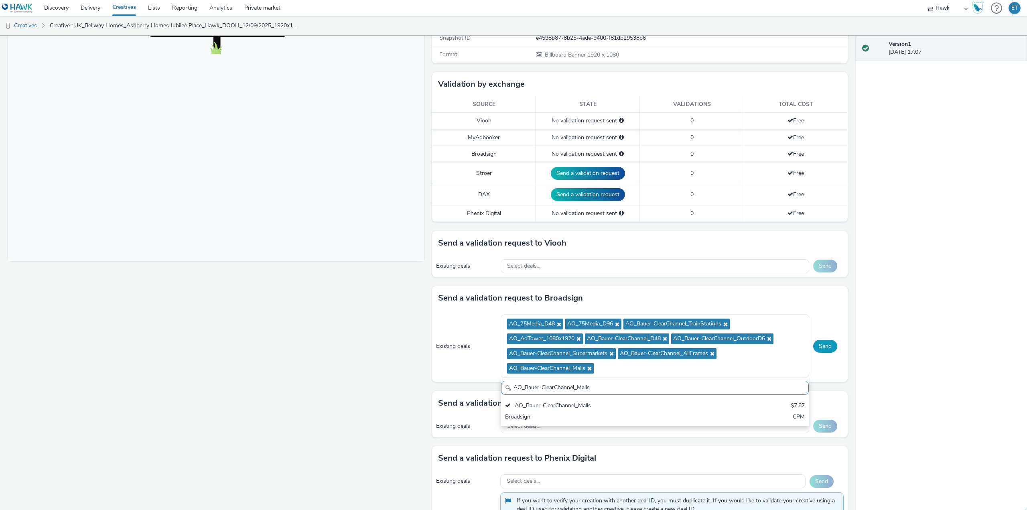
click at [826, 347] on button "Send" at bounding box center [825, 346] width 24 height 13
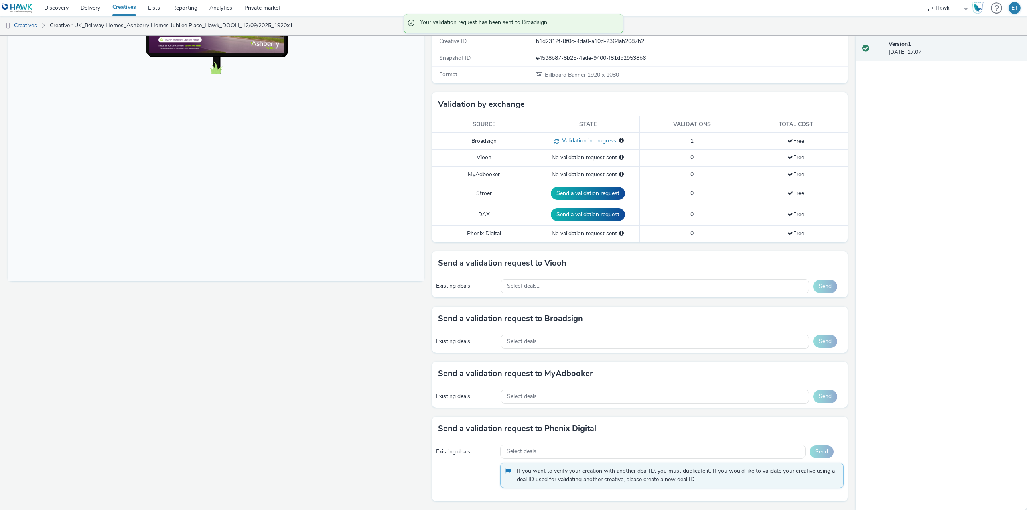
scroll to position [0, 0]
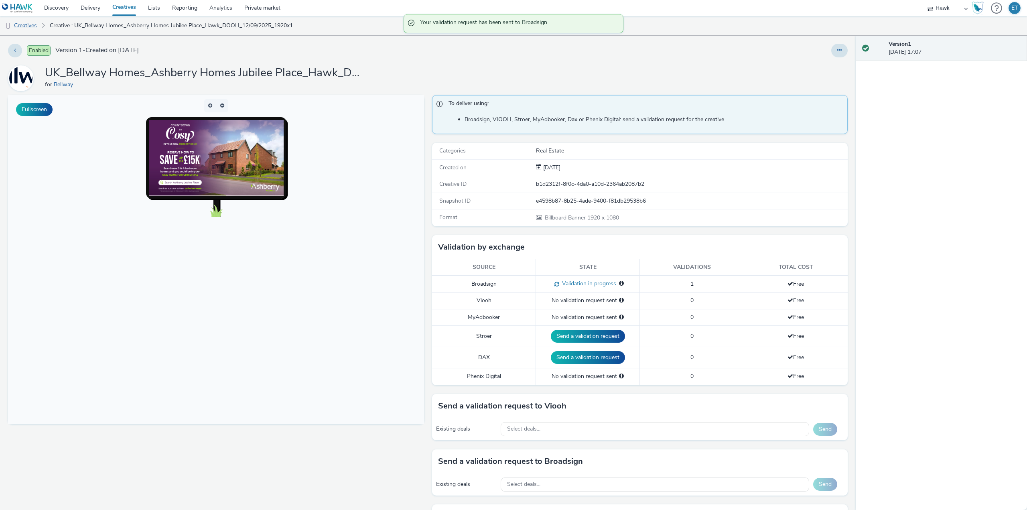
click at [26, 28] on link "Creatives" at bounding box center [20, 25] width 41 height 19
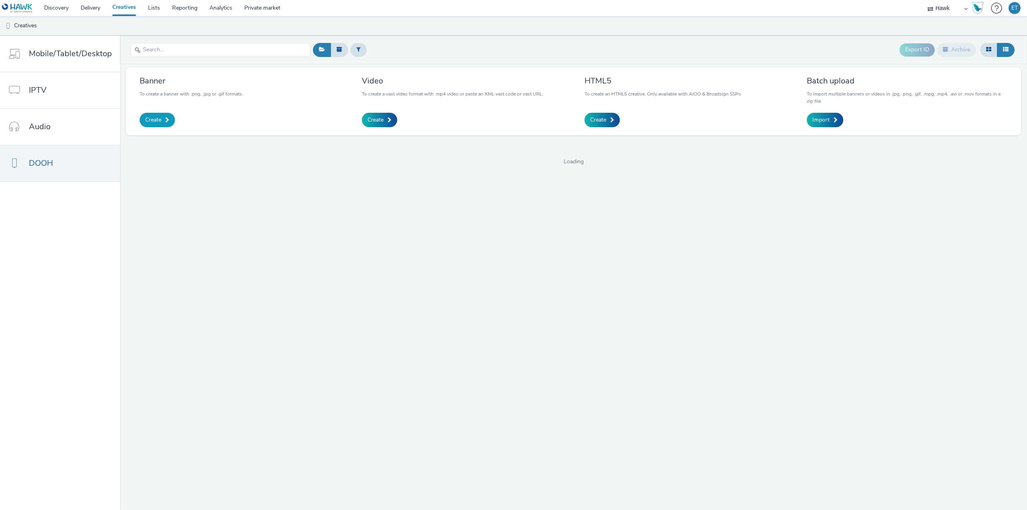
click at [149, 114] on link "Create" at bounding box center [157, 120] width 35 height 14
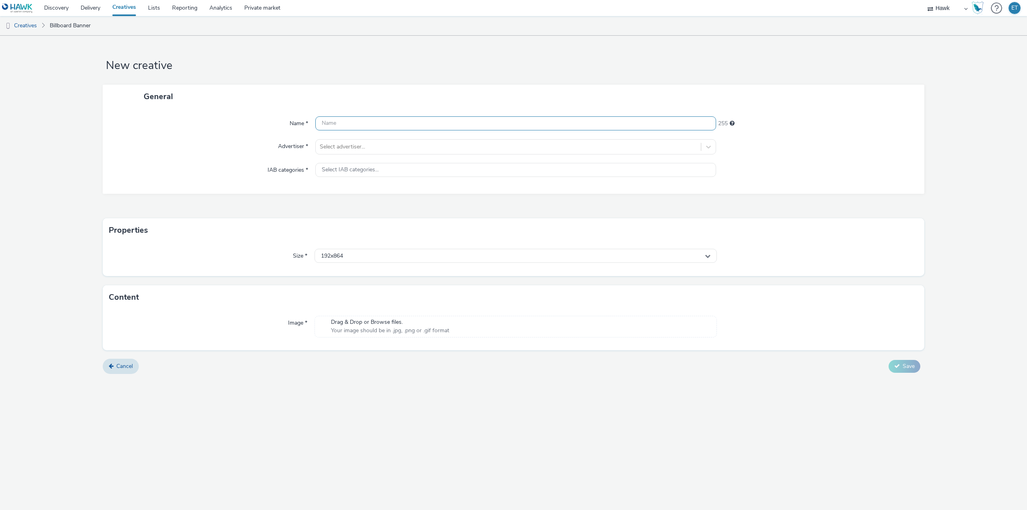
click at [381, 124] on input "text" at bounding box center [515, 123] width 401 height 14
paste input "UK_Bellway Homes_Ashberry Homes Jubilee Place_Hawk_DOOH_12/09/2025_1080x1920"
type input "UK_Bellway Homes_Ashberry Homes Jubilee Place_Hawk_DOOH_12/09/2025_1080x1920-New"
click at [367, 147] on div at bounding box center [508, 147] width 377 height 10
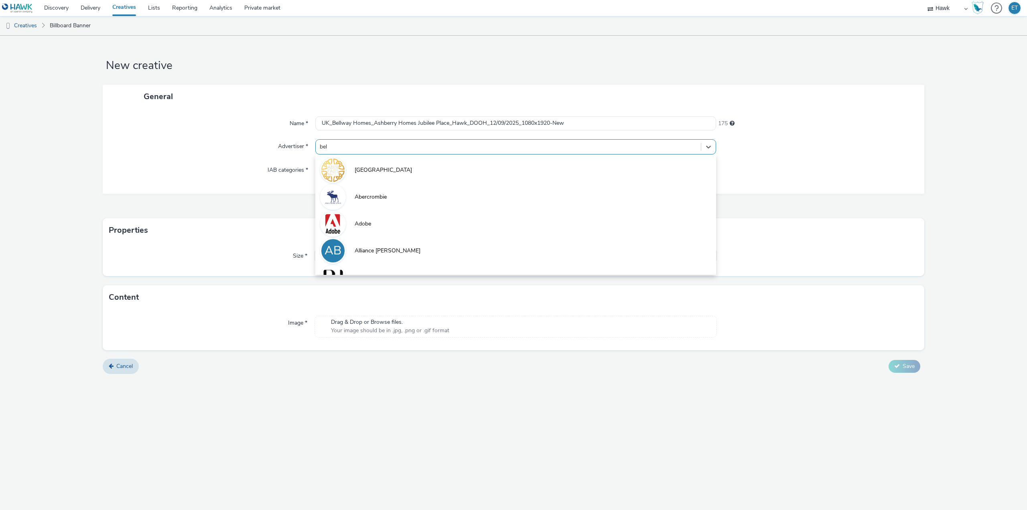
type input "bell"
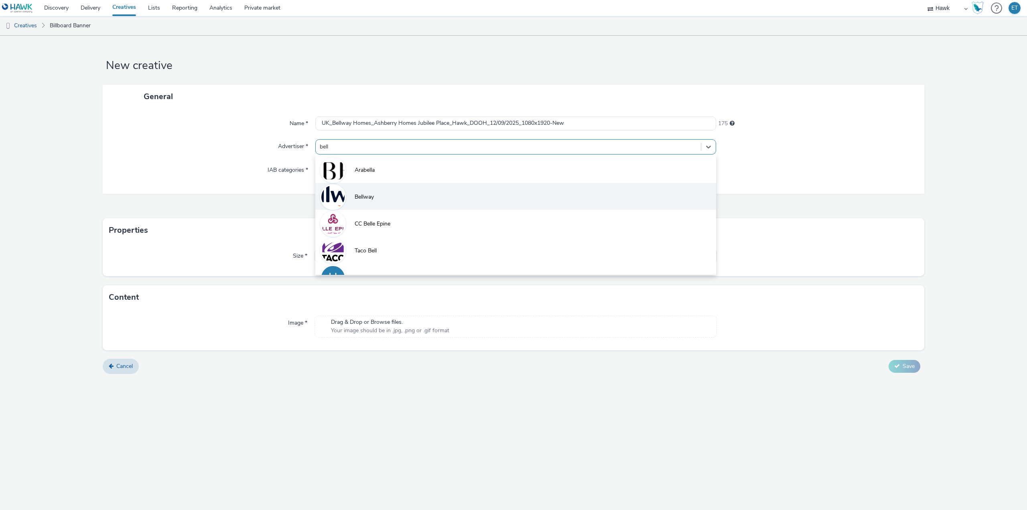
click at [381, 203] on li "Bellway" at bounding box center [515, 196] width 401 height 27
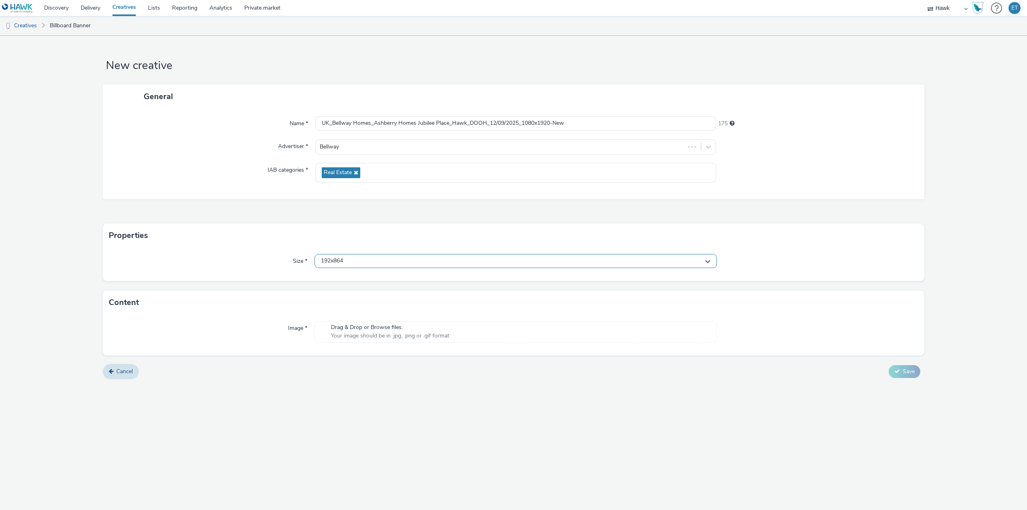
click at [351, 260] on div "192x864" at bounding box center [516, 261] width 402 height 14
click at [361, 280] on input "text" at bounding box center [516, 278] width 402 height 14
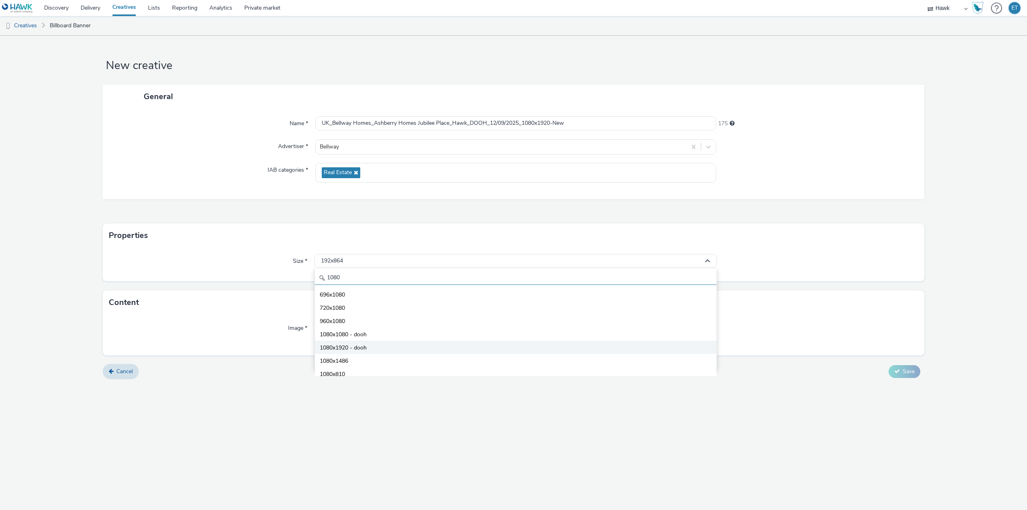
type input "1080"
click at [357, 344] on span "1080x1920 - dooh" at bounding box center [343, 348] width 47 height 8
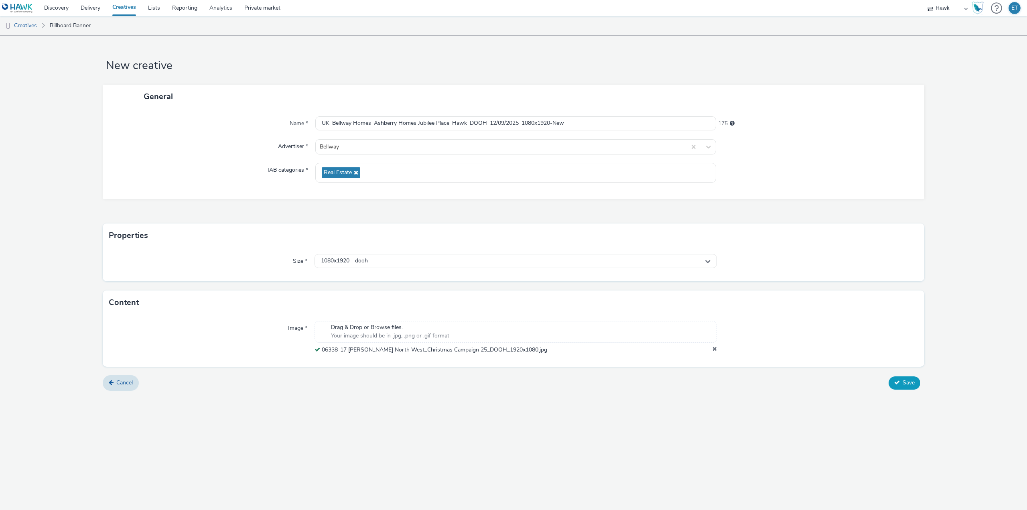
click at [909, 388] on button "Save" at bounding box center [905, 382] width 32 height 13
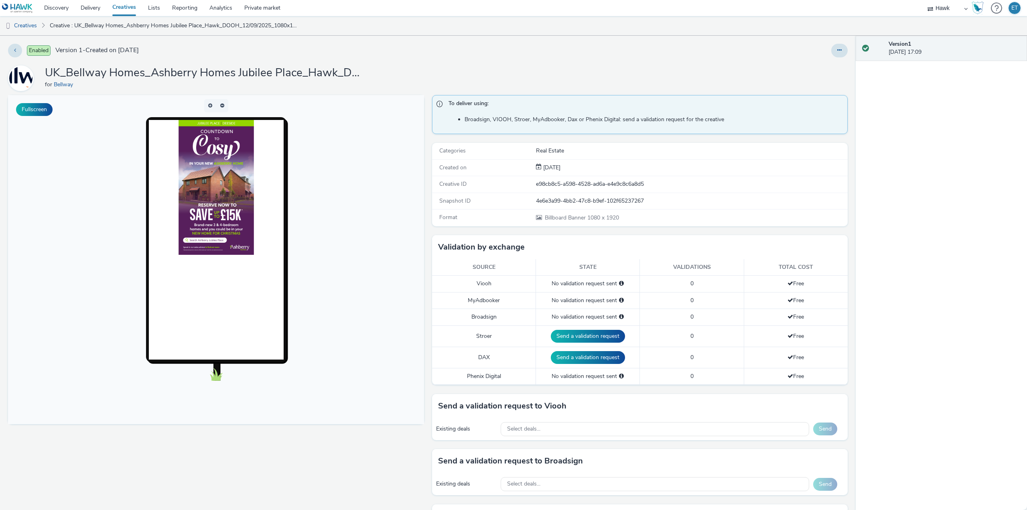
scroll to position [143, 0]
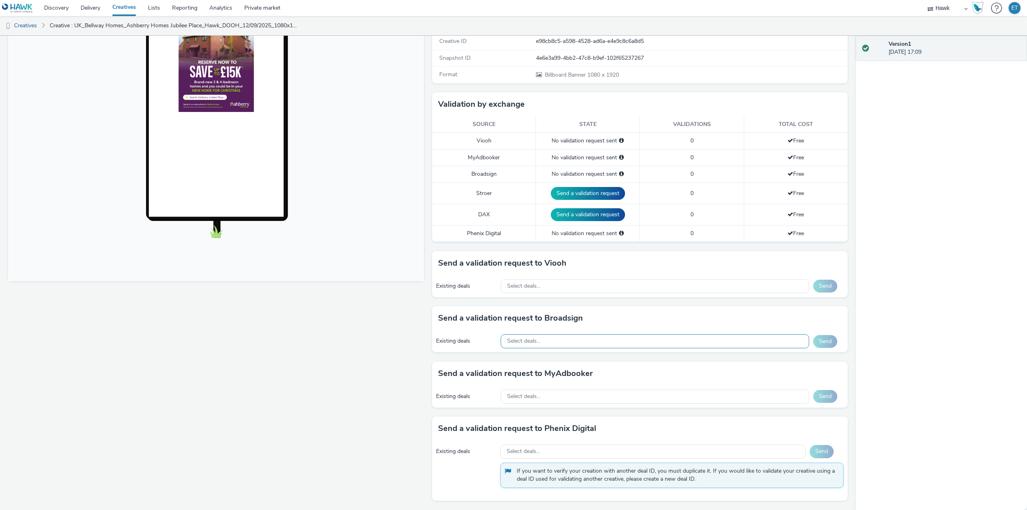
click at [528, 342] on span "Select deals..." at bounding box center [523, 341] width 33 height 7
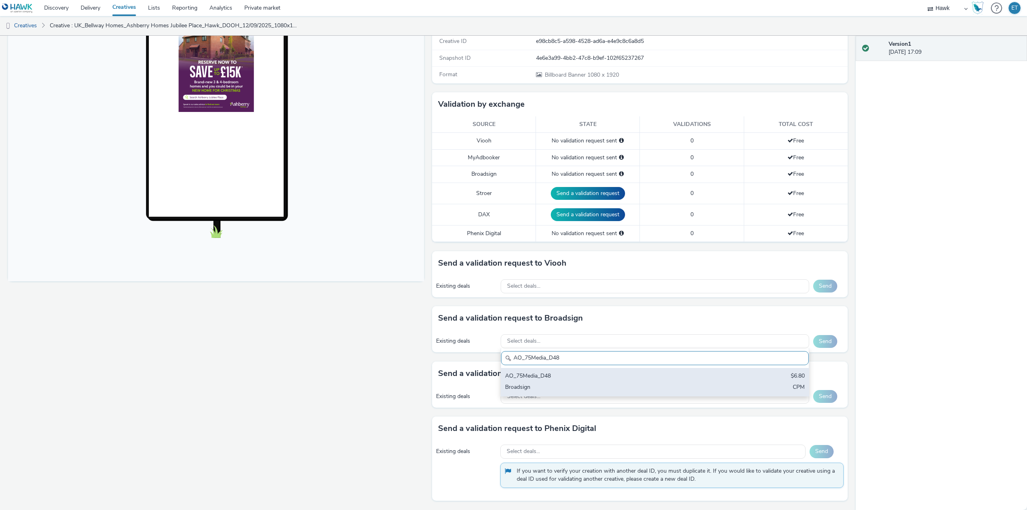
click at [528, 378] on div "AO_75Media_D48" at bounding box center [604, 376] width 199 height 9
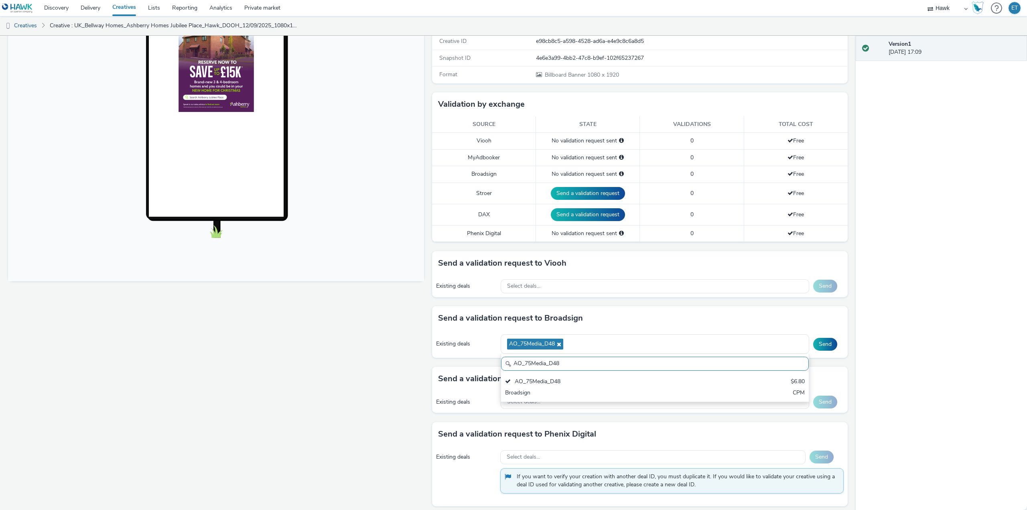
drag, startPoint x: 568, startPoint y: 362, endPoint x: 507, endPoint y: 367, distance: 61.2
click at [507, 367] on div "AO_75Media_D48" at bounding box center [655, 364] width 308 height 14
paste input "96"
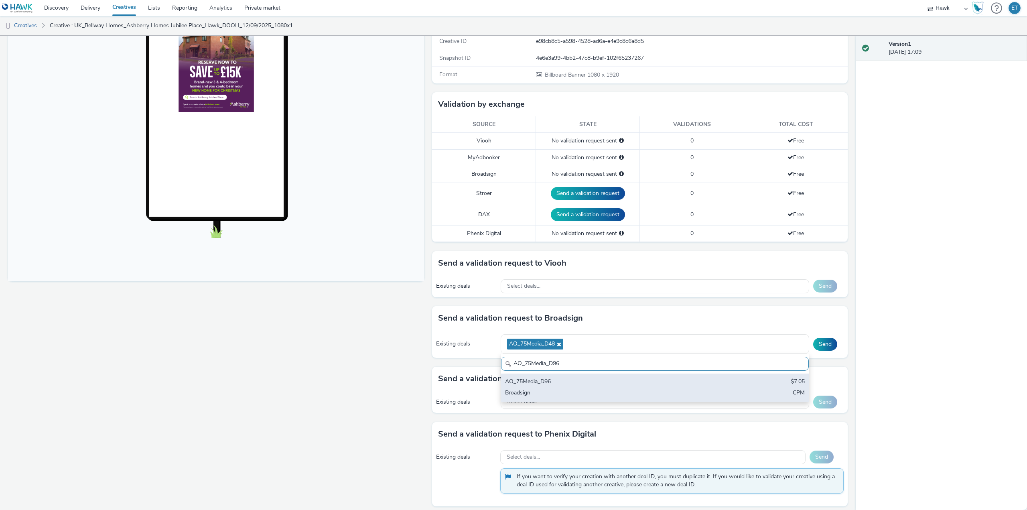
click at [542, 384] on div "AO_75Media_D96" at bounding box center [604, 382] width 199 height 9
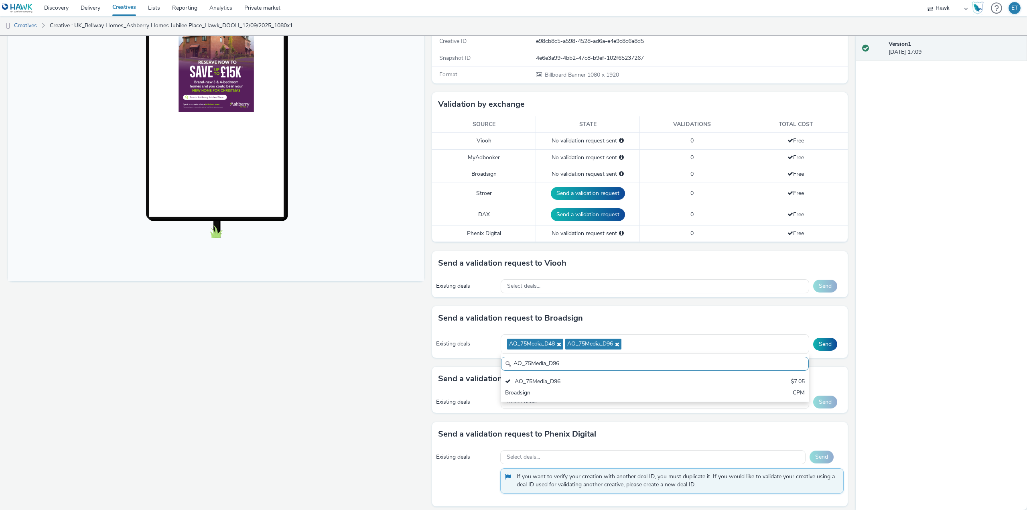
drag, startPoint x: 597, startPoint y: 370, endPoint x: 508, endPoint y: 367, distance: 89.1
click at [508, 367] on input "AO_75Media_D96" at bounding box center [655, 364] width 308 height 14
paste input "[PERSON_NAME]-ClearChannel_TrainStations"
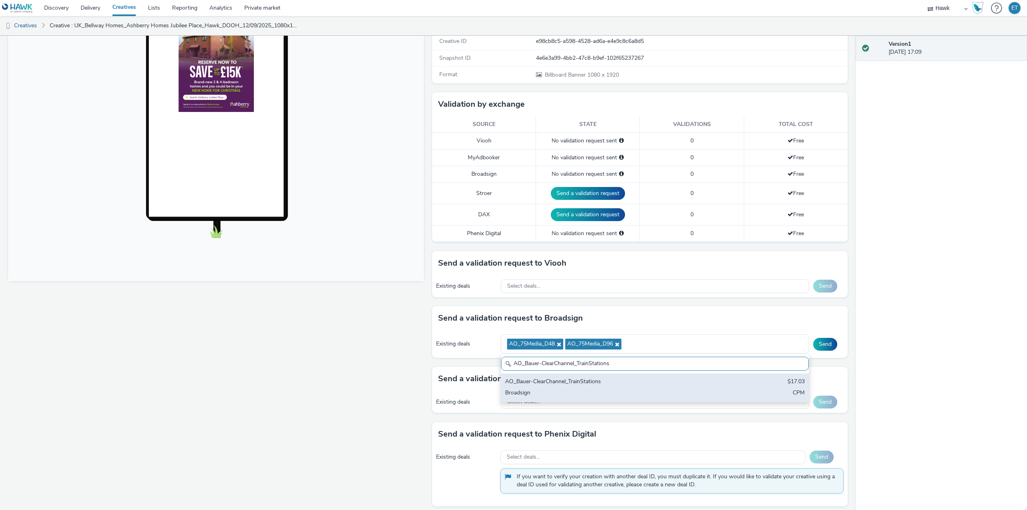
click at [512, 386] on div "AO_Bauer-ClearChannel_TrainStations" at bounding box center [604, 382] width 199 height 9
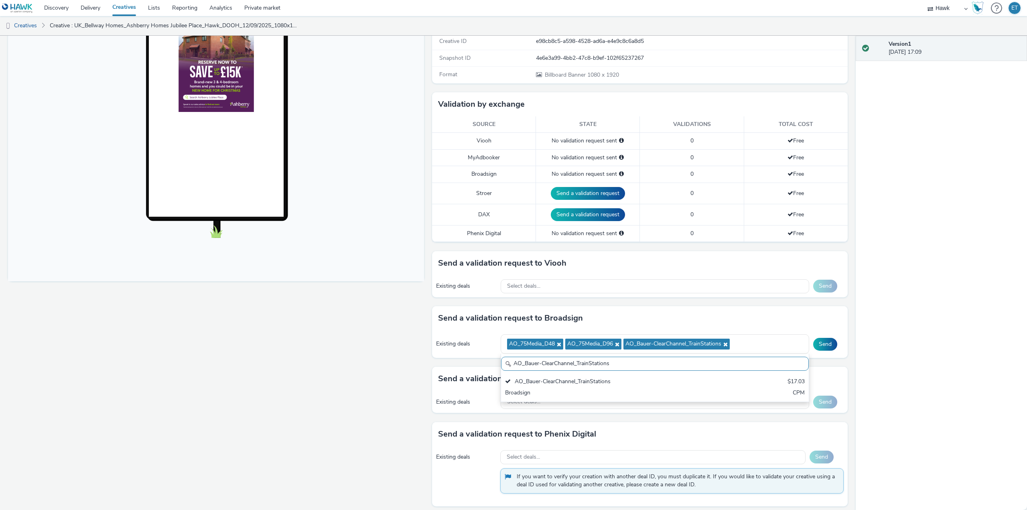
drag, startPoint x: 612, startPoint y: 365, endPoint x: 482, endPoint y: 375, distance: 130.4
click at [482, 375] on div "To deliver using: Broadsign, VIOOH, Stroer, MyAdbooker, Dax or Phenix Digital: …" at bounding box center [638, 233] width 420 height 563
paste input "AdTower_1080x1920"
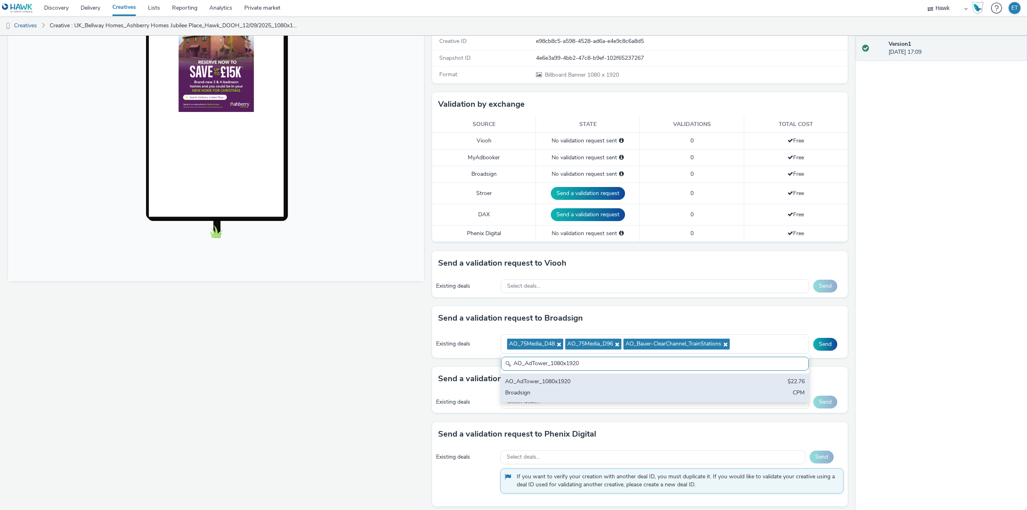
click at [511, 380] on div "AO_AdTower_1080x1920" at bounding box center [604, 382] width 199 height 9
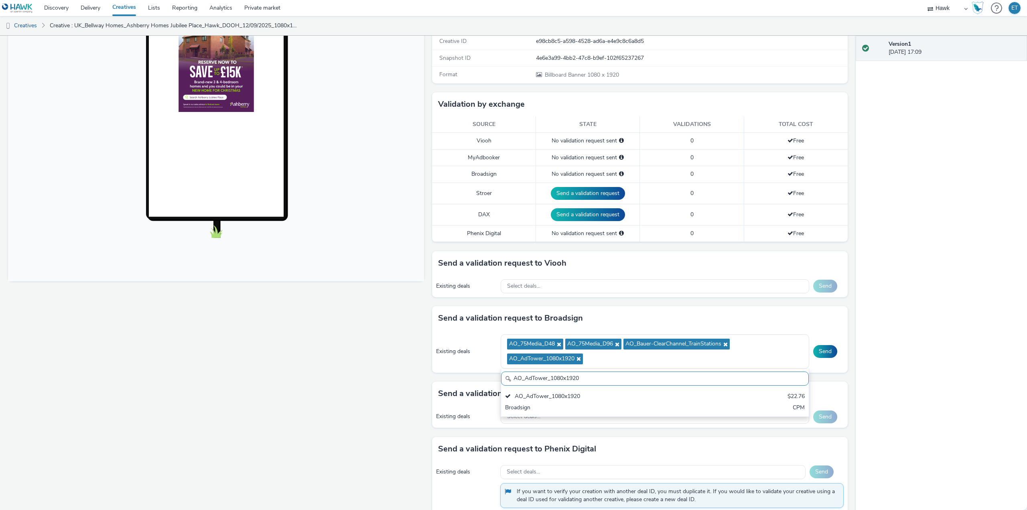
drag, startPoint x: 598, startPoint y: 382, endPoint x: 495, endPoint y: 373, distance: 103.5
click at [495, 373] on div "Send a validation request to Broadsign Existing deals AO_75Media_D48 AO_75Media…" at bounding box center [640, 343] width 416 height 75
paste input "[PERSON_NAME]-ClearChannel_D48"
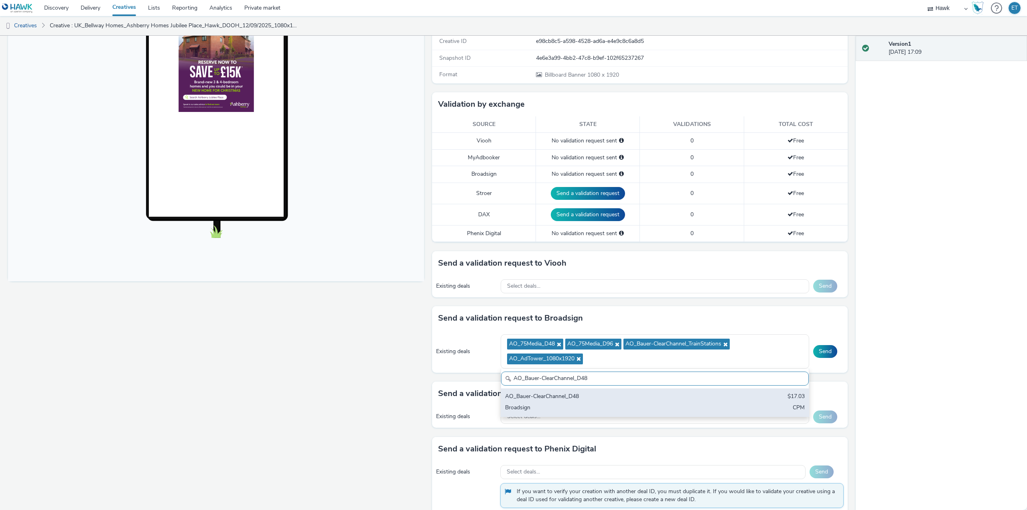
click at [539, 400] on div "AO_Bauer-ClearChannel_D48" at bounding box center [604, 396] width 199 height 9
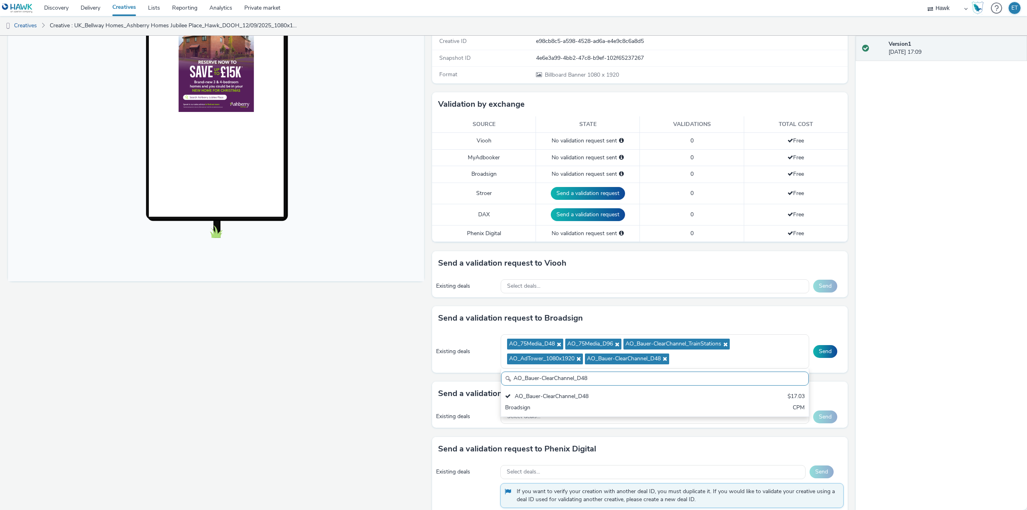
drag, startPoint x: 601, startPoint y: 382, endPoint x: 499, endPoint y: 372, distance: 102.8
click at [501, 372] on input "AO_Bauer-ClearChannel_D48" at bounding box center [655, 378] width 308 height 14
paste input "OutdoorD6"
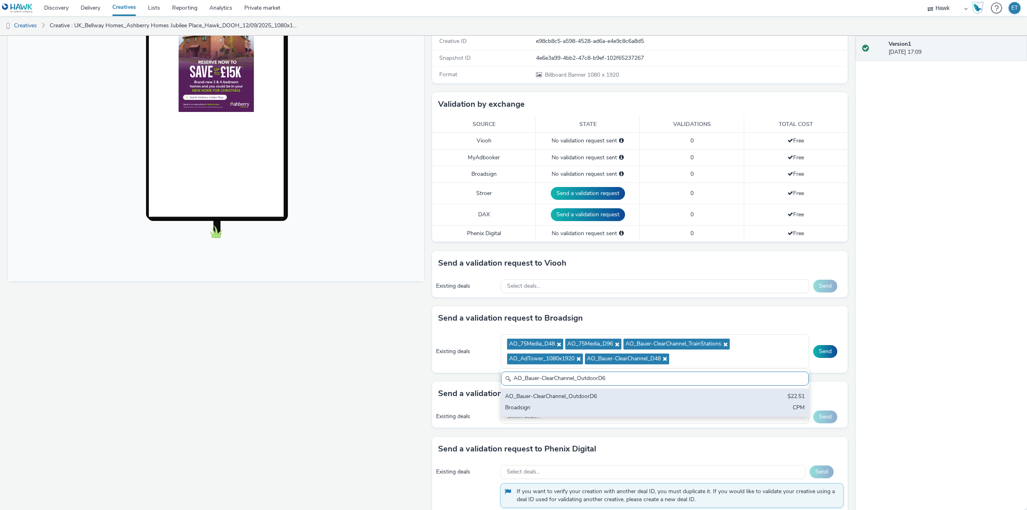
click at [522, 395] on div "AO_Bauer-ClearChannel_OutdoorD6" at bounding box center [604, 396] width 199 height 9
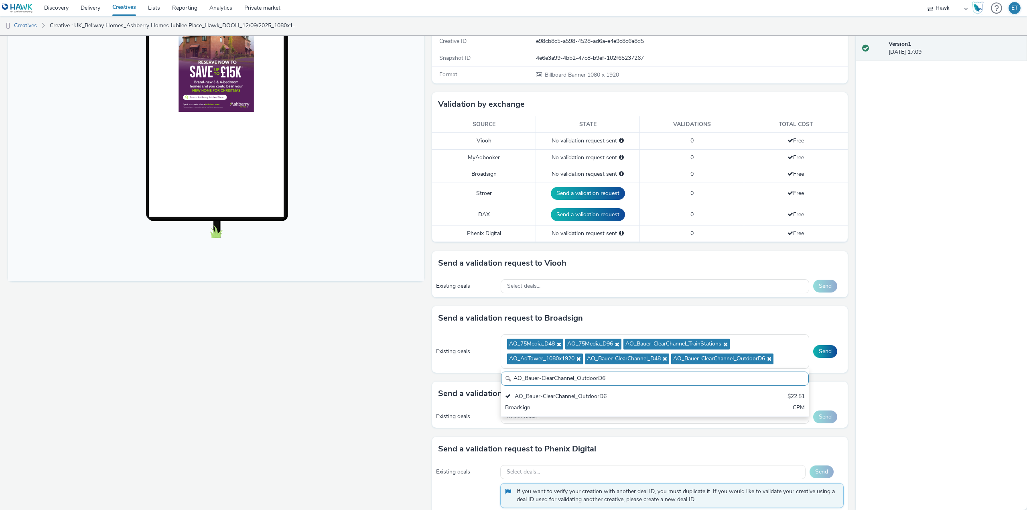
drag, startPoint x: 560, startPoint y: 378, endPoint x: 511, endPoint y: 380, distance: 49.0
click at [511, 380] on input "AO_Bauer-ClearChannel_OutdoorD6" at bounding box center [655, 378] width 308 height 14
paste input "Supermarkets"
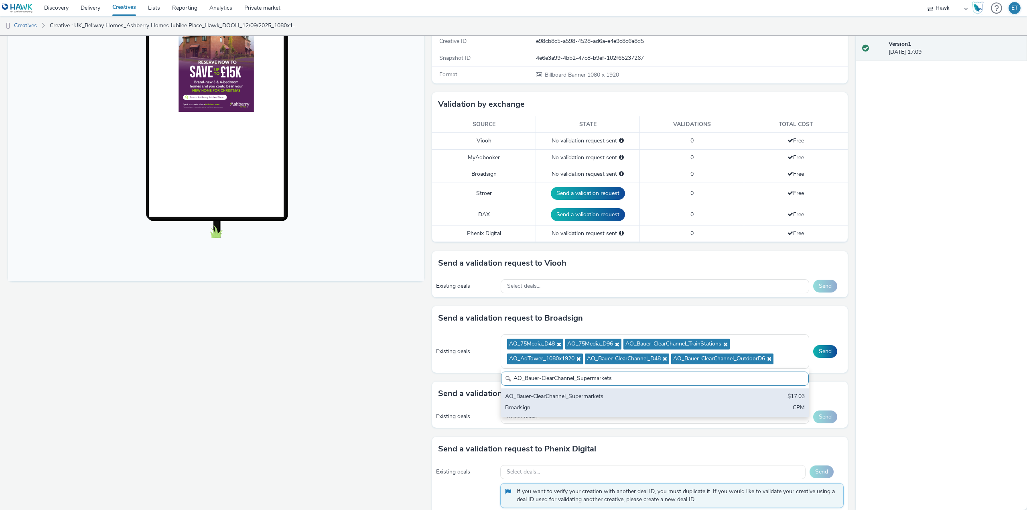
click at [536, 410] on div "Broadsign" at bounding box center [604, 408] width 199 height 9
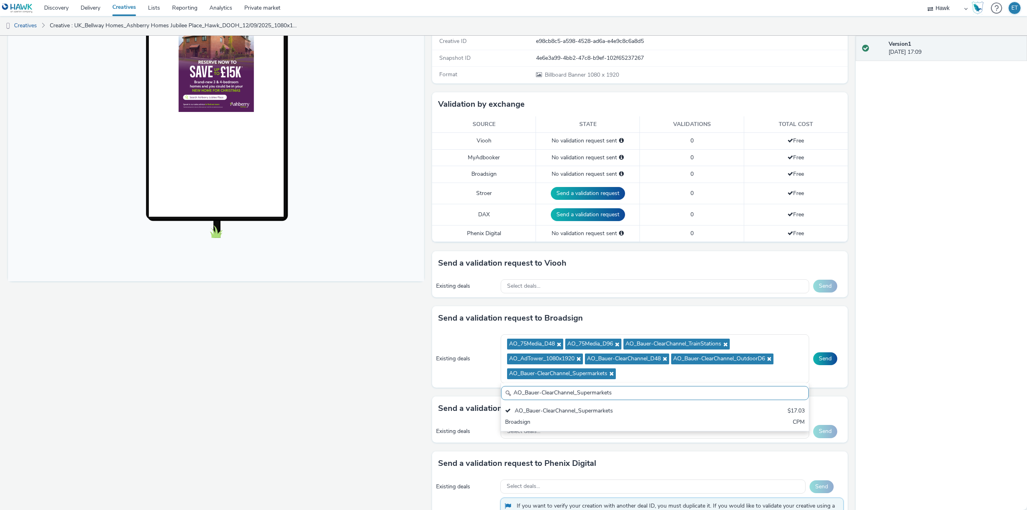
click at [542, 394] on input "AO_Bauer-ClearChannel_Supermarkets" at bounding box center [655, 393] width 308 height 14
paste input "AllFrame"
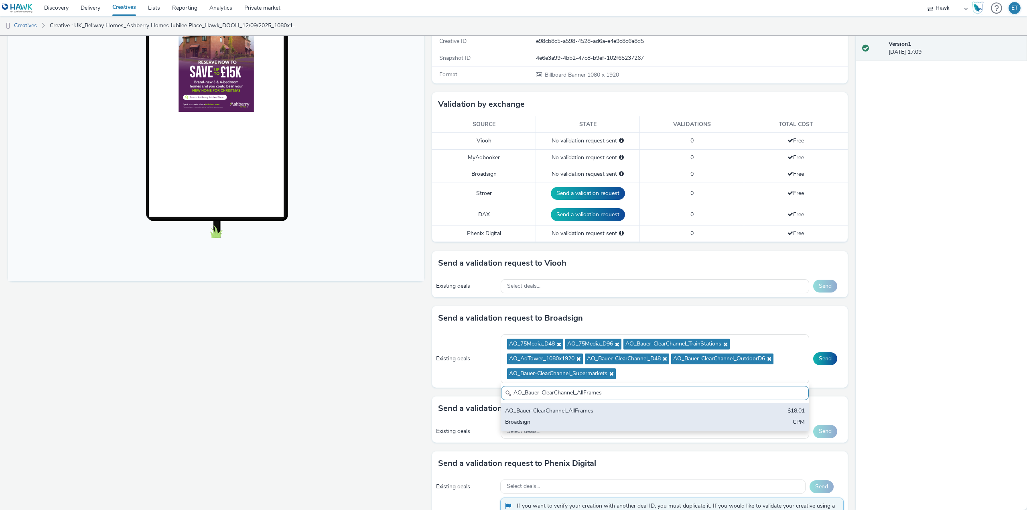
click at [545, 413] on div "AO_Bauer-ClearChannel_AllFrames" at bounding box center [604, 411] width 199 height 9
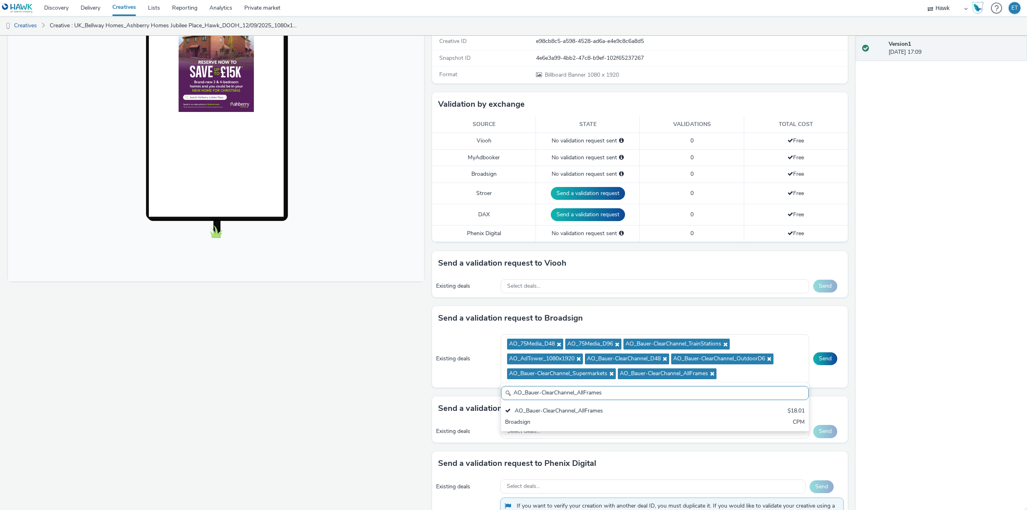
click at [586, 390] on input "AO_Bauer-ClearChannel_AllFrames" at bounding box center [655, 393] width 308 height 14
paste input "Mall"
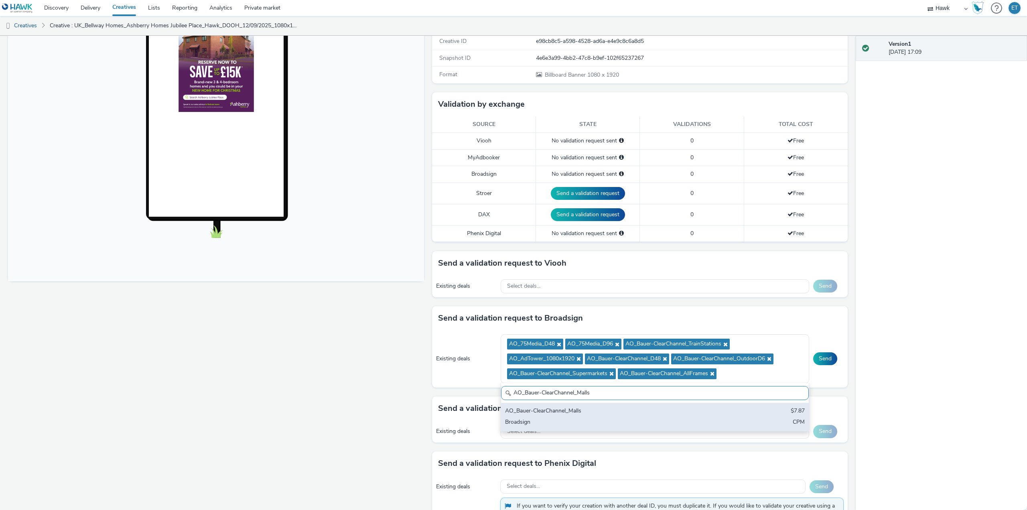
type input "AO_Bauer-ClearChannel_Malls"
click at [602, 415] on div "AO_Bauer-ClearChannel_Malls" at bounding box center [604, 411] width 199 height 9
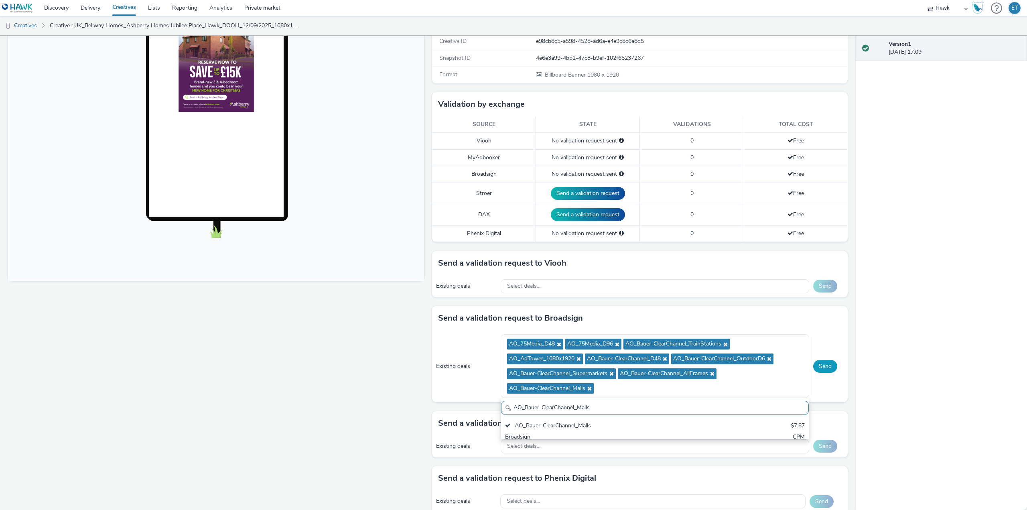
click at [814, 362] on button "Send" at bounding box center [825, 366] width 24 height 13
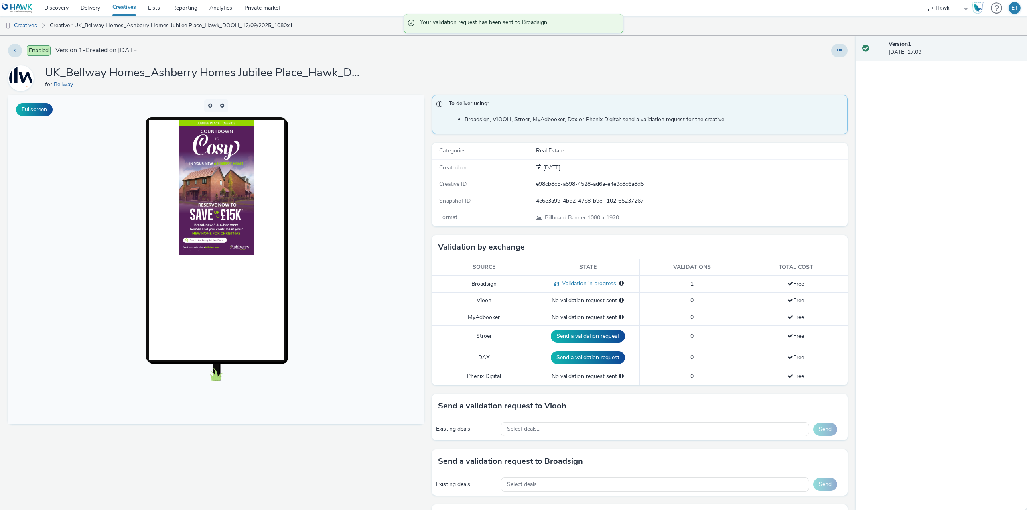
click at [39, 26] on link "Creatives" at bounding box center [20, 25] width 41 height 19
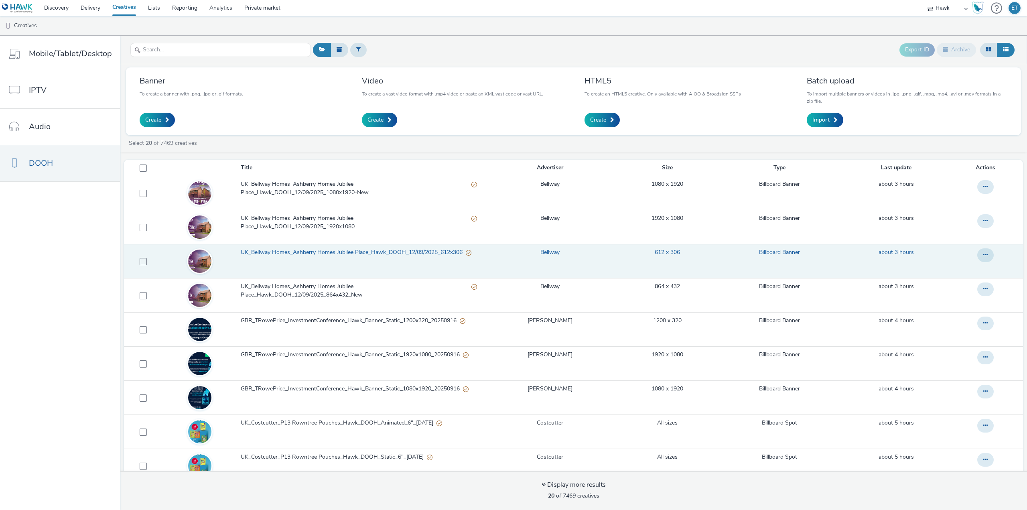
click at [389, 248] on span "UK_Bellway Homes_Ashberry Homes Jubilee Place_Hawk_DOOH_12/09/2025_612x306" at bounding box center [353, 252] width 225 height 8
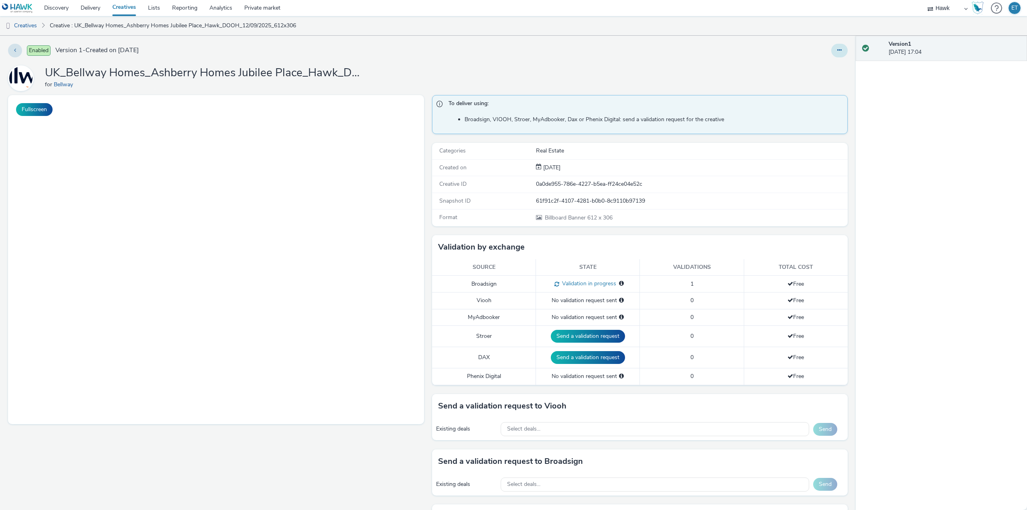
click at [836, 47] on button at bounding box center [839, 51] width 16 height 14
click at [793, 66] on icon at bounding box center [797, 66] width 8 height 6
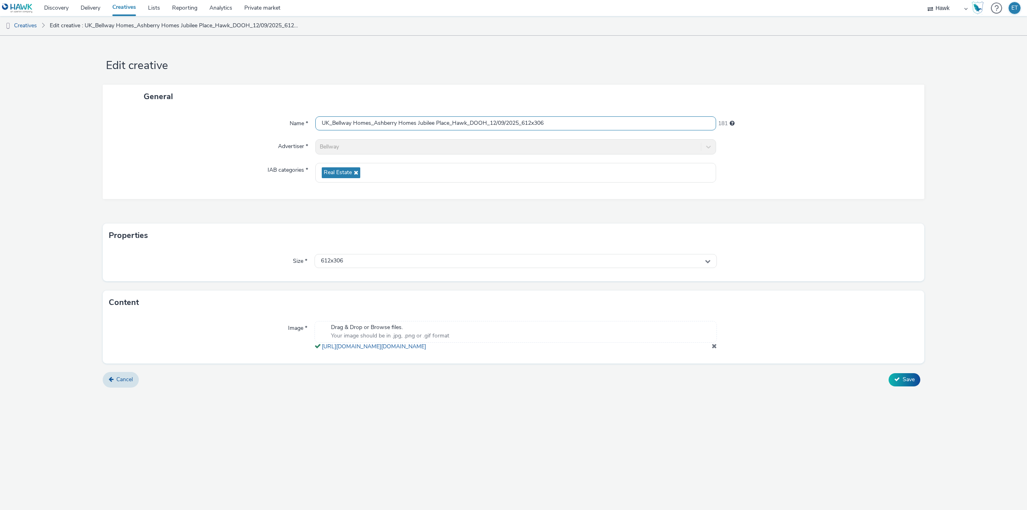
click at [549, 120] on input "UK_Bellway Homes_Ashberry Homes Jubilee Place_Hawk_DOOH_12/09/2025_612x306" at bounding box center [515, 123] width 401 height 14
type input "UK_Bellway Homes_Ashberry Homes Jubilee Place_Hawk_DOOH_12/09/2025_612x306 - New"
click at [899, 382] on icon at bounding box center [897, 379] width 6 height 6
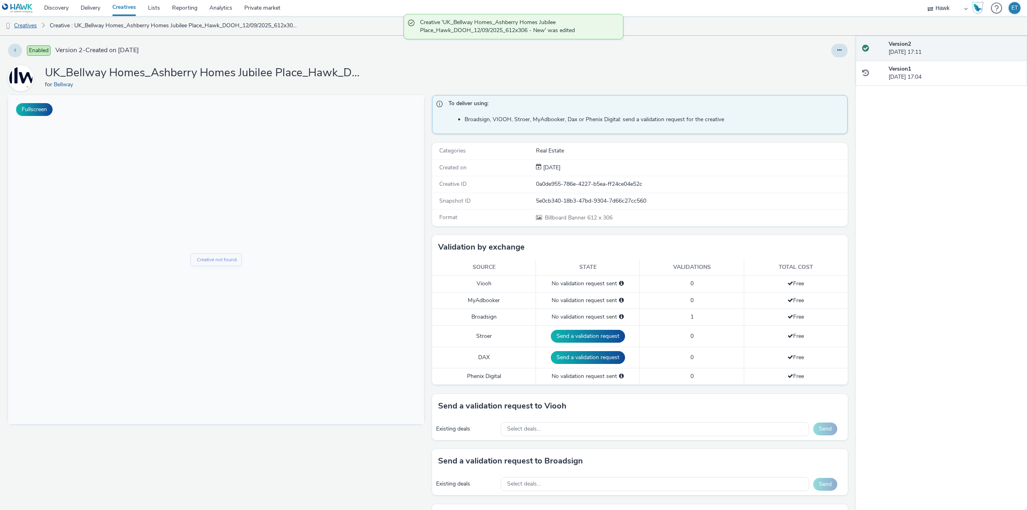
click at [23, 22] on link "Creatives" at bounding box center [20, 25] width 41 height 19
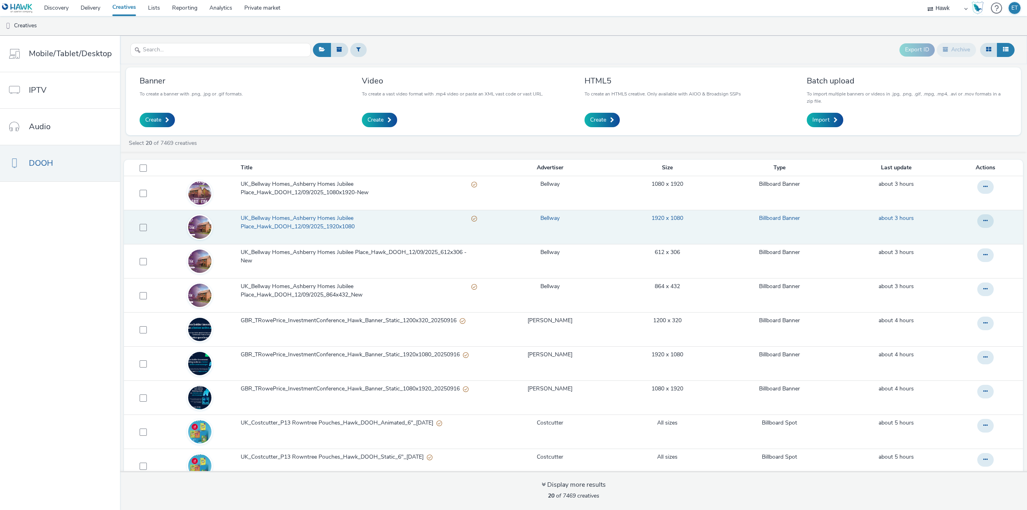
click at [412, 224] on link "UK_Bellway Homes_Ashberry Homes Jubilee Place_Hawk_DOOH_12/09/2025_1920x1080" at bounding box center [361, 224] width 240 height 20
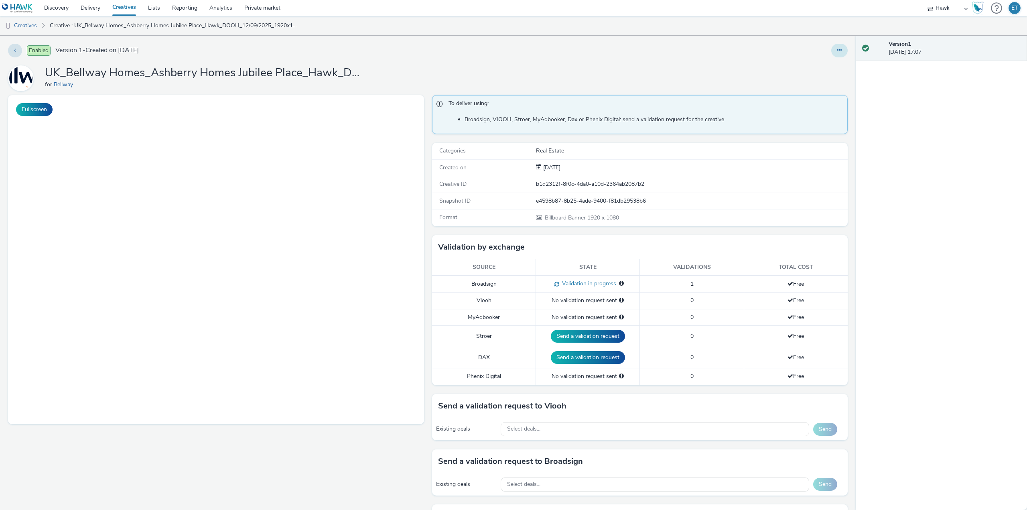
click at [831, 50] on button at bounding box center [839, 51] width 16 height 14
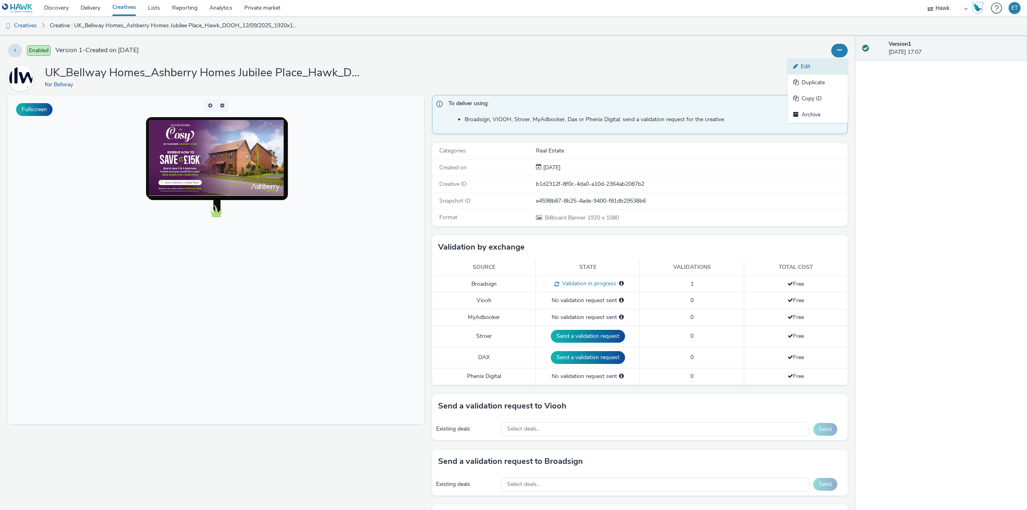
click at [806, 65] on link "Edit" at bounding box center [817, 67] width 60 height 16
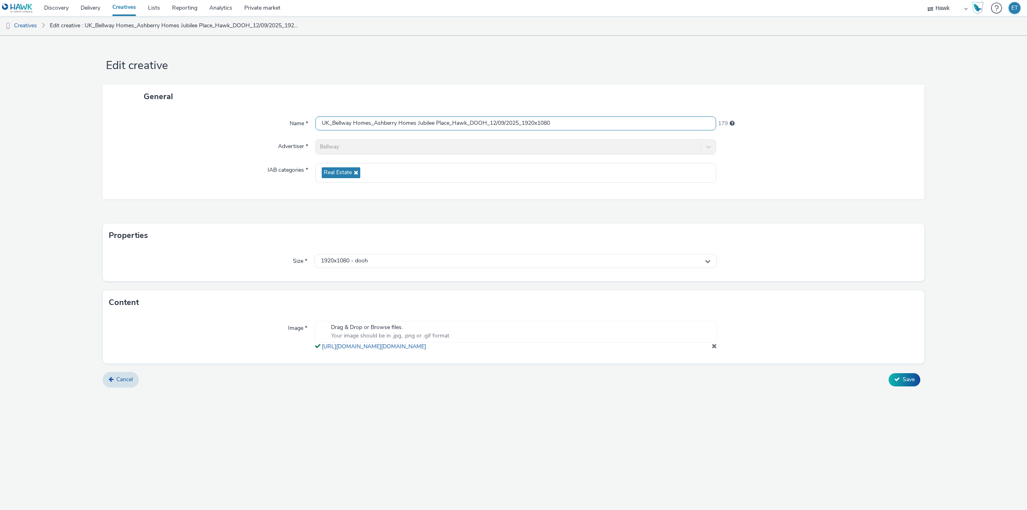
click at [560, 121] on input "UK_Bellway Homes_Ashberry Homes Jubilee Place_Hawk_DOOH_12/09/2025_1920x1080" at bounding box center [515, 123] width 401 height 14
type input "UK_Bellway Homes_Ashberry Homes Jubilee Place_Hawk_DOOH_12/09/2025_1920x1080 - …"
click at [901, 386] on button "Save" at bounding box center [905, 379] width 32 height 13
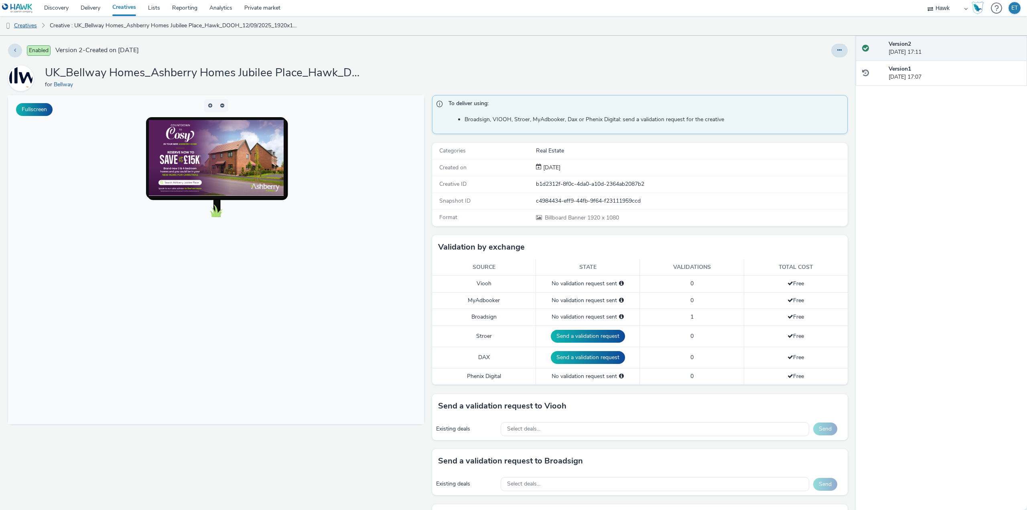
click at [37, 28] on link "Creatives" at bounding box center [20, 25] width 41 height 19
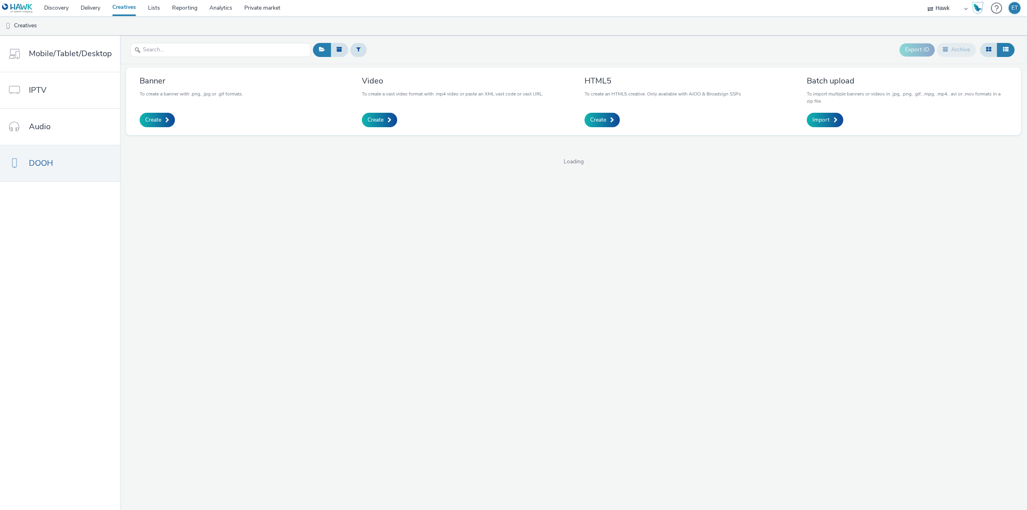
select select "11a7df10-284f-415c-b52a-427acf4c31ae"
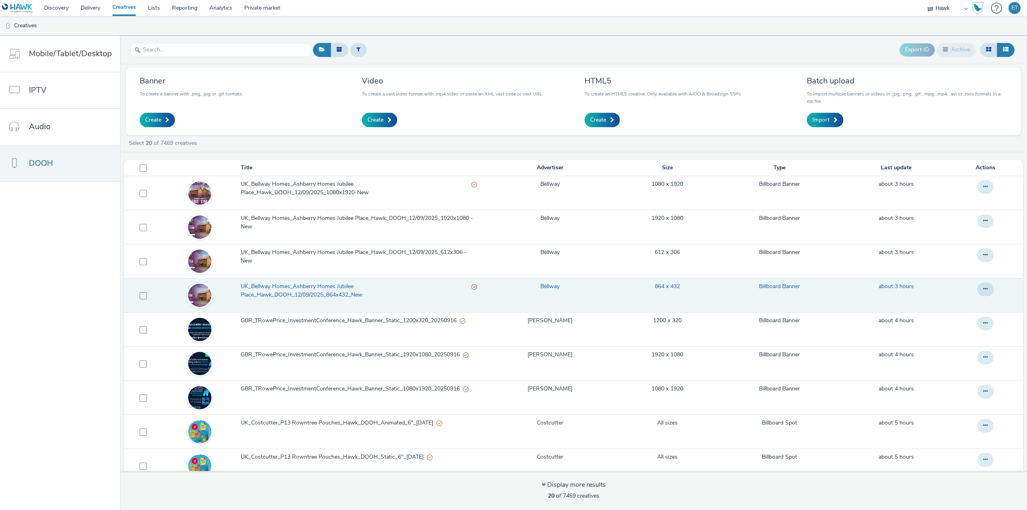
click at [414, 288] on span "UK_Bellway Homes_Ashberry Homes Jubilee Place_Hawk_DOOH_12/09/2025_864x432_New" at bounding box center [356, 290] width 231 height 16
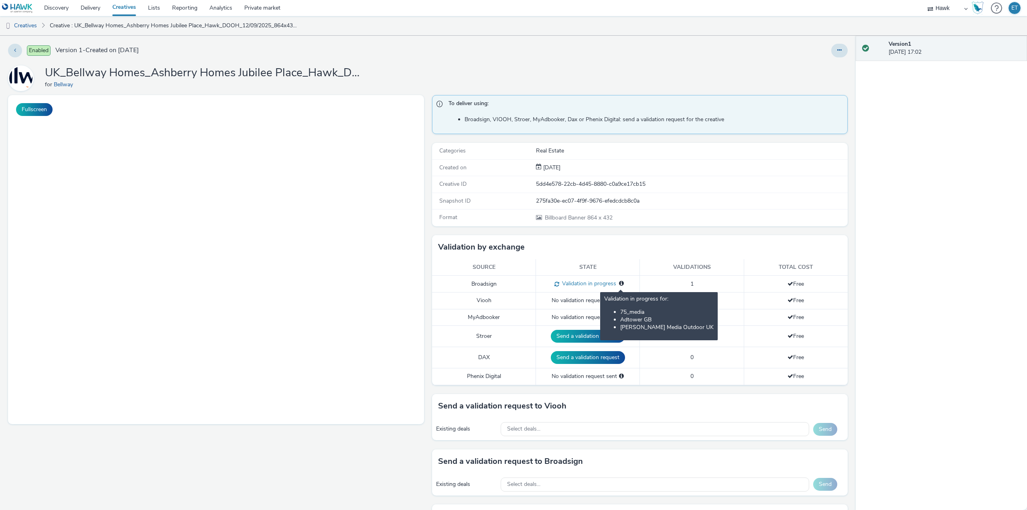
scroll to position [27, 0]
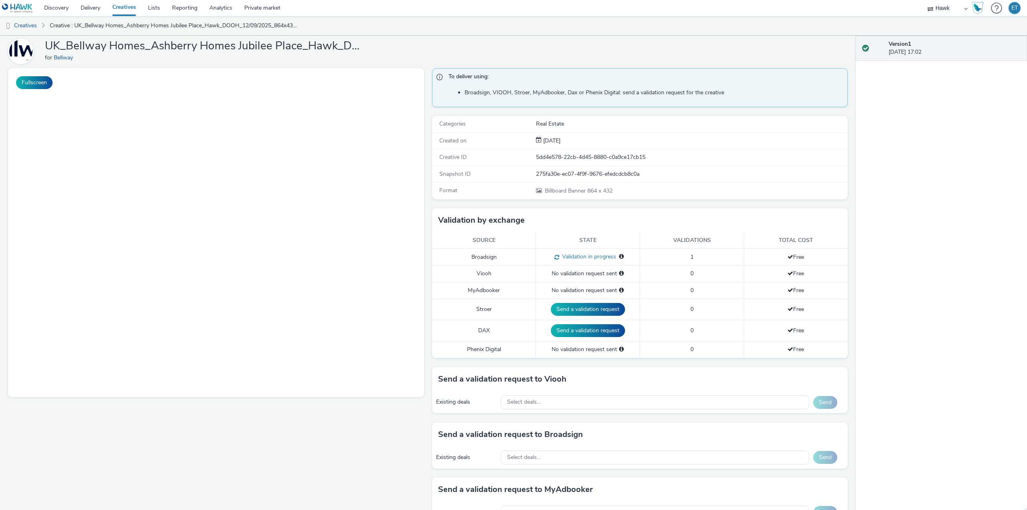
click at [29, 30] on link "Creatives" at bounding box center [20, 25] width 41 height 19
click at [32, 22] on link "Creatives" at bounding box center [20, 25] width 41 height 19
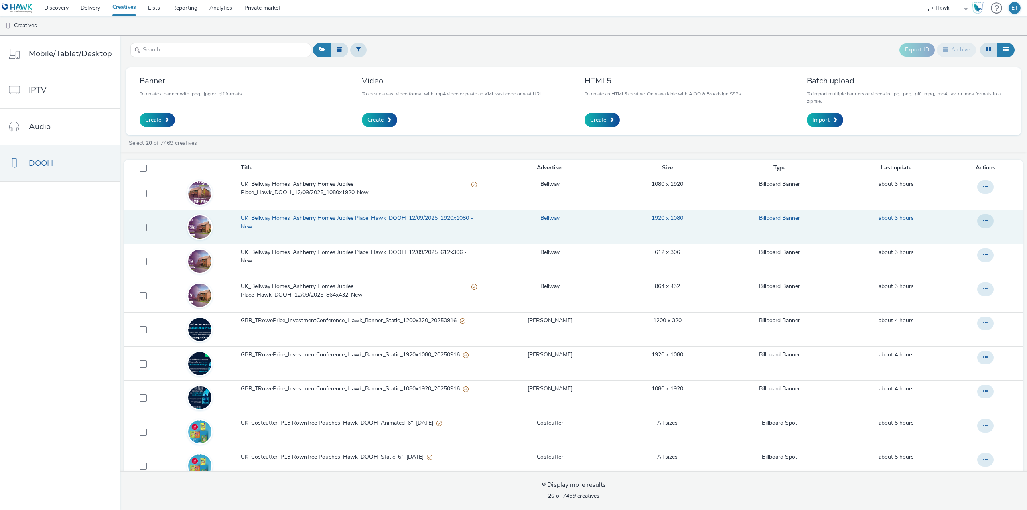
click at [411, 219] on span "UK_Bellway Homes_Ashberry Homes Jubilee Place_Hawk_DOOH_12/09/2025_1920x1080 - …" at bounding box center [359, 222] width 237 height 16
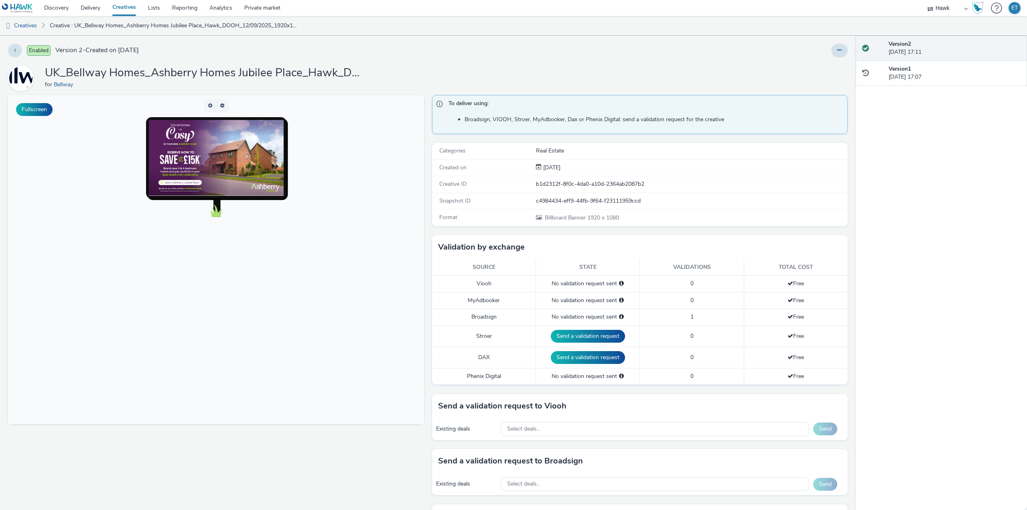
click at [317, 73] on h1 "UK_Bellway Homes_Ashberry Homes Jubilee Place_Hawk_DOOH_12/09/2025_1920x1080 - …" at bounding box center [205, 72] width 321 height 15
click at [574, 488] on div "Select deals..." at bounding box center [655, 484] width 309 height 14
paste input "AO_Broadsign_Atmosphere_USA_$6.01"
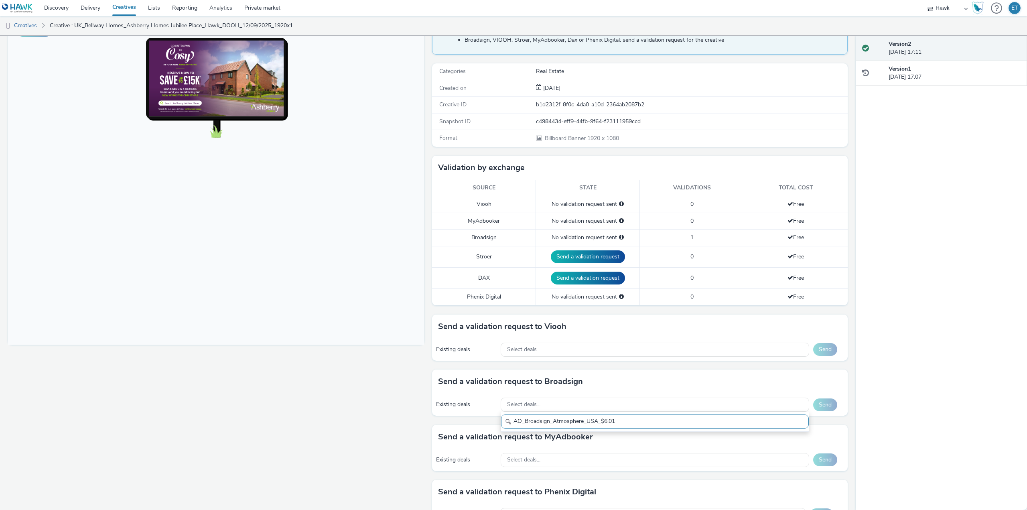
scroll to position [80, 0]
click at [545, 419] on input "AO_Broadsign_Atmosphere_USA_$6.01" at bounding box center [655, 421] width 308 height 14
click at [526, 420] on input "AO_Broadsign_Atmosphere_USA_$6.01" at bounding box center [655, 421] width 308 height 14
type input "AO_Broadsign_Atmosphere_USA_$6.01"
click at [371, 419] on div "Fullscreen" at bounding box center [218, 294] width 420 height 558
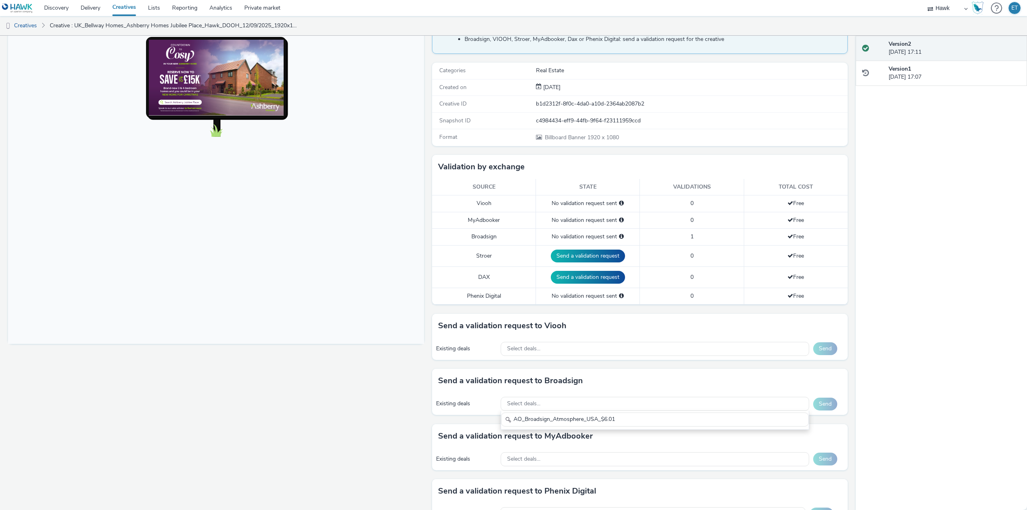
scroll to position [0, 0]
click at [532, 404] on span "Select deals..." at bounding box center [523, 403] width 33 height 7
type input "AO_Broadsign_Atmosphere_USA_$6.01"
click at [538, 418] on input "AO_Broadsign_Atmosphere_USA_$6.01" at bounding box center [655, 421] width 308 height 14
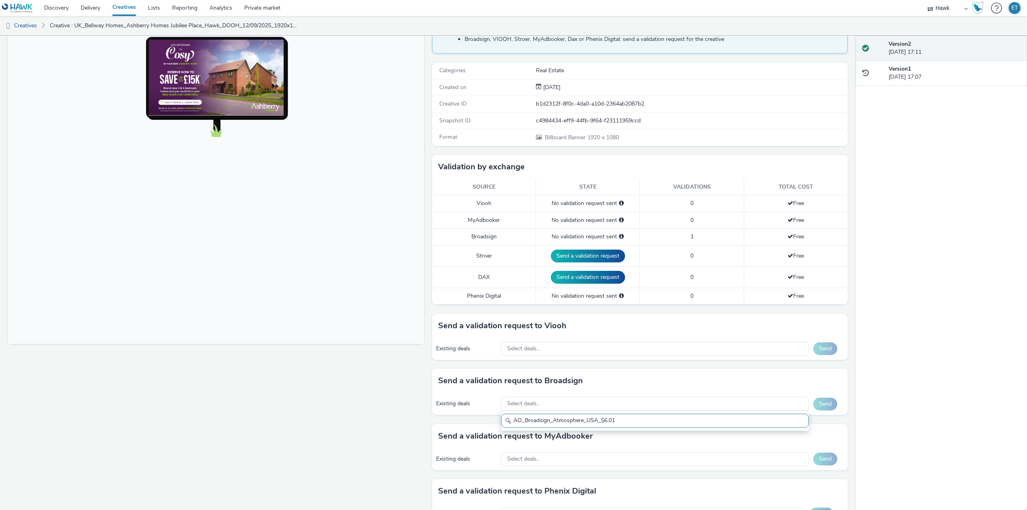
click at [538, 418] on input "AO_Broadsign_Atmosphere_USA_$6.01" at bounding box center [655, 421] width 308 height 14
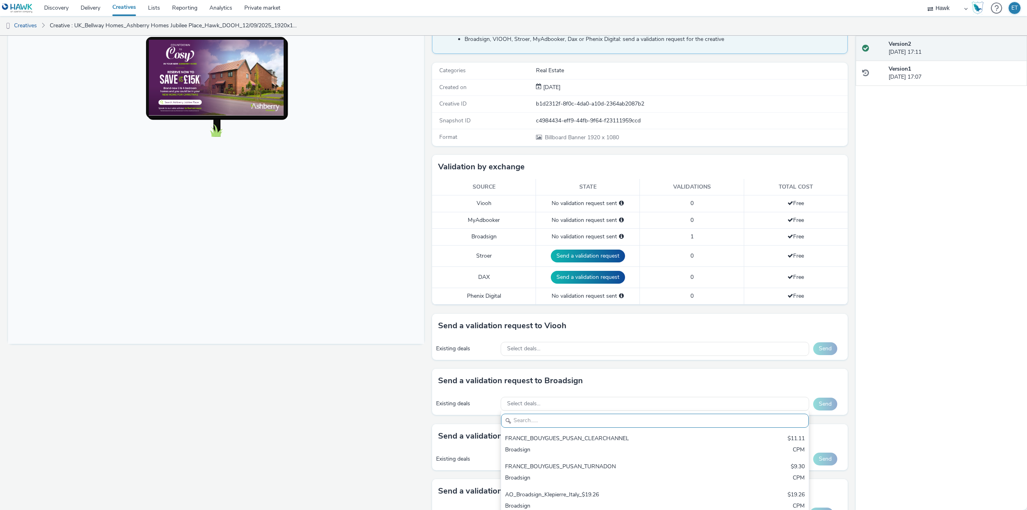
click at [628, 426] on input "text" at bounding box center [655, 421] width 308 height 14
paste input "AO_75Media_D48"
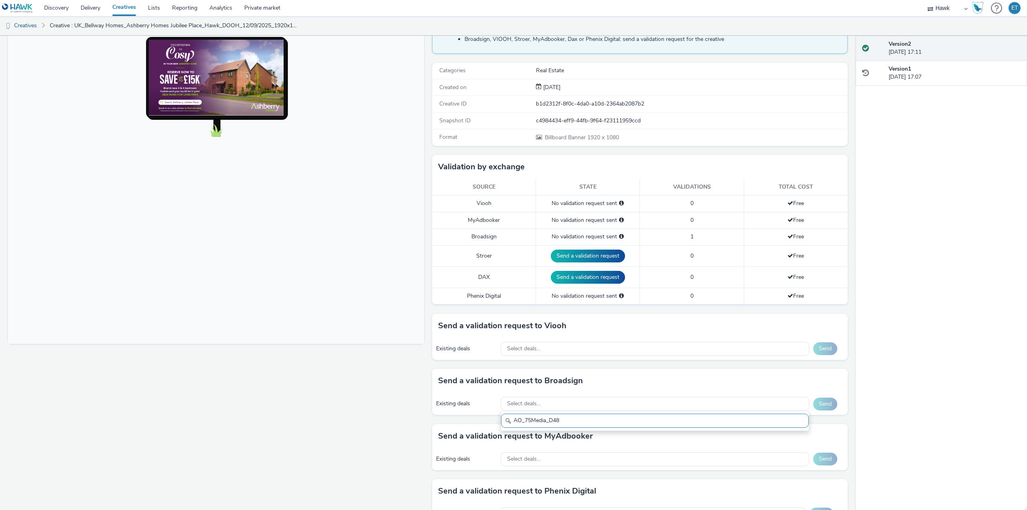
click at [524, 420] on input "AO_75Media_D48" at bounding box center [655, 421] width 308 height 14
type input "AO_75Media_D48"
click at [576, 414] on div "AO_75Media_D48" at bounding box center [655, 421] width 309 height 20
click at [576, 414] on input "AO_75Media_D48" at bounding box center [655, 421] width 308 height 14
click at [568, 422] on input "AO_75Media_D48" at bounding box center [655, 421] width 308 height 14
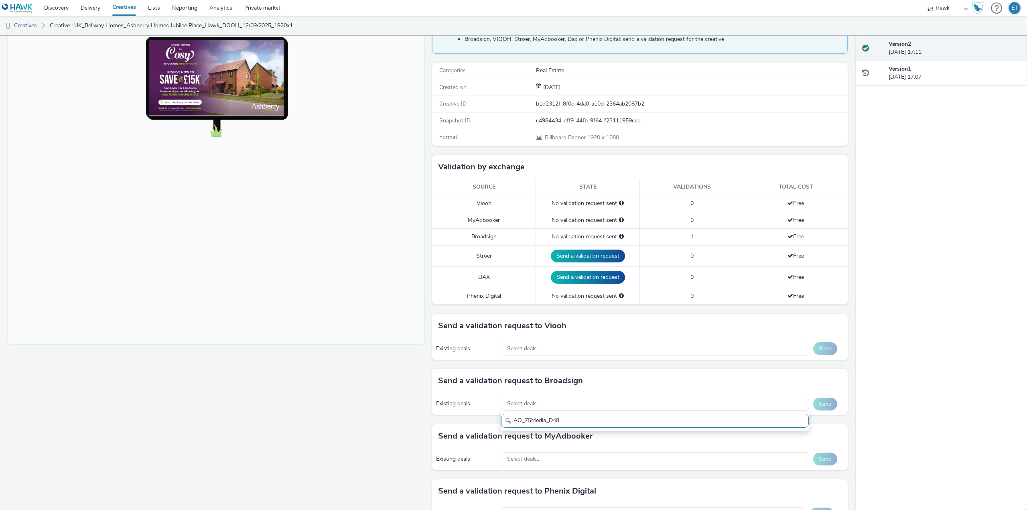
click at [353, 402] on div "Fullscreen" at bounding box center [218, 294] width 420 height 558
click at [600, 235] on div "No validation request sent" at bounding box center [587, 237] width 95 height 8
click at [542, 401] on div "Select deals..." at bounding box center [655, 404] width 309 height 14
type input "AO_Bauer-ClearChannel_Malls"
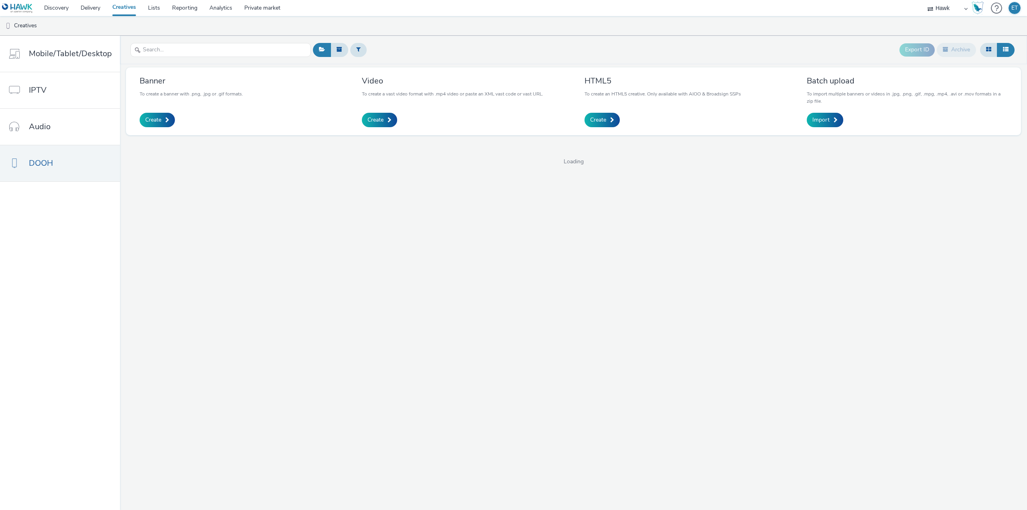
select select "11a7df10-284f-415c-b52a-427acf4c31ae"
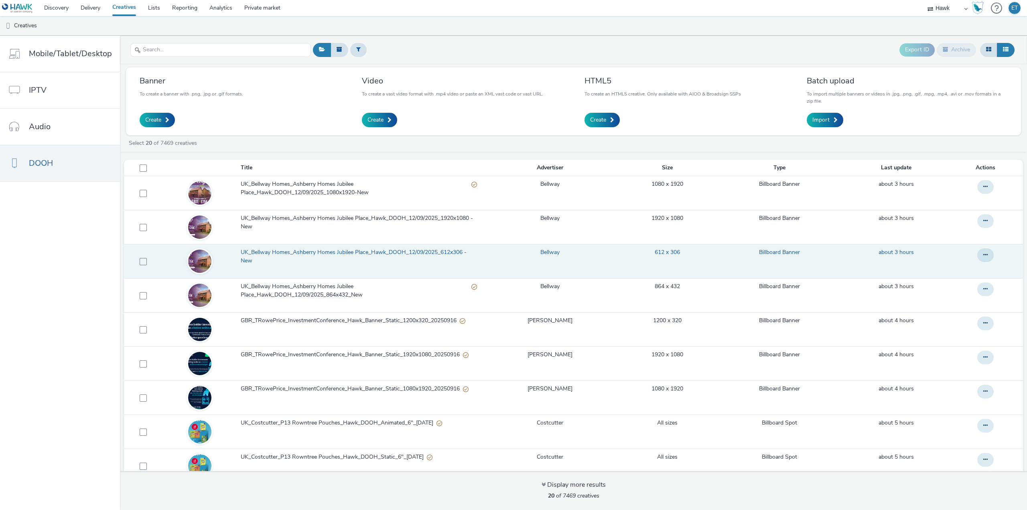
drag, startPoint x: 349, startPoint y: 254, endPoint x: 352, endPoint y: 250, distance: 5.2
click at [352, 250] on span "UK_Bellway Homes_Ashberry Homes Jubilee Place_Hawk_DOOH_12/09/2025_612x306 - New" at bounding box center [359, 256] width 237 height 16
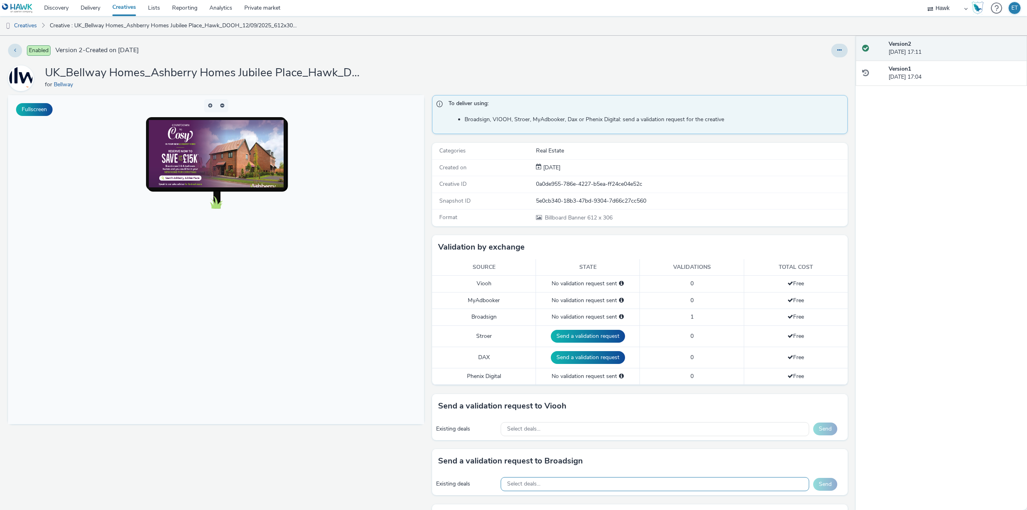
click at [520, 483] on span "Select deals..." at bounding box center [523, 484] width 33 height 7
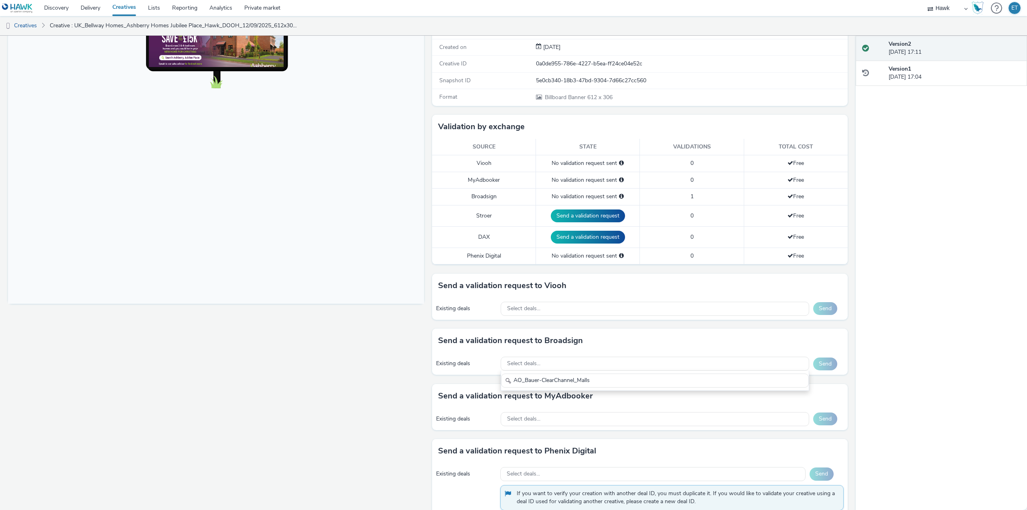
type input "AO_Bauer-ClearChannel_Malls"
click at [341, 382] on div "Fullscreen" at bounding box center [218, 254] width 420 height 558
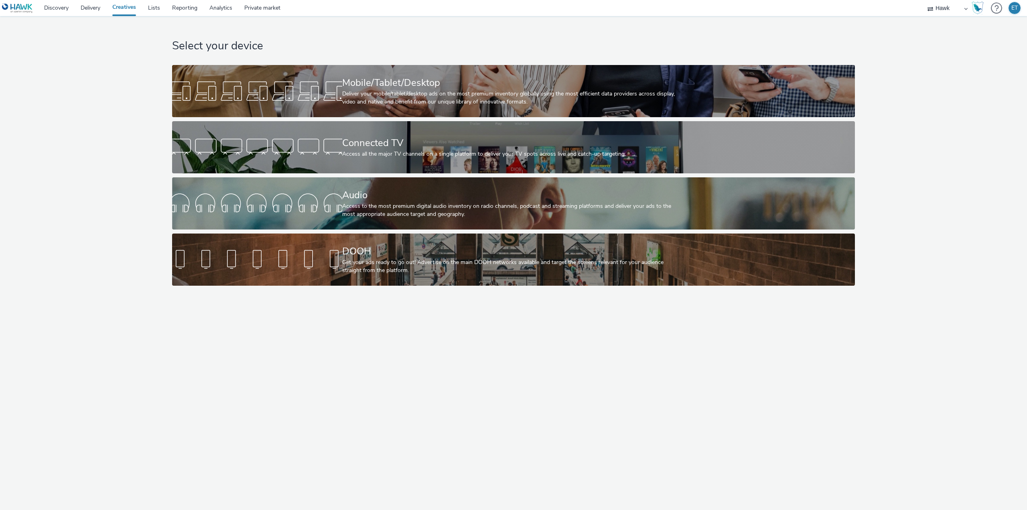
select select "11a7df10-284f-415c-b52a-427acf4c31ae"
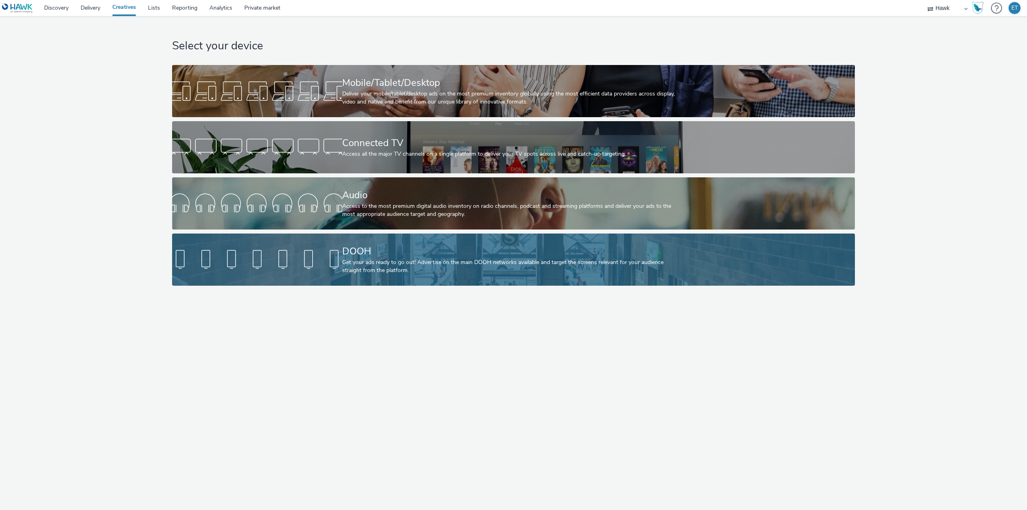
click at [301, 247] on div at bounding box center [257, 260] width 170 height 26
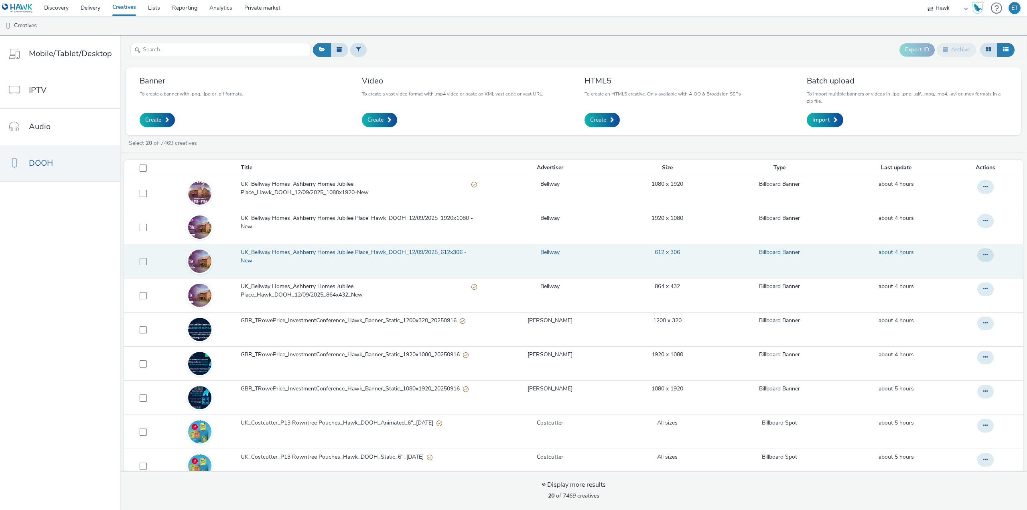
click at [331, 246] on td "UK_Bellway Homes_Ashberry Homes Jubilee Place_Hawk_DOOH_12/09/2025_612x306 - New" at bounding box center [361, 261] width 242 height 34
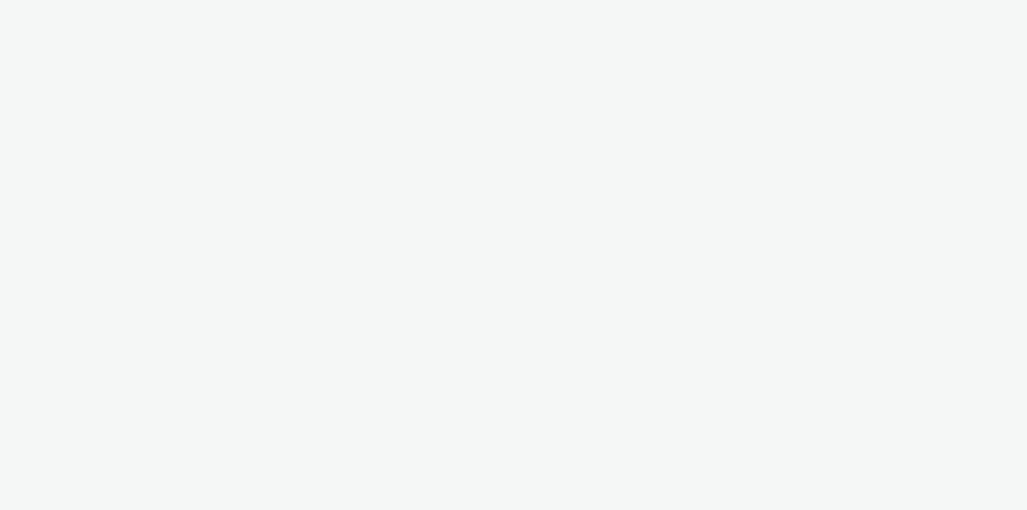
select select "11a7df10-284f-415c-b52a-427acf4c31ae"
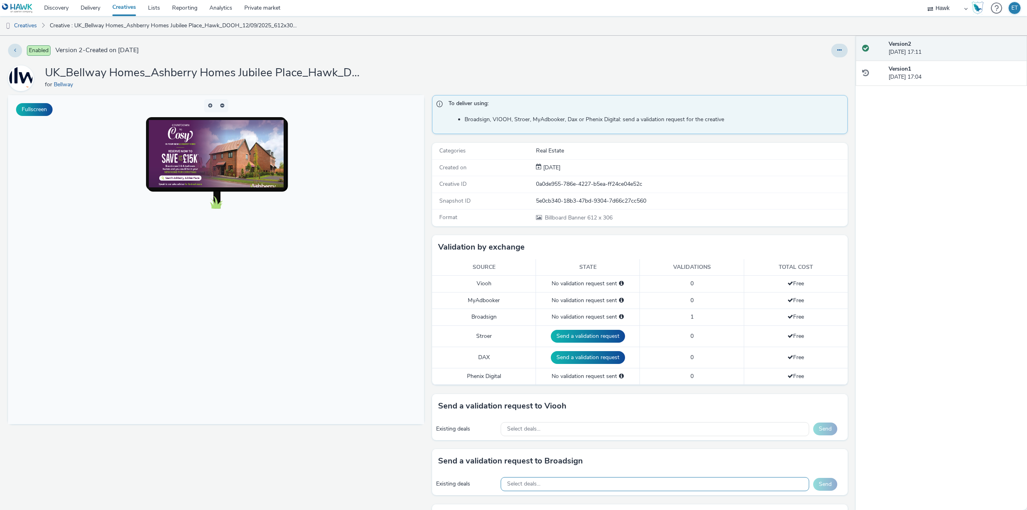
click at [571, 480] on div "Select deals..." at bounding box center [655, 484] width 309 height 14
paste input "AO_Atmosphere_USA_$6.01"
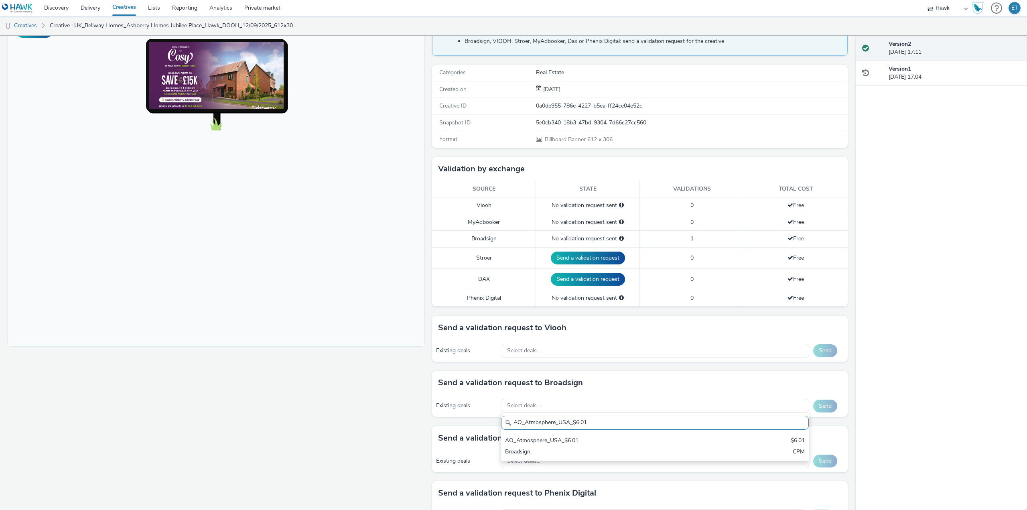
scroll to position [120, 0]
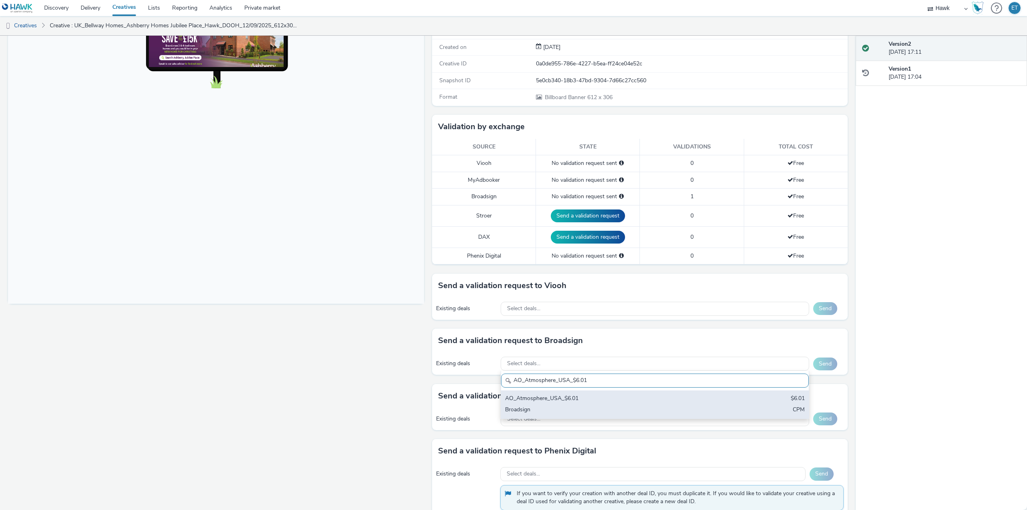
click at [589, 402] on div "AO_Atmosphere_USA_$6.01" at bounding box center [604, 398] width 199 height 9
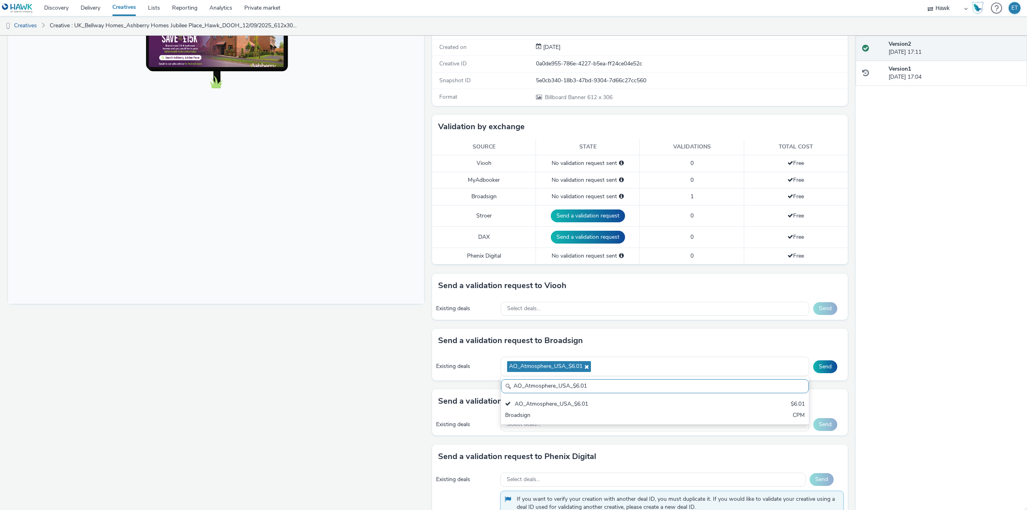
drag, startPoint x: 592, startPoint y: 383, endPoint x: 493, endPoint y: 379, distance: 99.2
click at [493, 379] on div "Existing deals AO_Atmosphere_USA_$6.01 AO_Atmosphere_USA_$6.01 AO_Atmosphere_US…" at bounding box center [640, 367] width 416 height 28
paste input "75Media_D48"
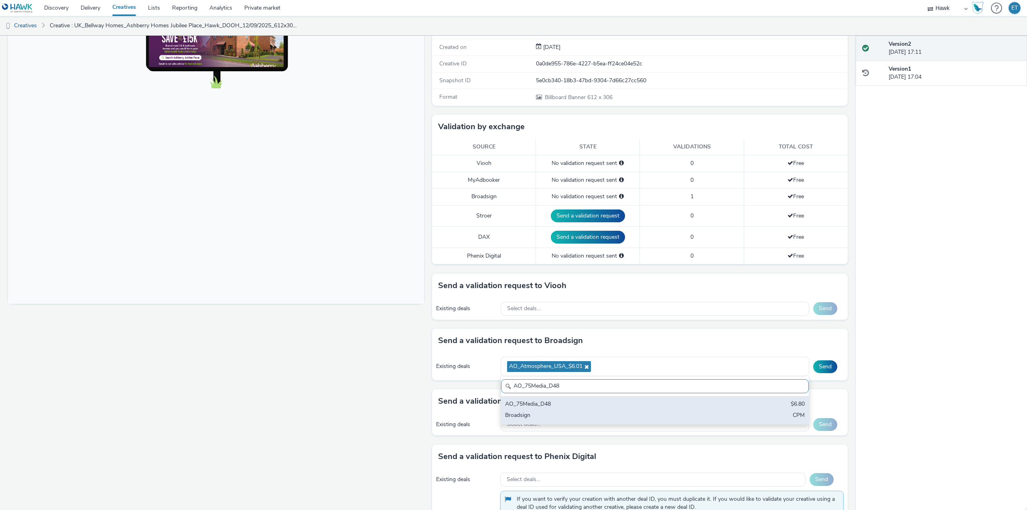
click at [535, 408] on div "AO_75Media_D48" at bounding box center [604, 404] width 199 height 9
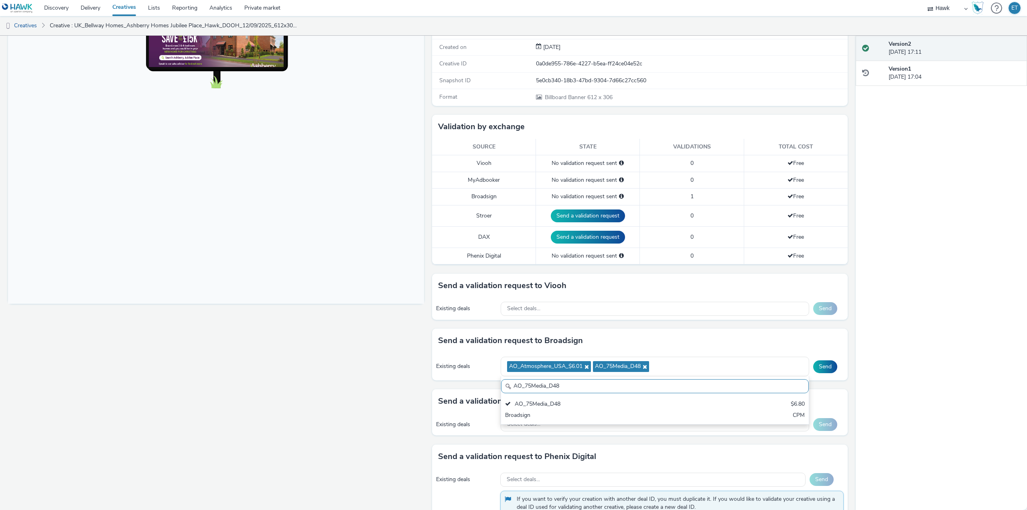
drag, startPoint x: 589, startPoint y: 388, endPoint x: 480, endPoint y: 376, distance: 110.2
click at [480, 376] on div "Existing deals AO_Atmosphere_USA_$6.01 AO_75Media_D48 AO_75Media_D48 AO_75Media…" at bounding box center [640, 367] width 416 height 28
paste input "96"
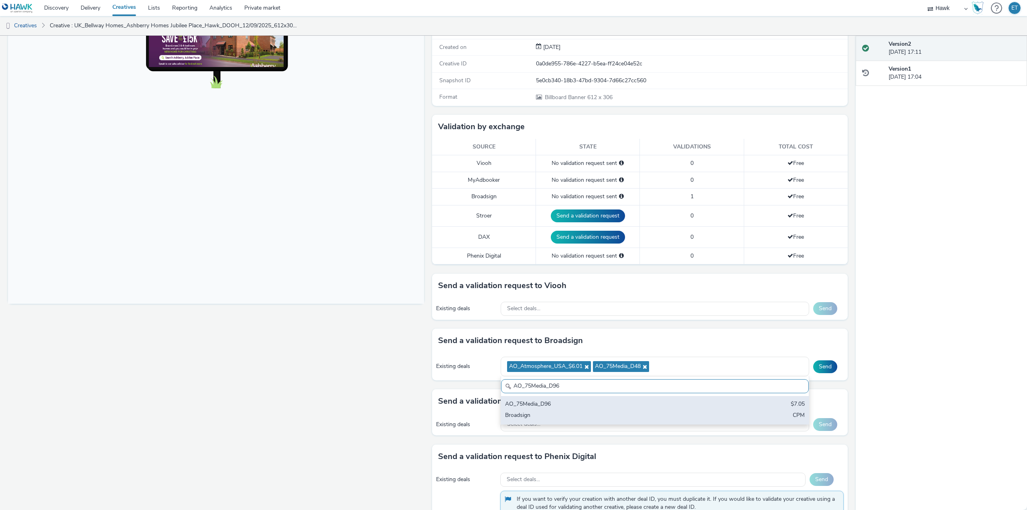
click at [560, 406] on div "AO_75Media_D96" at bounding box center [604, 404] width 199 height 9
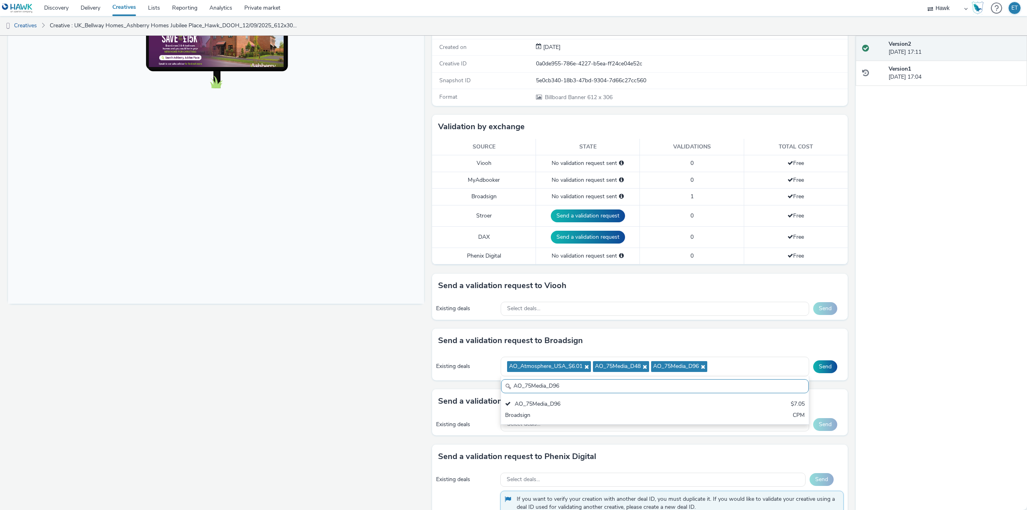
drag, startPoint x: 604, startPoint y: 387, endPoint x: 426, endPoint y: 357, distance: 180.2
click at [428, 357] on div "To deliver using: Broadsign, VIOOH, [PERSON_NAME], MyAdbooker, Dax or Phenix Di…" at bounding box center [638, 256] width 420 height 563
paste input "[PERSON_NAME]-ClearChannel_TrainStations"
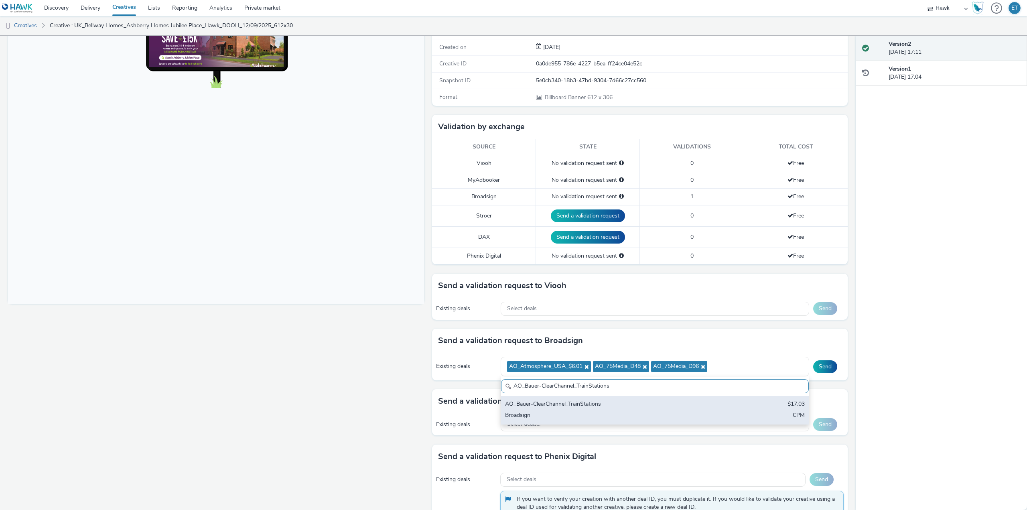
click at [583, 419] on div "Broadsign" at bounding box center [604, 415] width 199 height 9
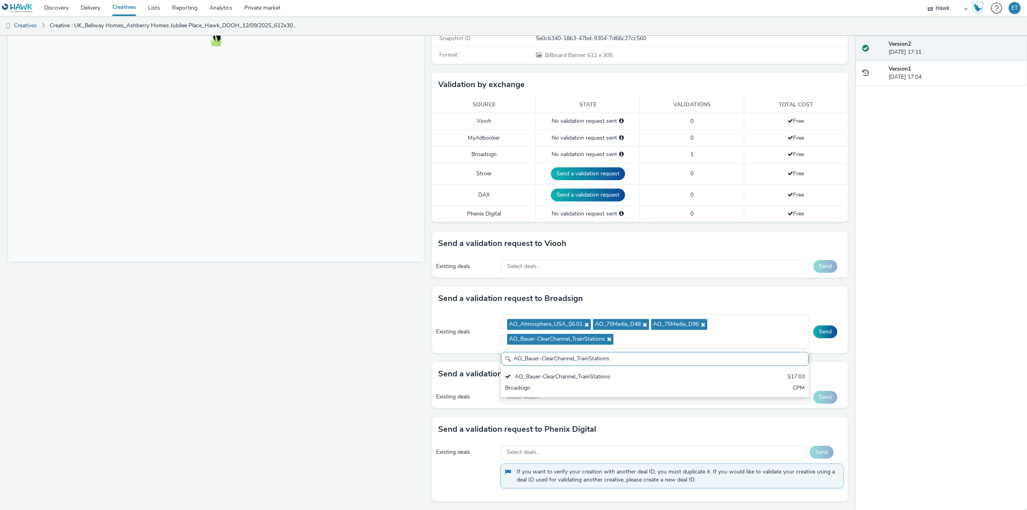
scroll to position [163, 0]
drag, startPoint x: 611, startPoint y: 358, endPoint x: 493, endPoint y: 361, distance: 117.6
click at [493, 361] on div "Send a validation request to Broadsign Existing deals AO_Atmosphere_USA_$6.01 A…" at bounding box center [640, 323] width 416 height 75
paste input "AdTower_1080x1920"
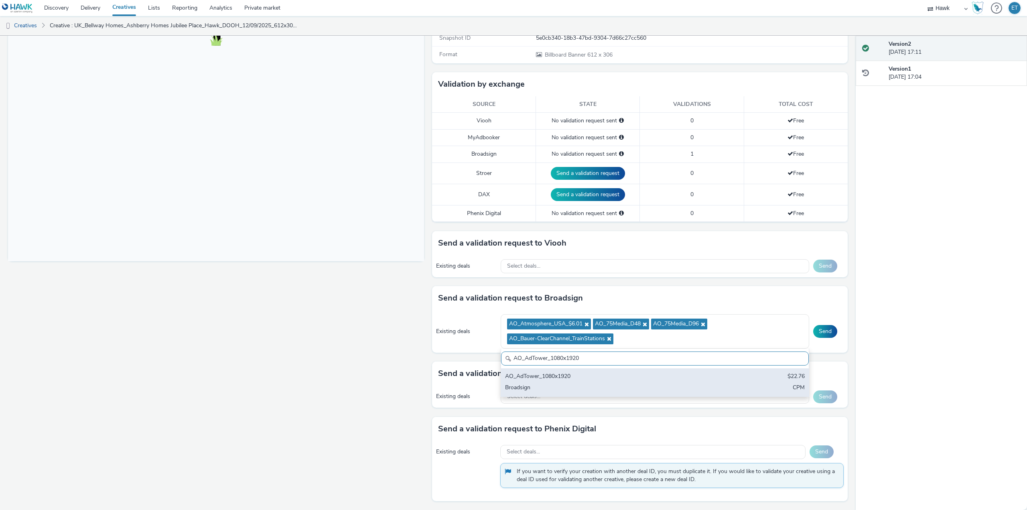
drag, startPoint x: 592, startPoint y: 379, endPoint x: 431, endPoint y: 306, distance: 177.0
click at [592, 379] on div "AO_AdTower_1080x1920" at bounding box center [604, 376] width 199 height 9
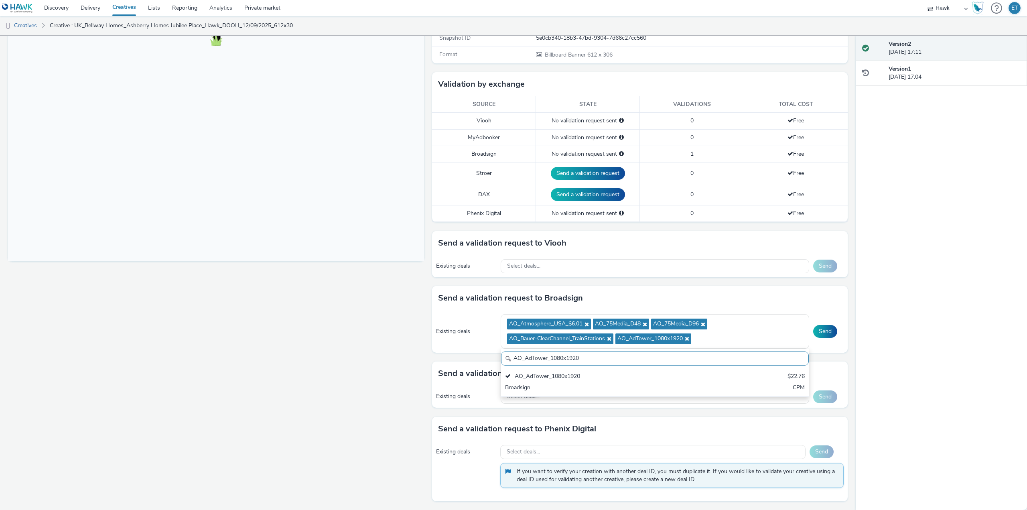
drag, startPoint x: 587, startPoint y: 357, endPoint x: 505, endPoint y: 351, distance: 82.5
click at [505, 351] on div "AO_AdTower_1080x1920 AO_AdTower_1080x1920 $22.76 Broadsign CPM" at bounding box center [655, 373] width 309 height 48
paste input "[PERSON_NAME]-ClearChannel_D48"
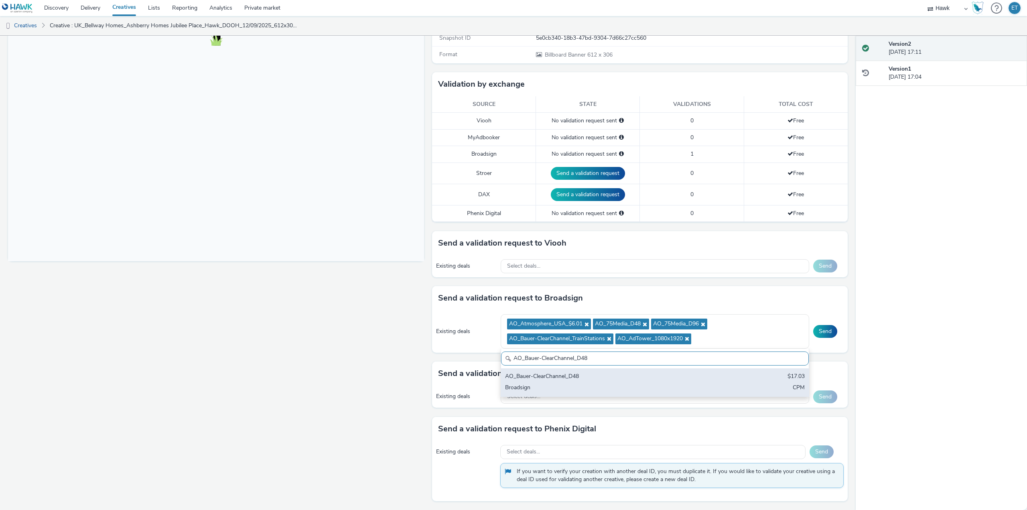
click at [524, 375] on div "AO_Bauer-ClearChannel_D48" at bounding box center [604, 376] width 199 height 9
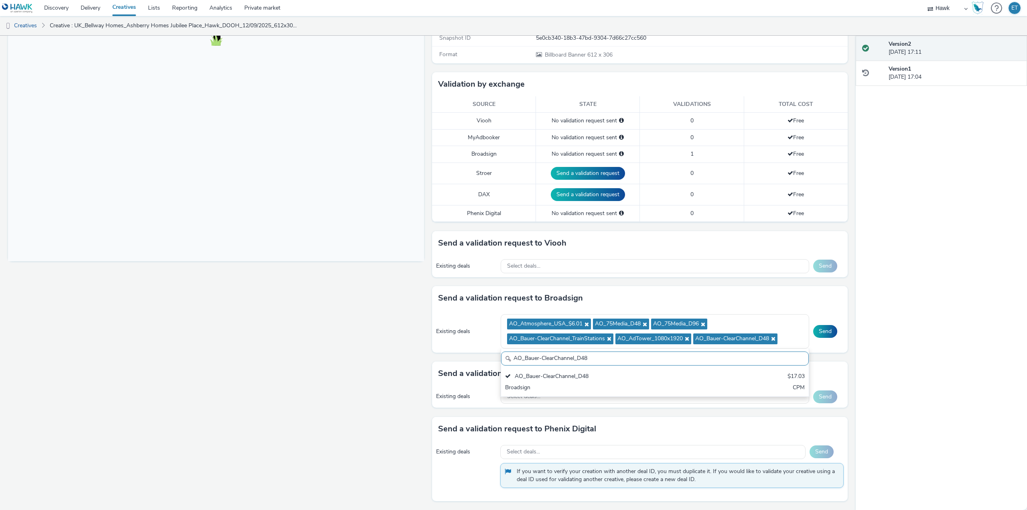
click at [565, 355] on input "AO_Bauer-ClearChannel_D48" at bounding box center [655, 358] width 308 height 14
click at [566, 355] on input "AO_Bauer-ClearChannel_D48" at bounding box center [655, 358] width 308 height 14
paste input "OutdoorD6"
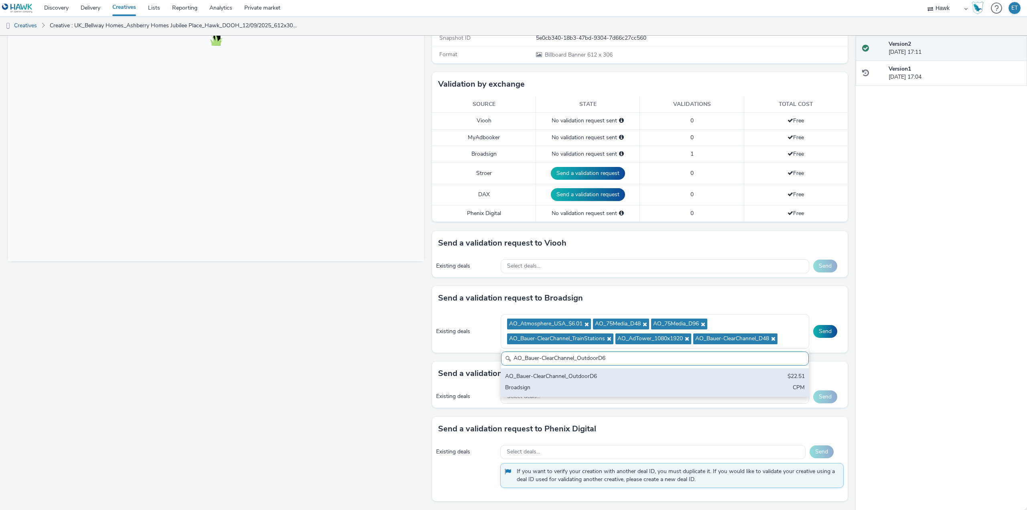
drag, startPoint x: 564, startPoint y: 382, endPoint x: 530, endPoint y: 363, distance: 39.7
click at [564, 382] on div "AO_Bauer-ClearChannel_OutdoorD6 $22.51 Broadsign CPM" at bounding box center [655, 382] width 308 height 28
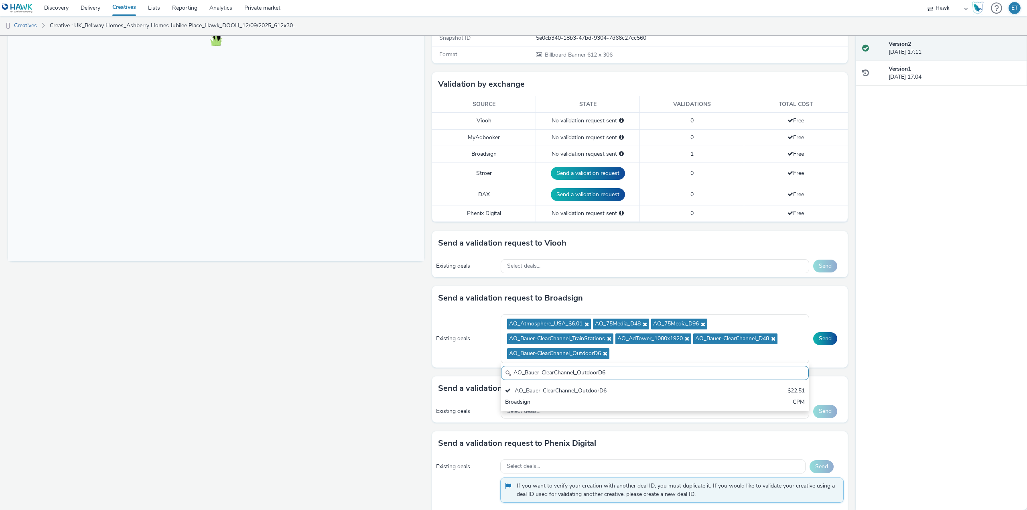
click at [582, 374] on input "AO_Bauer-ClearChannel_OutdoorD6" at bounding box center [655, 373] width 308 height 14
paste input "Supermarkets"
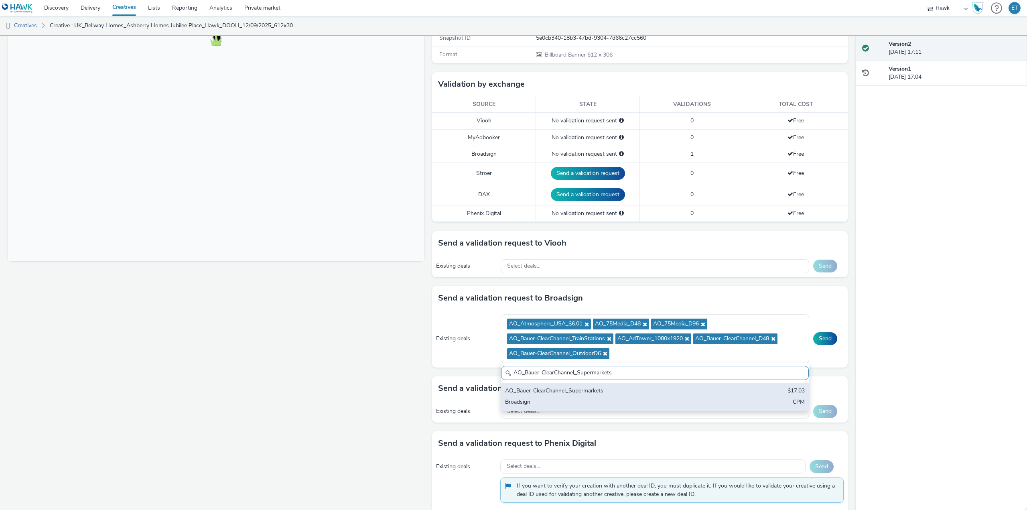
click at [576, 396] on div "AO_Bauer-ClearChannel_Supermarkets" at bounding box center [604, 391] width 199 height 9
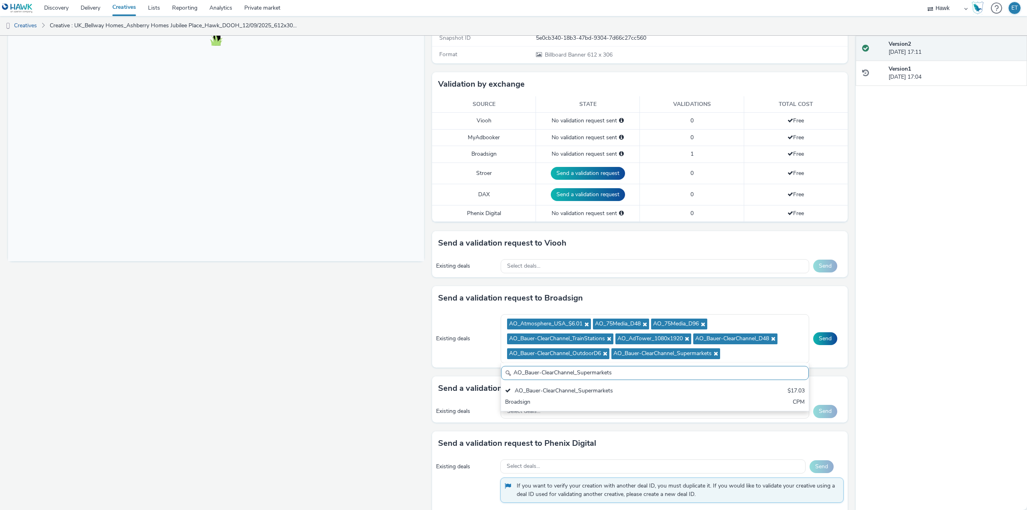
click at [608, 374] on input "AO_Bauer-ClearChannel_Supermarkets" at bounding box center [655, 373] width 308 height 14
paste input "AllFrame"
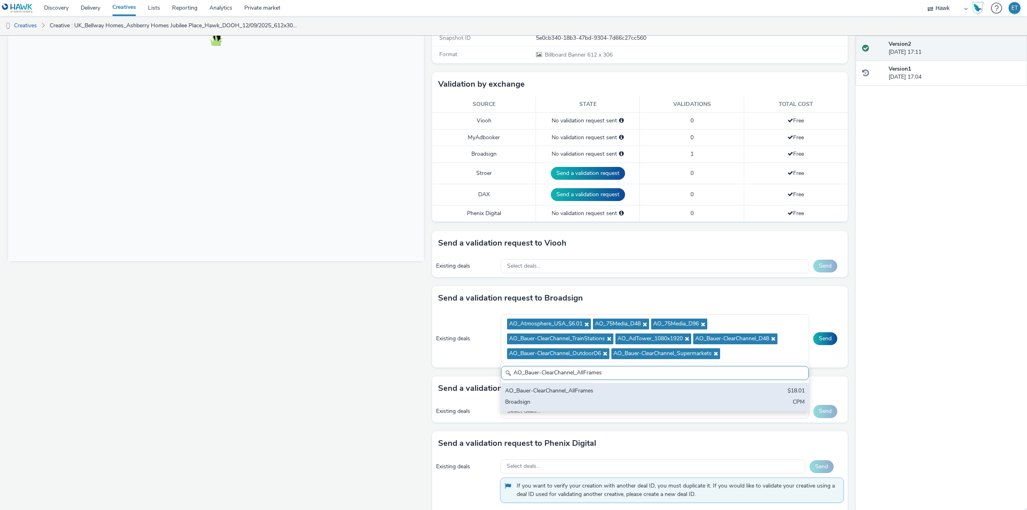
click at [580, 391] on div "AO_Bauer-ClearChannel_AllFrames" at bounding box center [604, 391] width 199 height 9
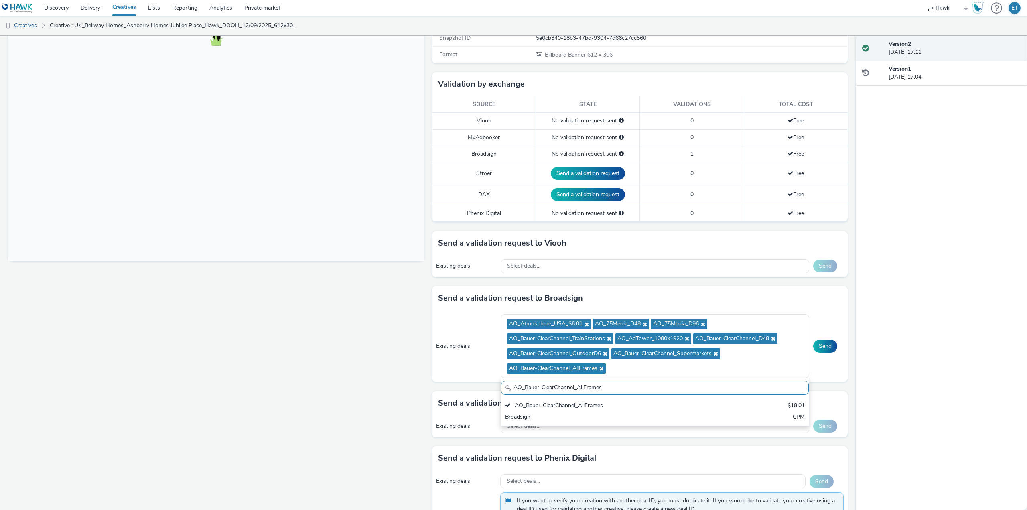
click at [532, 386] on input "AO_Bauer-ClearChannel_AllFrames" at bounding box center [655, 388] width 308 height 14
paste input "Mall"
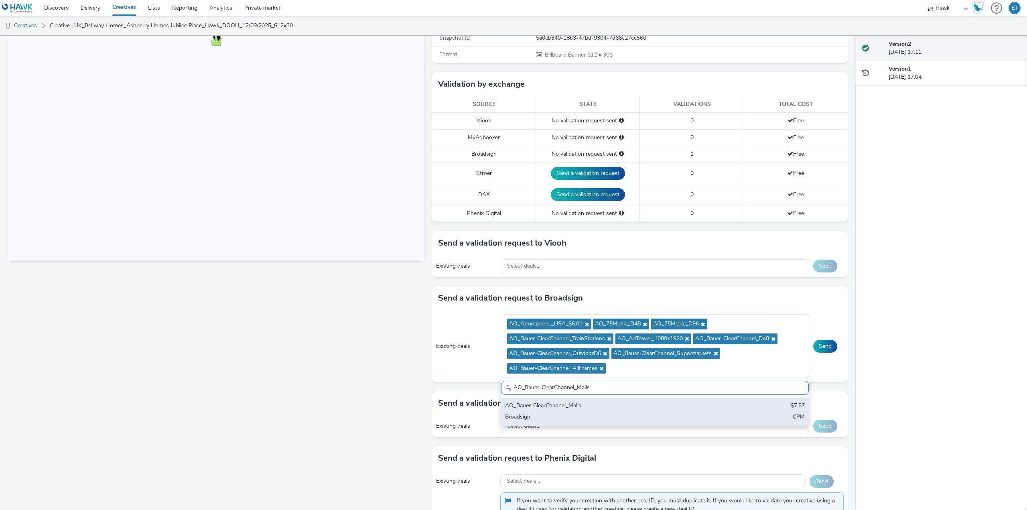
type input "AO_Bauer-ClearChannel_Malls"
click at [590, 419] on div "Broadsign" at bounding box center [604, 417] width 199 height 9
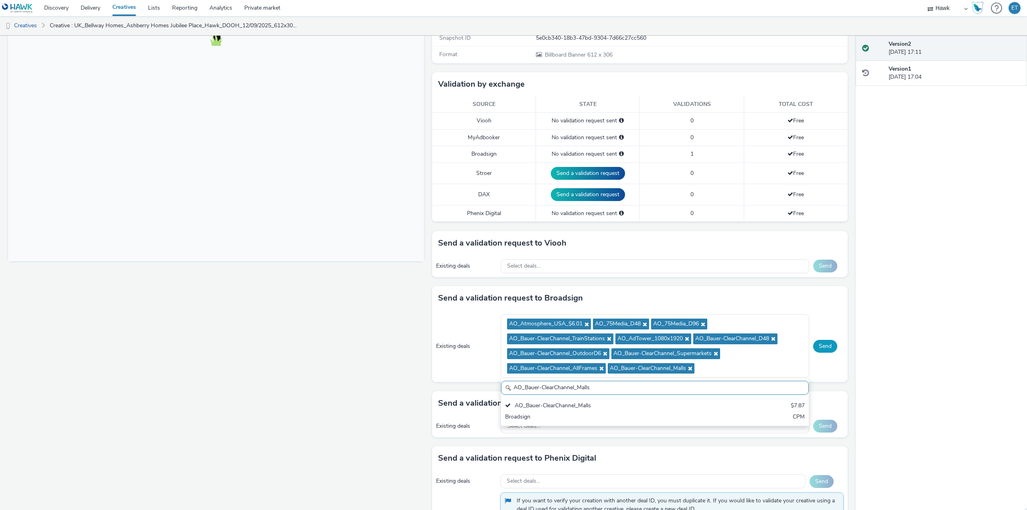
click at [814, 347] on button "Send" at bounding box center [825, 346] width 24 height 13
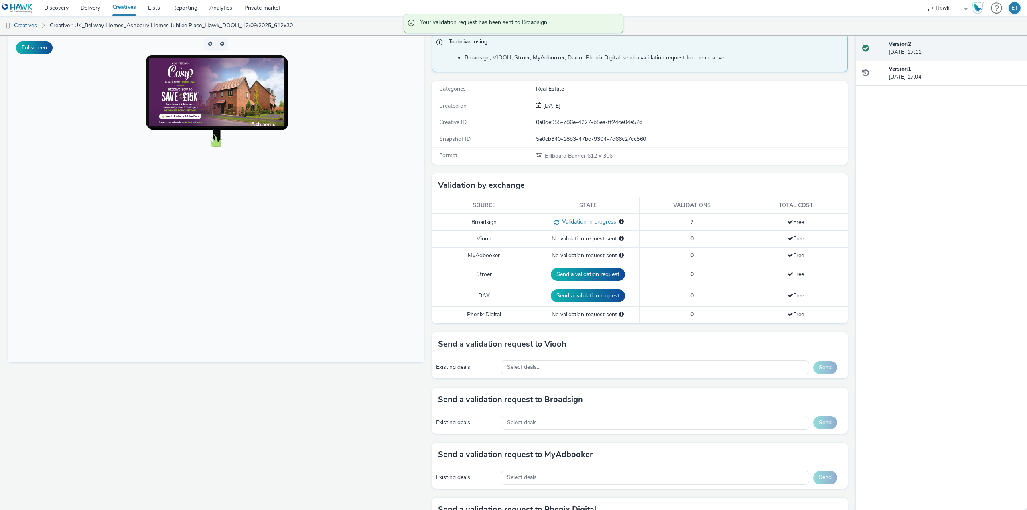
scroll to position [0, 0]
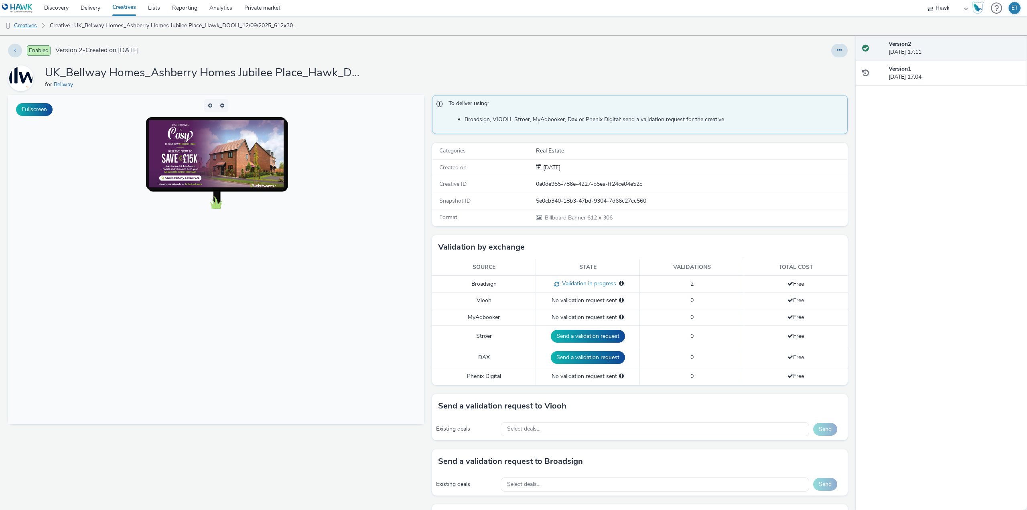
click at [34, 22] on link "Creatives" at bounding box center [20, 25] width 41 height 19
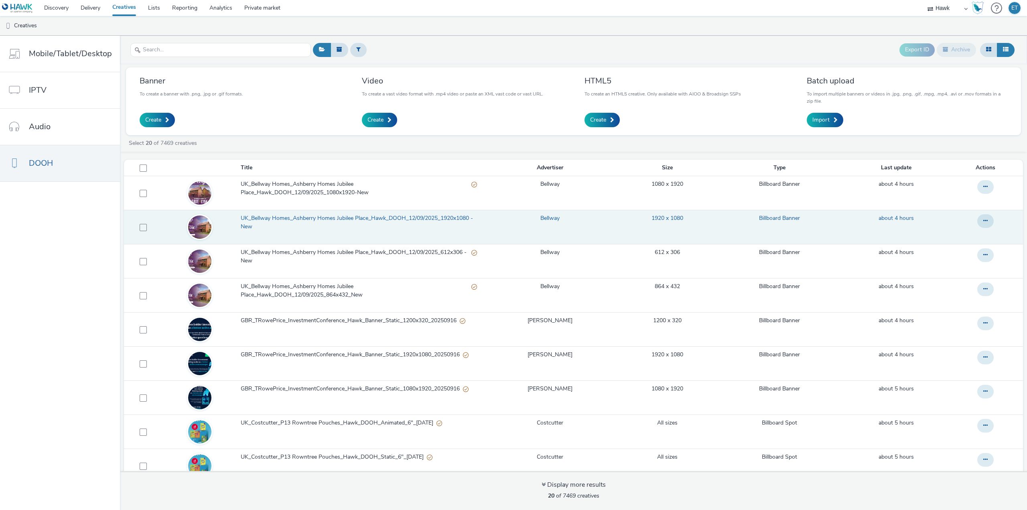
click at [384, 219] on span "UK_Bellway Homes_Ashberry Homes Jubilee Place_Hawk_DOOH_12/09/2025_1920x1080 - …" at bounding box center [359, 222] width 237 height 16
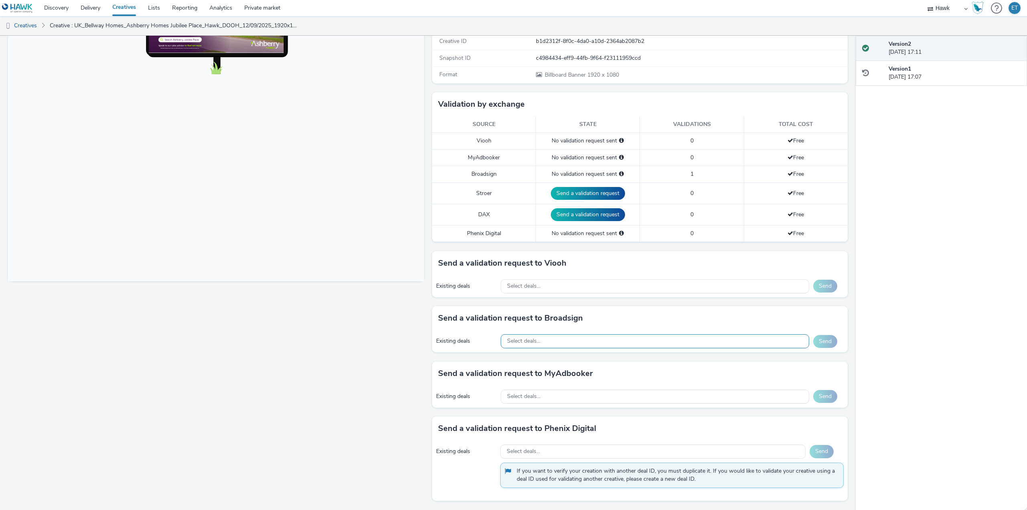
click at [532, 343] on span "Select deals..." at bounding box center [523, 341] width 33 height 7
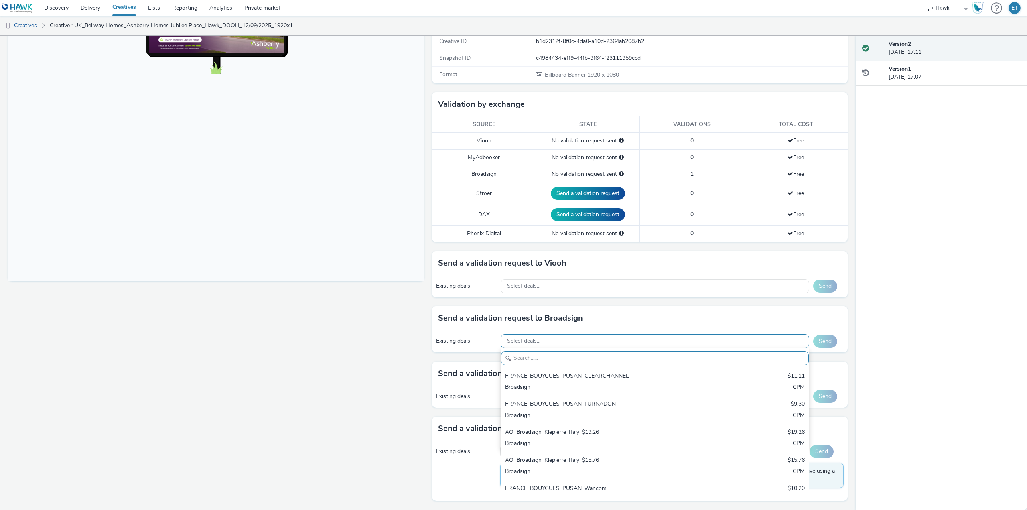
paste input "AO_Bauer-ClearChannel_Malls"
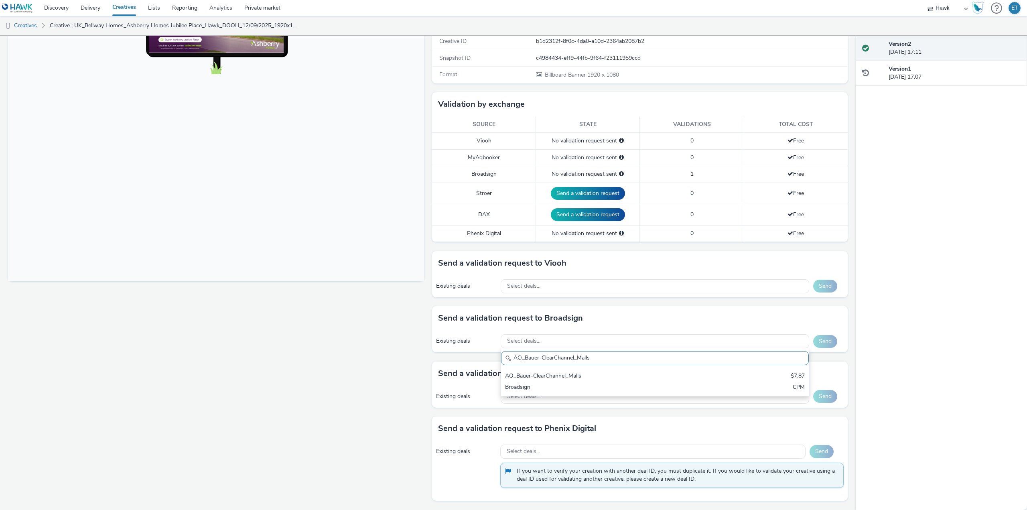
drag, startPoint x: 642, startPoint y: 351, endPoint x: 639, endPoint y: 360, distance: 9.6
click at [642, 351] on input "AO_Bauer-ClearChannel_Malls" at bounding box center [655, 358] width 308 height 14
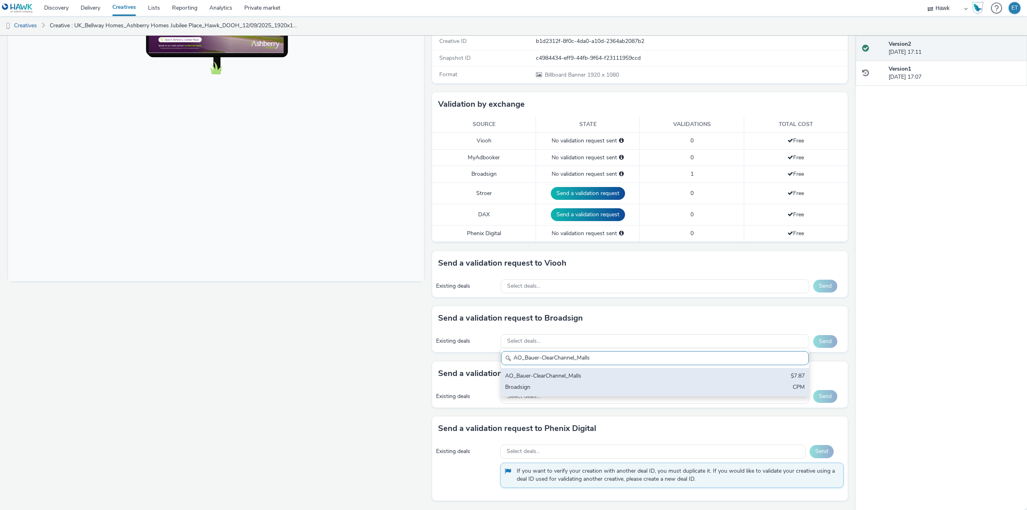
click at [635, 374] on div "AO_Bauer-ClearChannel_Malls" at bounding box center [604, 376] width 199 height 9
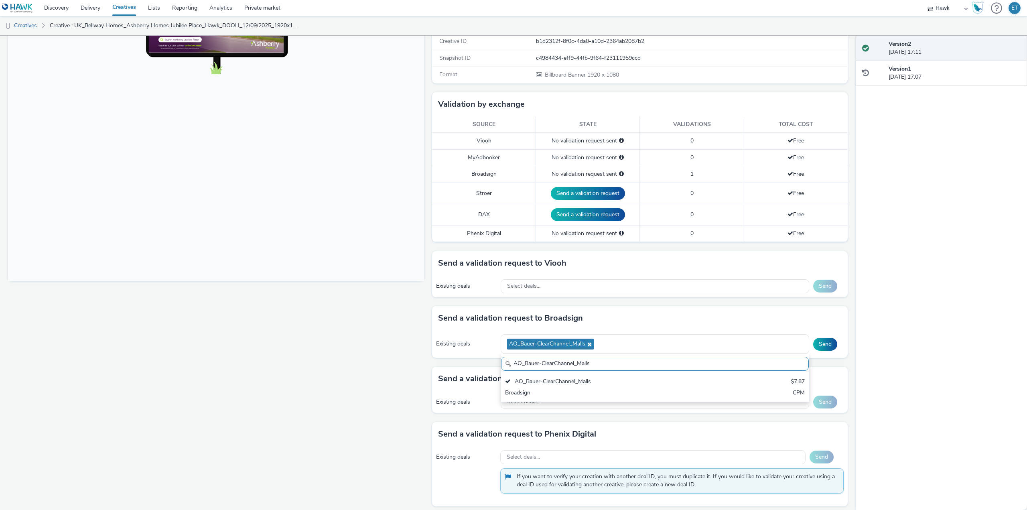
click at [539, 364] on input "AO_Bauer-ClearChannel_Malls" at bounding box center [655, 364] width 308 height 14
paste input "AllFrame"
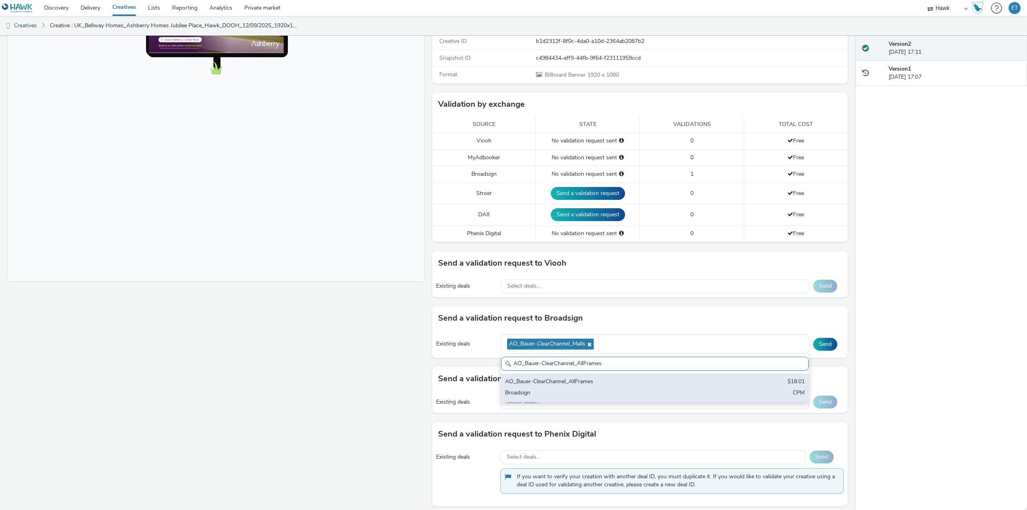
click at [539, 386] on div "AO_Bauer-ClearChannel_AllFrames" at bounding box center [604, 382] width 199 height 9
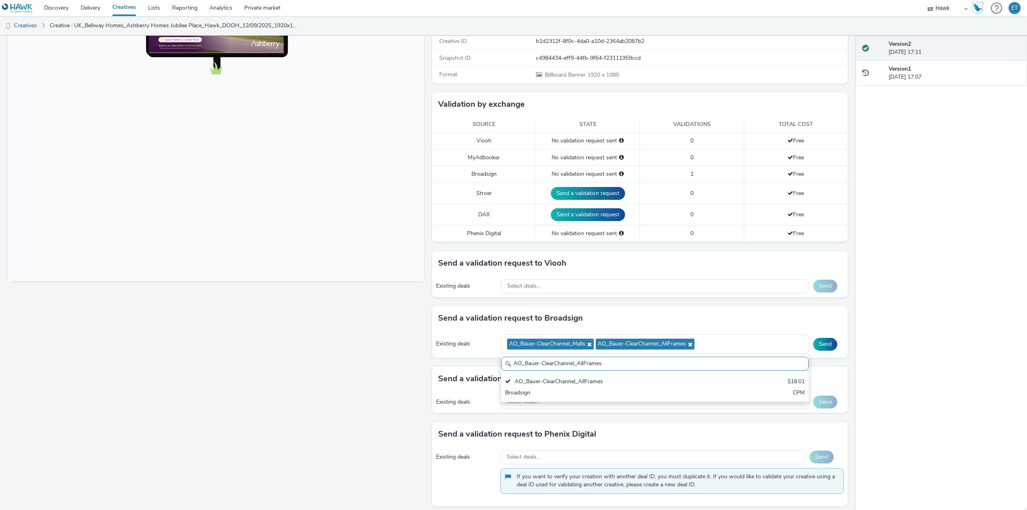
click at [532, 365] on input "AO_Bauer-ClearChannel_AllFrames" at bounding box center [655, 364] width 308 height 14
paste input "Supermarket"
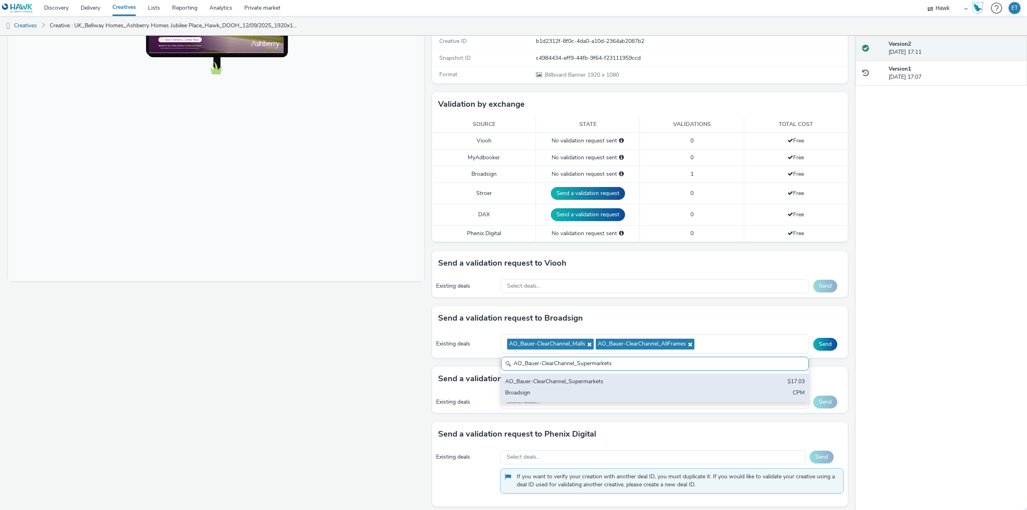
click at [542, 388] on div "AO_Bauer-ClearChannel_Supermarkets $17.03 Broadsign CPM" at bounding box center [655, 387] width 308 height 28
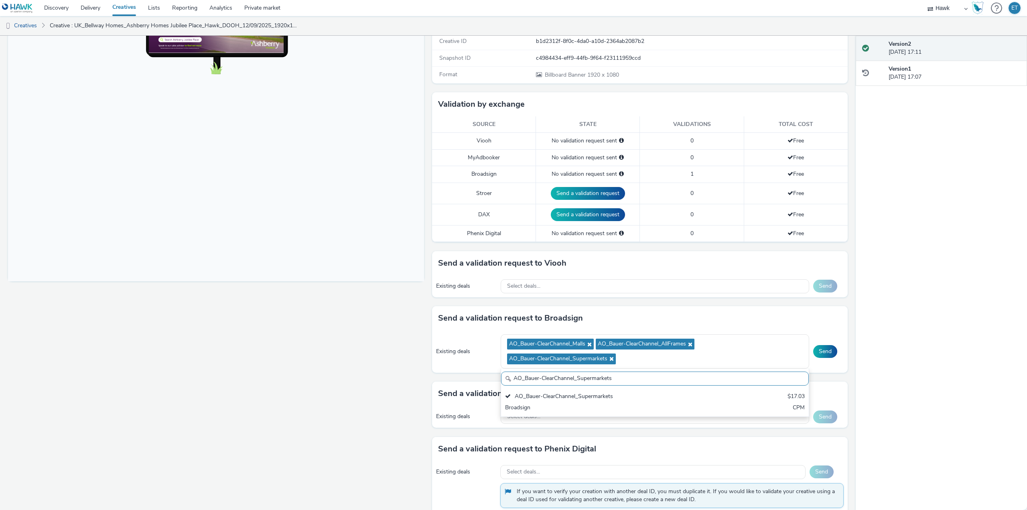
click at [531, 375] on input "AO_Bauer-ClearChannel_Supermarkets" at bounding box center [655, 378] width 308 height 14
paste input "OutdoorD6"
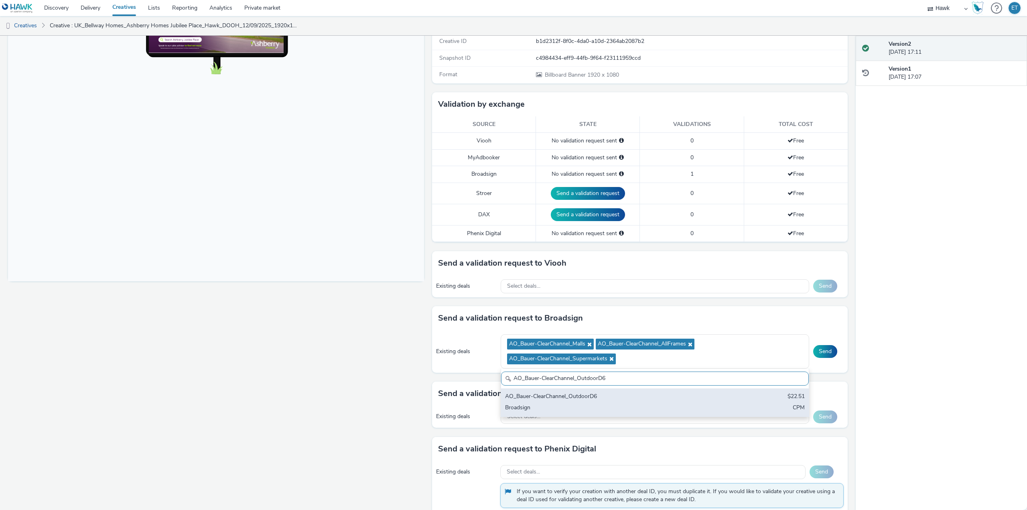
click at [538, 396] on div "AO_Bauer-ClearChannel_OutdoorD6" at bounding box center [604, 396] width 199 height 9
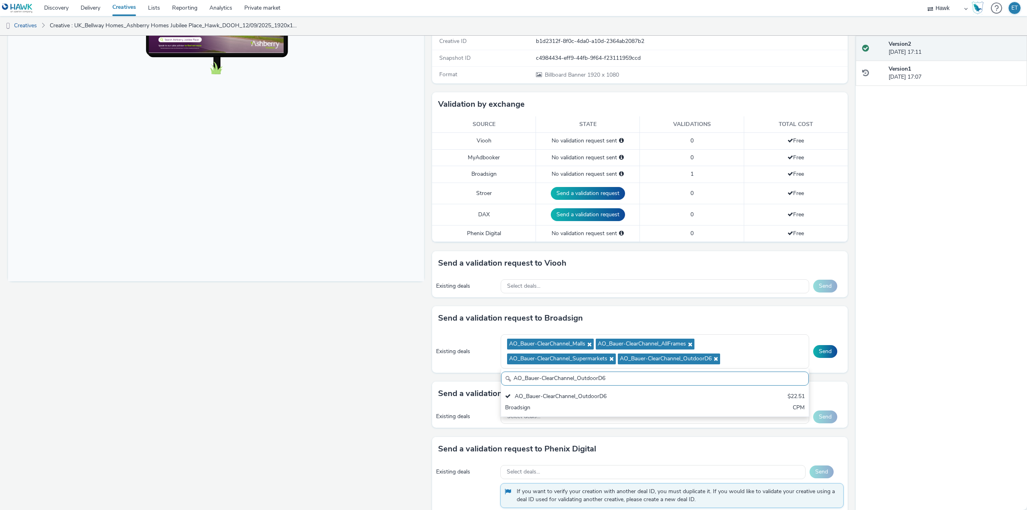
click at [576, 382] on input "AO_Bauer-ClearChannel_OutdoorD6" at bounding box center [655, 378] width 308 height 14
paste input "D48"
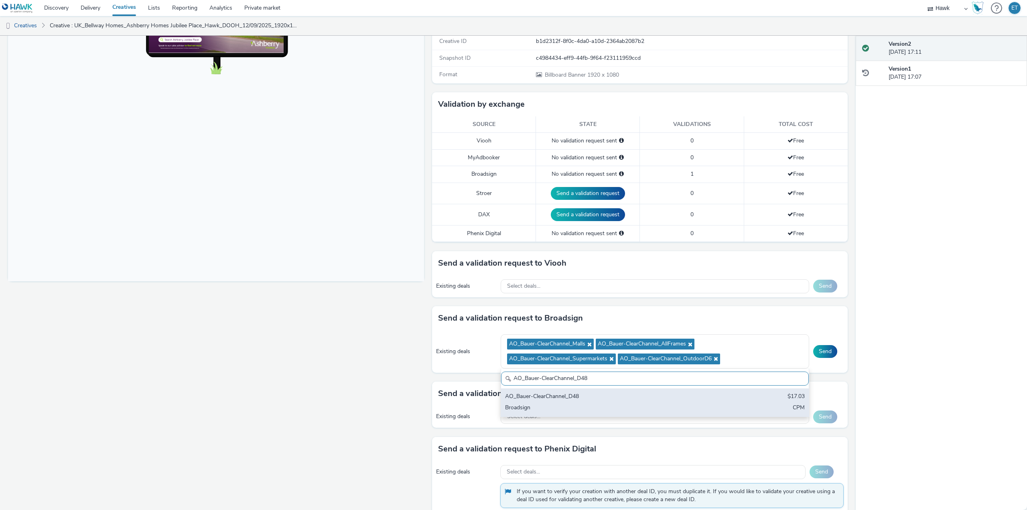
click at [567, 391] on div "AO_Bauer-ClearChannel_D48 $17.03 Broadsign CPM" at bounding box center [655, 402] width 308 height 28
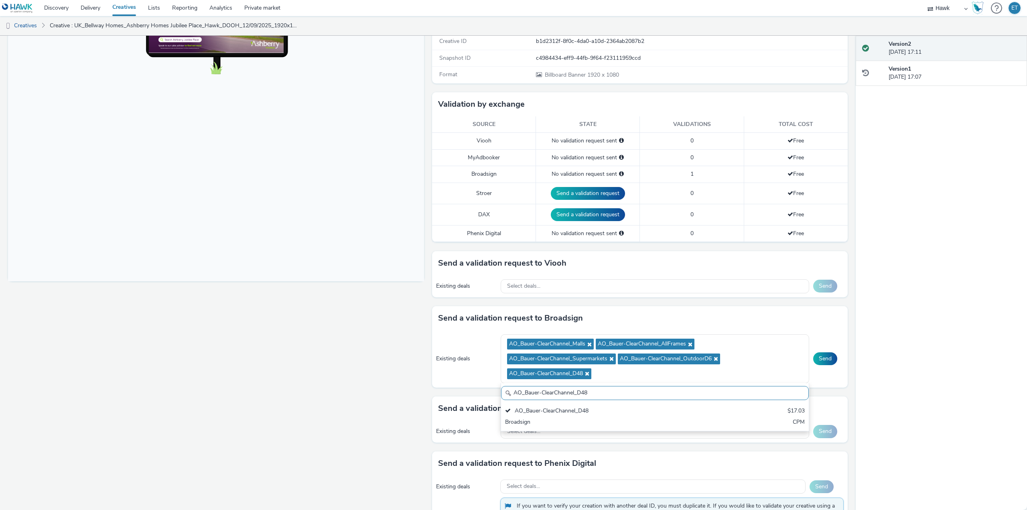
click at [576, 388] on input "AO_Bauer-ClearChannel_D48" at bounding box center [655, 393] width 308 height 14
paste input "AdTower_1080x1920"
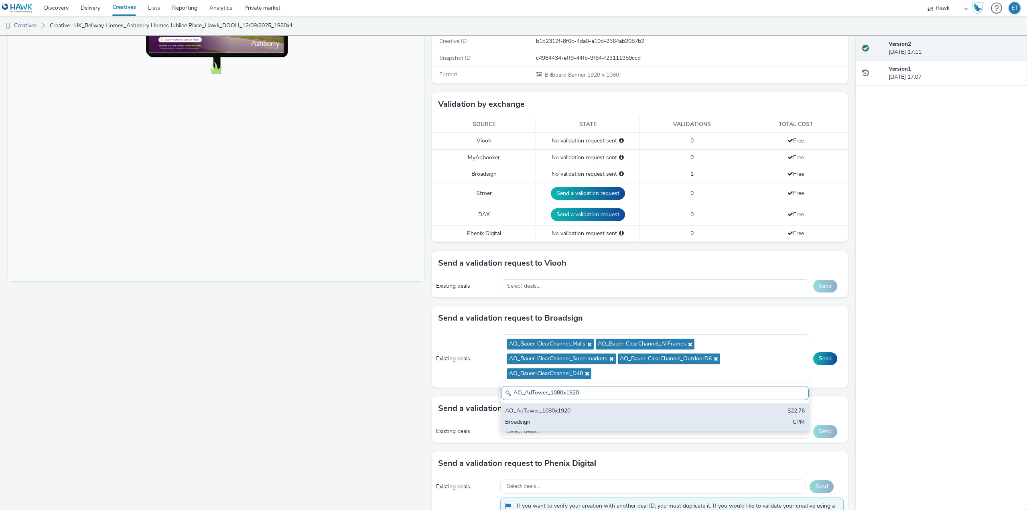
click at [544, 412] on div "AO_AdTower_1080x1920" at bounding box center [604, 411] width 199 height 9
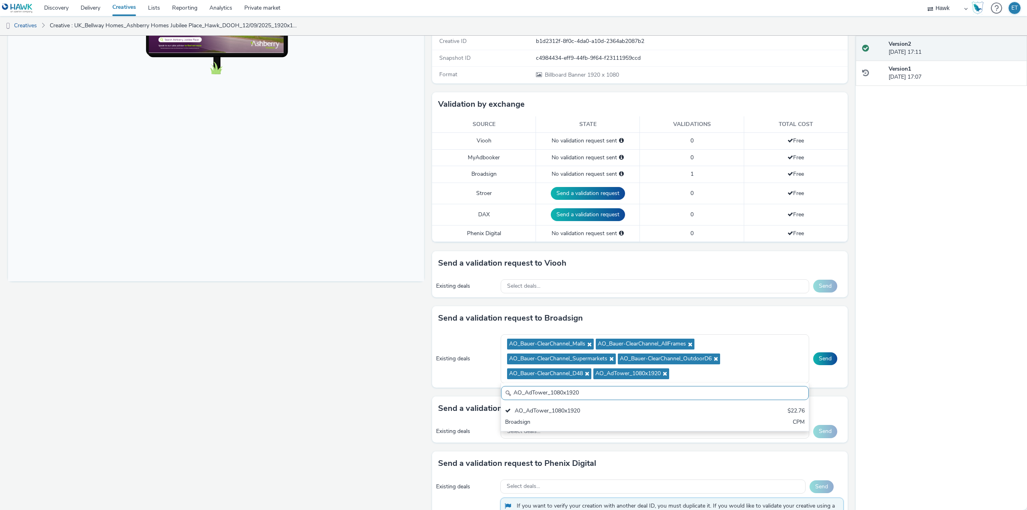
click at [546, 389] on input "AO_AdTower_1080x1920" at bounding box center [655, 393] width 308 height 14
paste input "[PERSON_NAME]-ClearChannel_TrainStations"
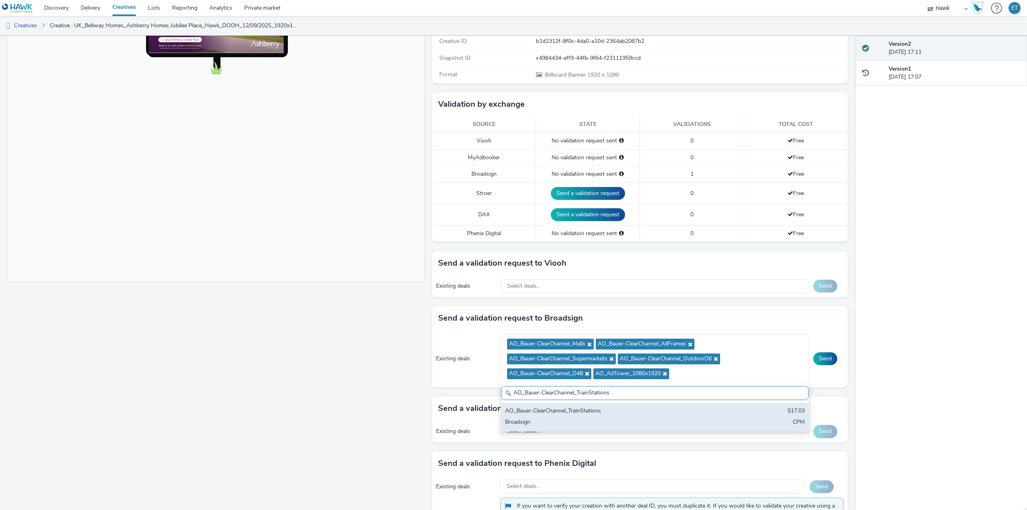
click at [543, 423] on div "Broadsign" at bounding box center [604, 422] width 199 height 9
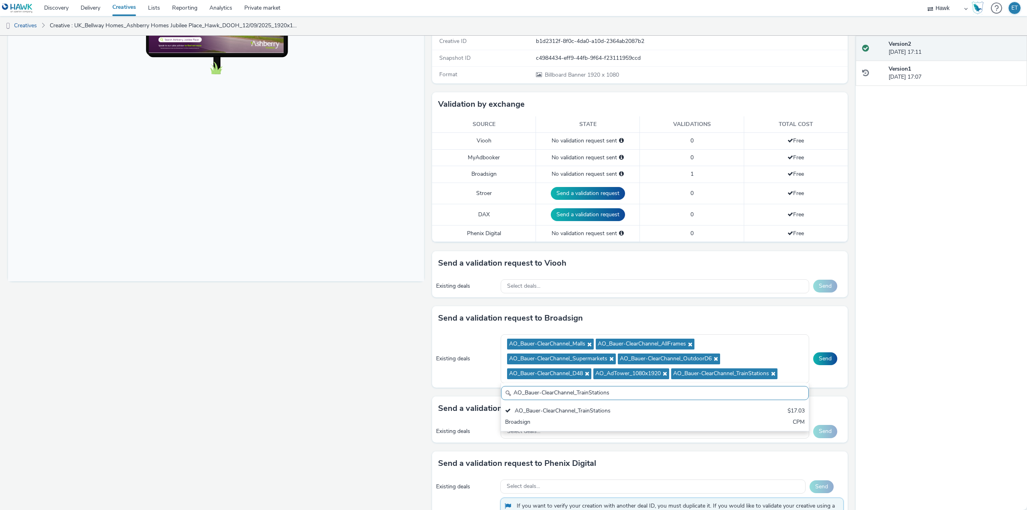
click at [531, 392] on input "AO_Bauer-ClearChannel_TrainStations" at bounding box center [655, 393] width 308 height 14
paste input "75Media_D96"
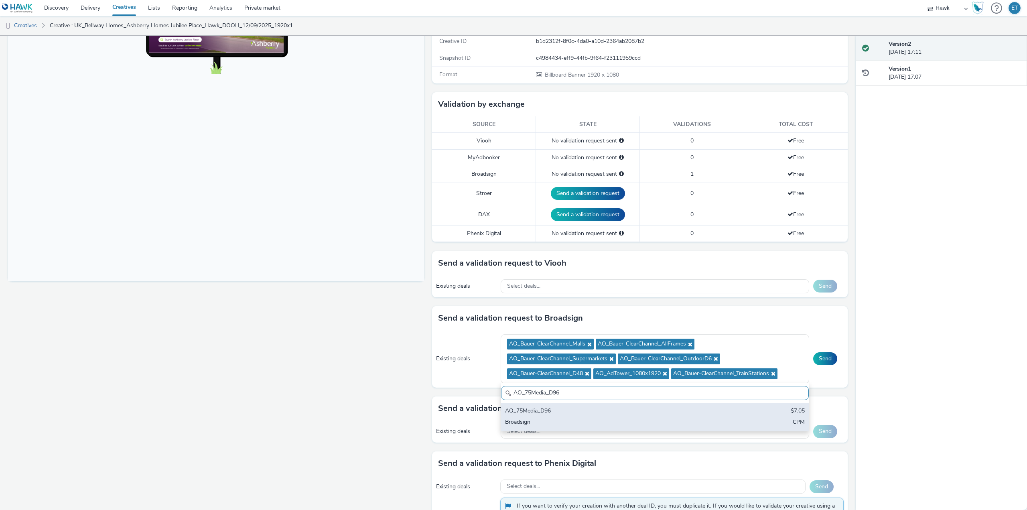
click at [533, 421] on div "Broadsign" at bounding box center [604, 422] width 199 height 9
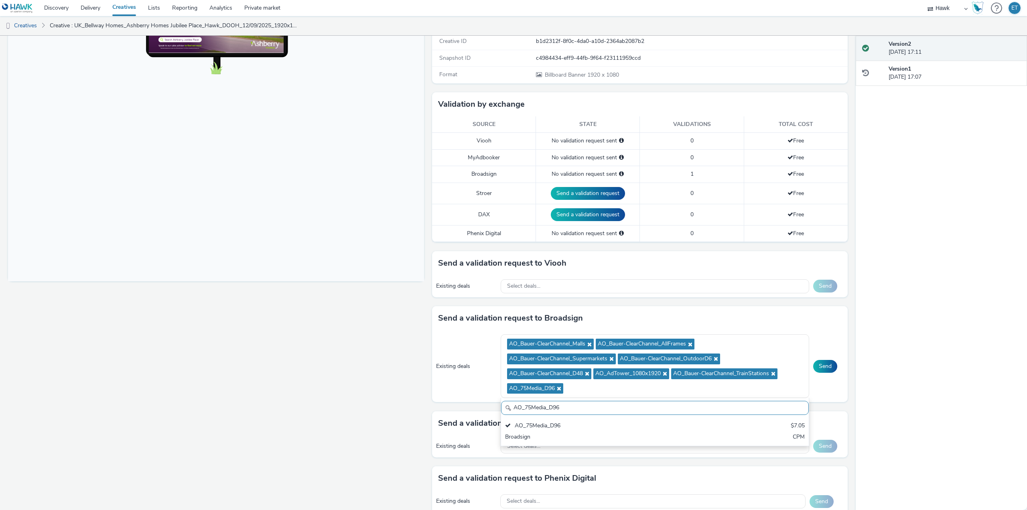
click at [548, 403] on input "AO_75Media_D96" at bounding box center [655, 408] width 308 height 14
paste input "48"
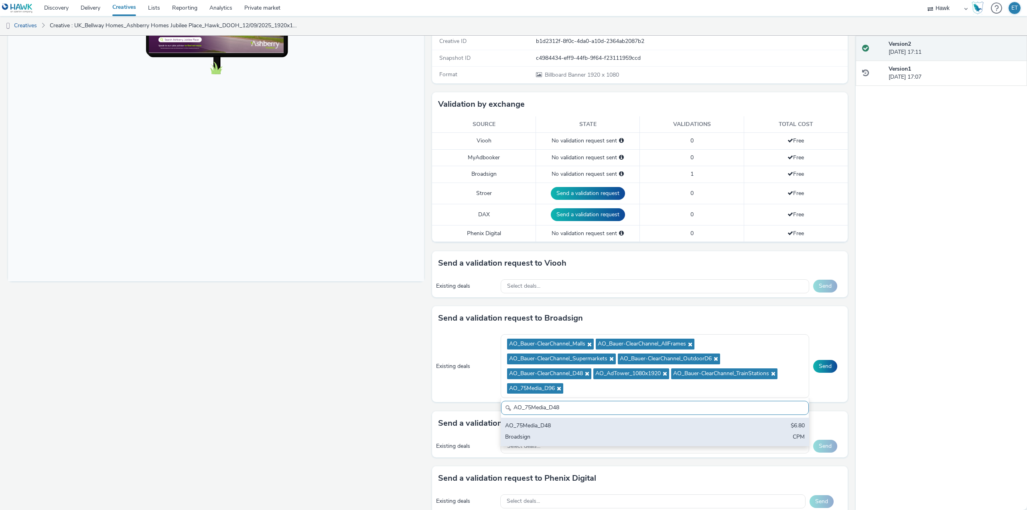
type input "AO_75Media_D48"
click at [553, 437] on div "Broadsign" at bounding box center [604, 437] width 199 height 9
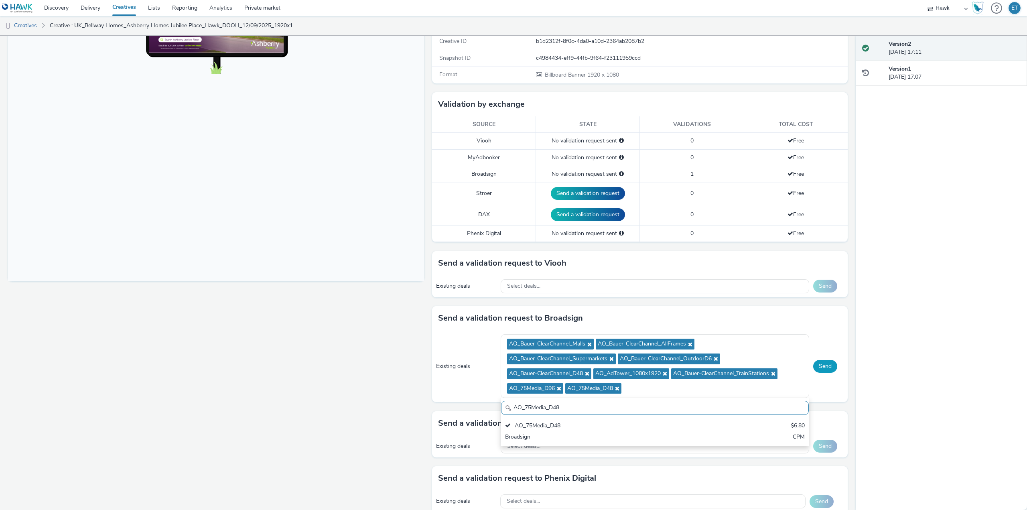
click at [820, 367] on button "Send" at bounding box center [825, 366] width 24 height 13
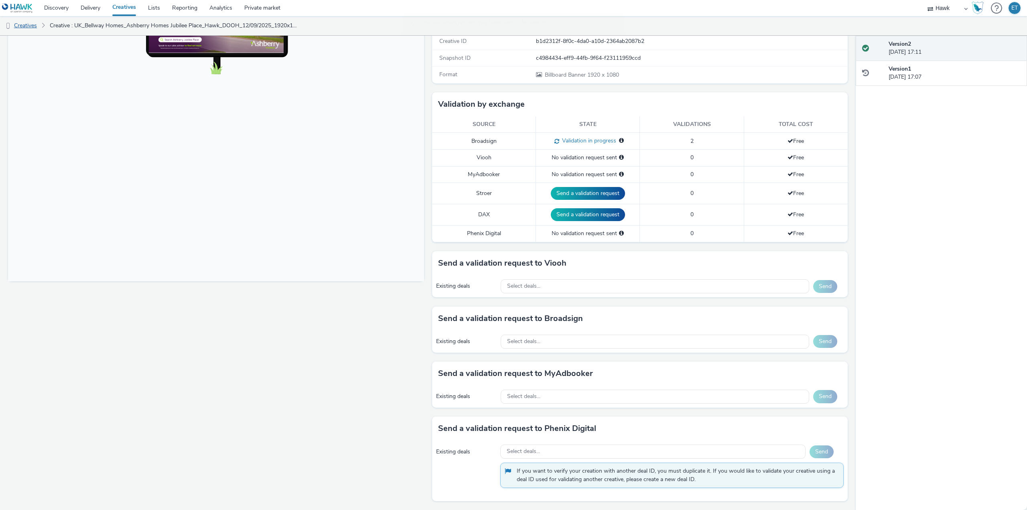
click at [37, 25] on link "Creatives" at bounding box center [20, 25] width 41 height 19
